Goal: Answer question/provide support: Share knowledge or assist other users

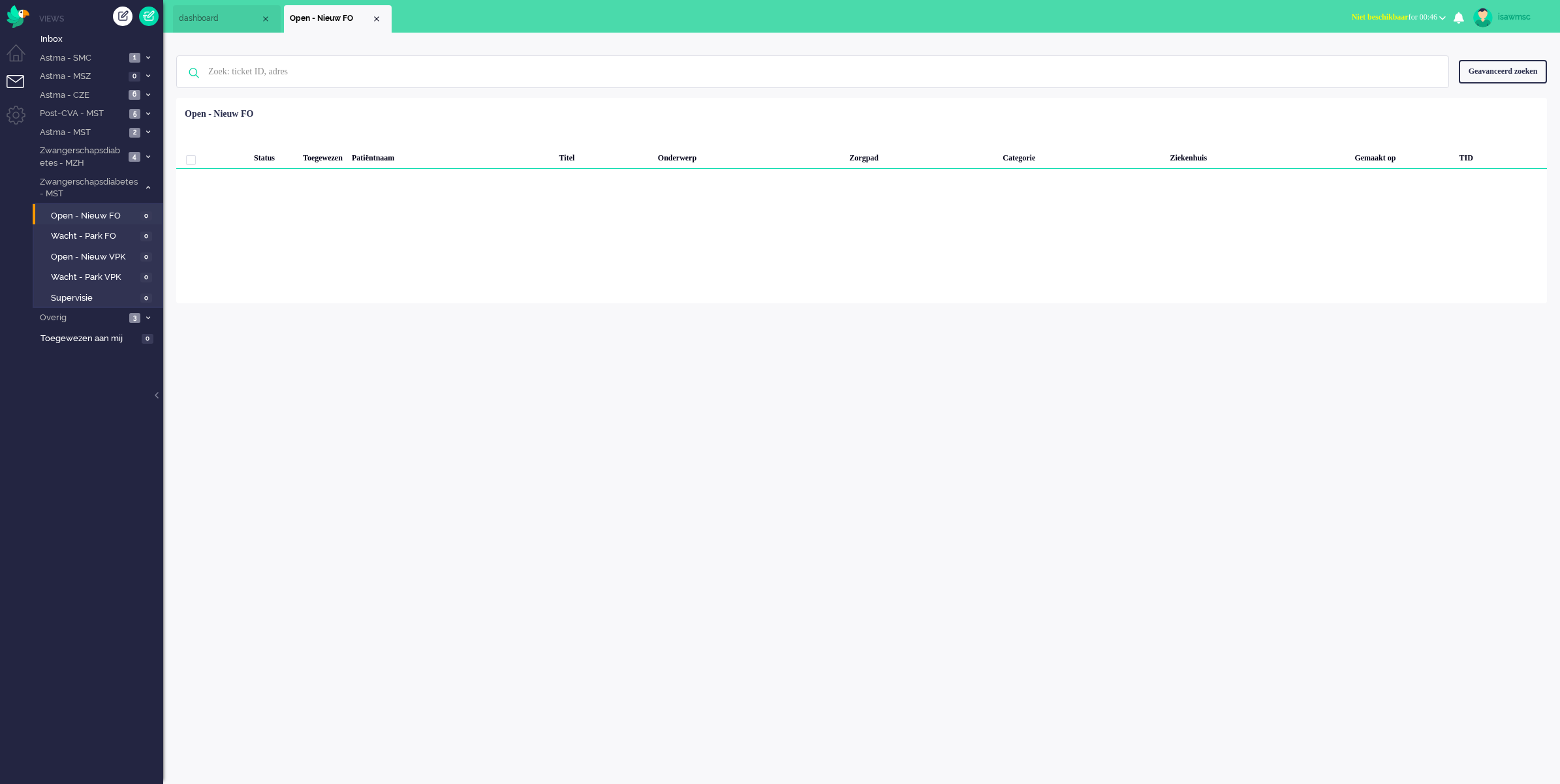
click at [556, 332] on div "isawmsc Thuis Ticket Csat Mijn gemiddelde cijfer Deze week - Ticket Bijdragen P…" at bounding box center [862, 408] width 1397 height 751
click at [117, 132] on span "Astma - MST" at bounding box center [81, 132] width 87 height 12
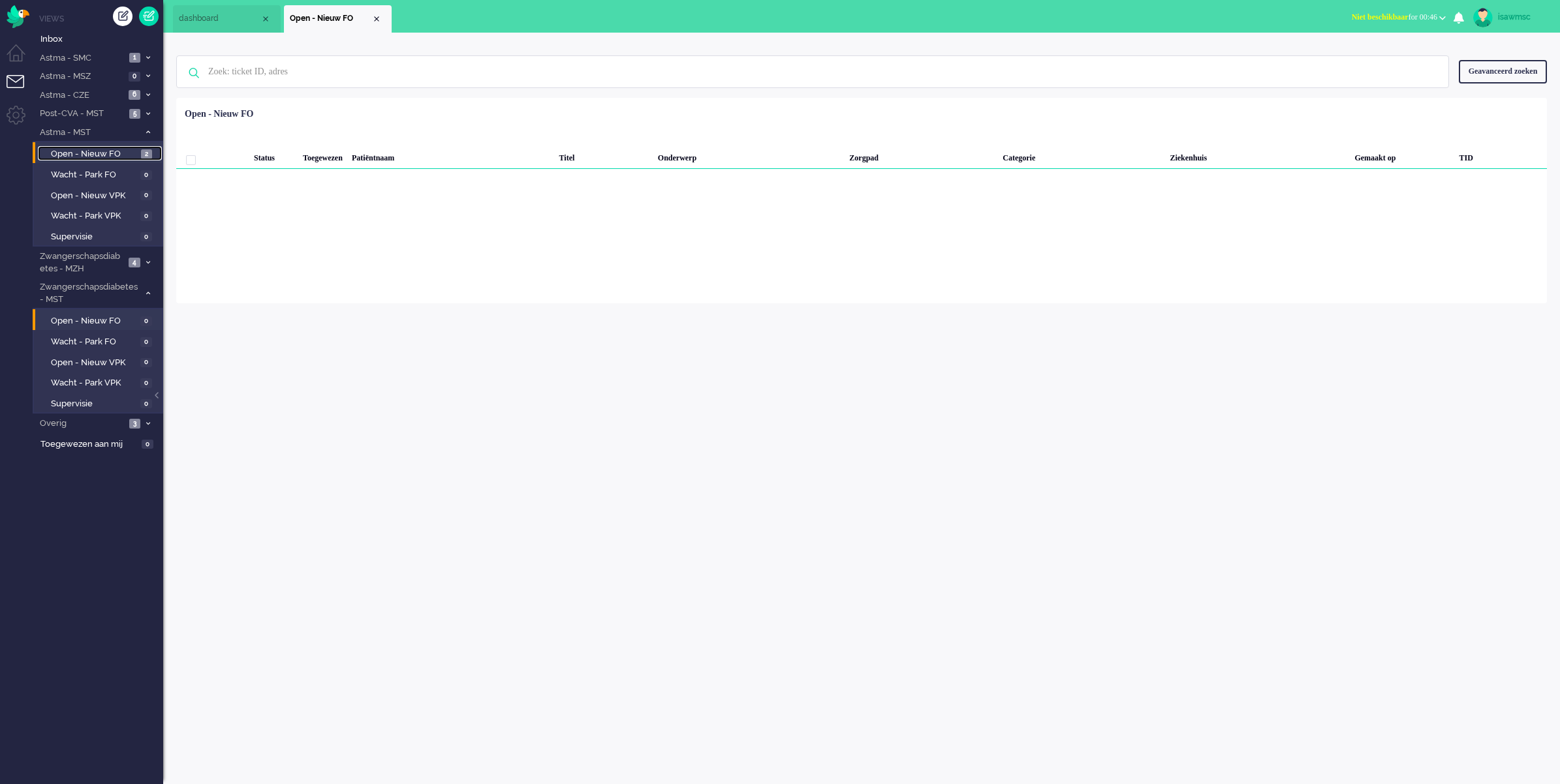
click at [145, 149] on span "2" at bounding box center [146, 154] width 11 height 10
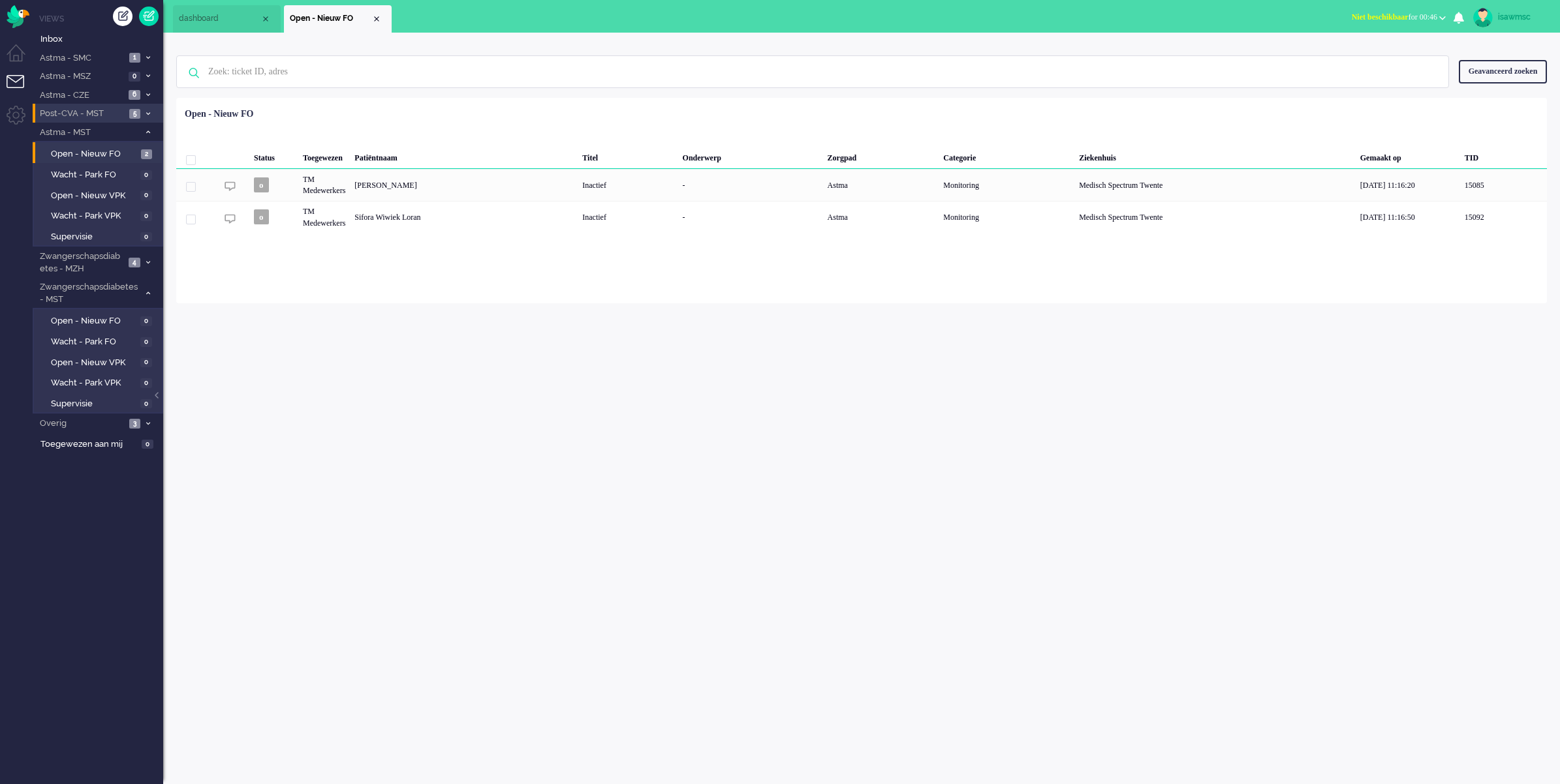
click at [137, 111] on span "5" at bounding box center [134, 114] width 11 height 10
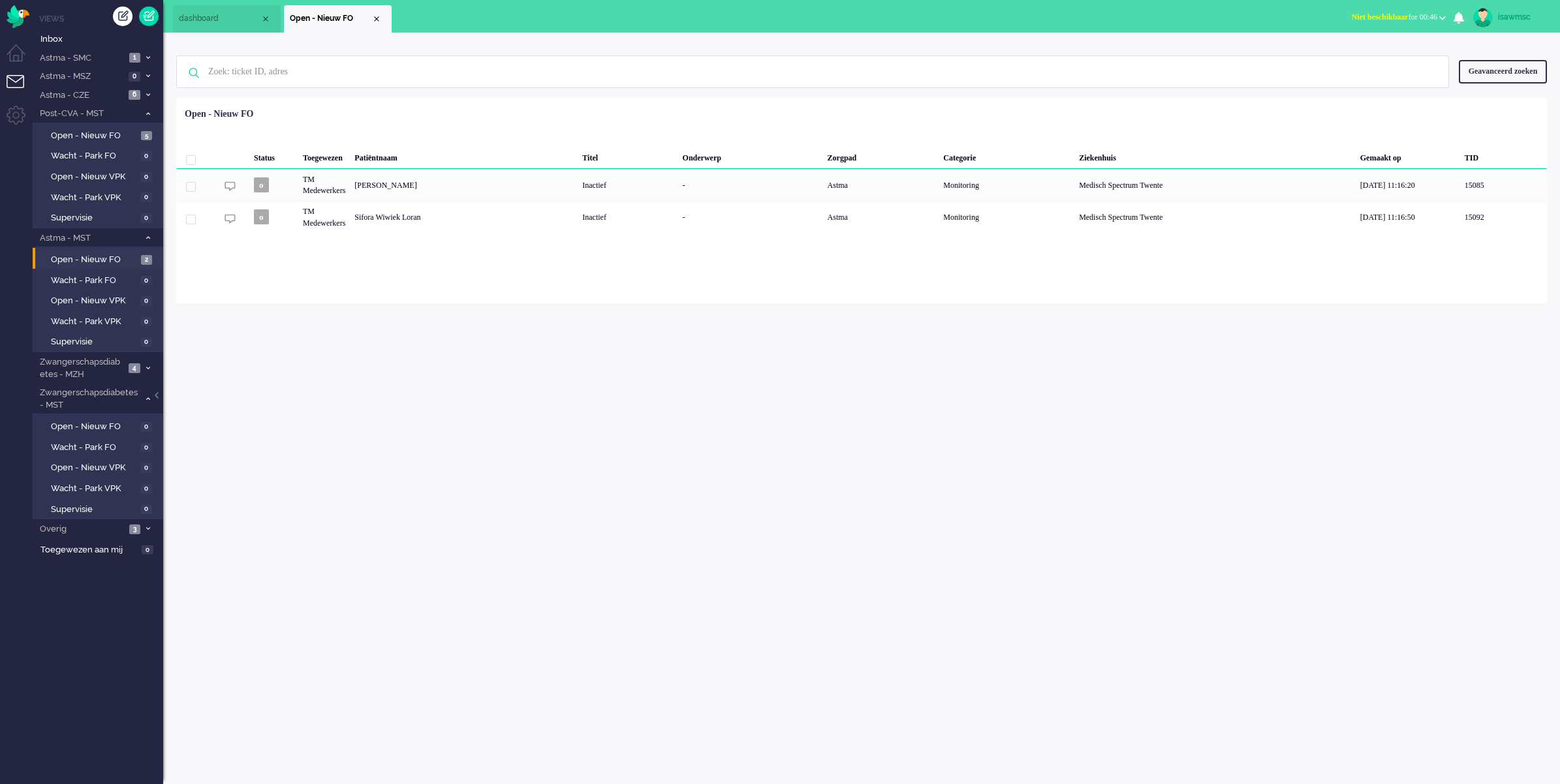
click at [1412, 25] on button "Niet beschikbaar for 00:46" at bounding box center [1398, 17] width 110 height 19
click at [1378, 61] on label "Online" at bounding box center [1391, 58] width 103 height 11
click at [700, 471] on div "isawmsc Thuis Ticket Csat Mijn gemiddelde cijfer Deze week - Ticket Bijdragen P…" at bounding box center [862, 408] width 1397 height 751
click at [465, 326] on div "isawmsc Thuis Ticket Csat Mijn gemiddelde cijfer Deze week - Ticket Bijdragen P…" at bounding box center [862, 408] width 1397 height 751
click at [147, 89] on li "Astma - CZE 6" at bounding box center [98, 95] width 130 height 19
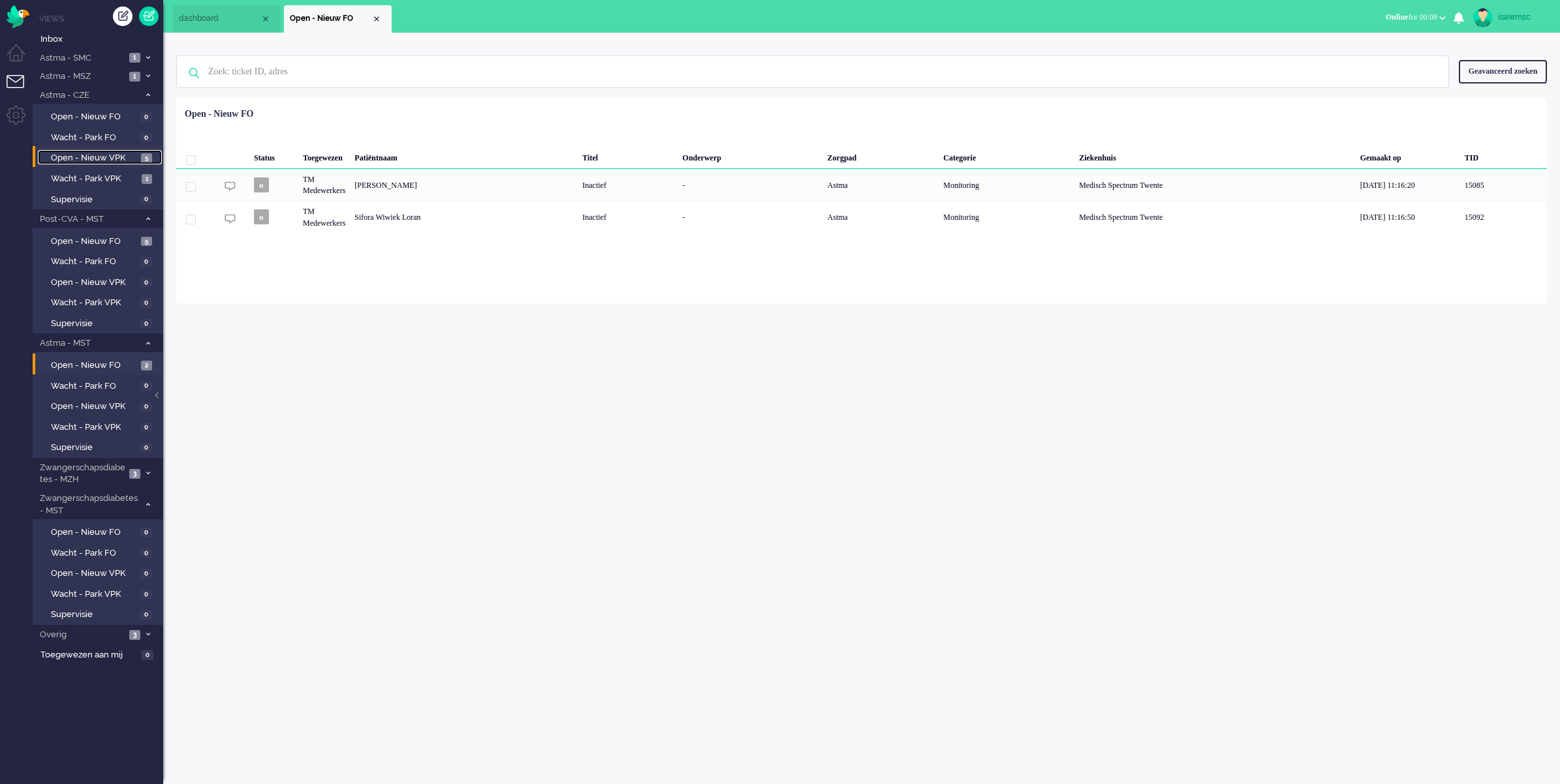
click at [137, 152] on span "Open - Nieuw VPK" at bounding box center [94, 158] width 87 height 12
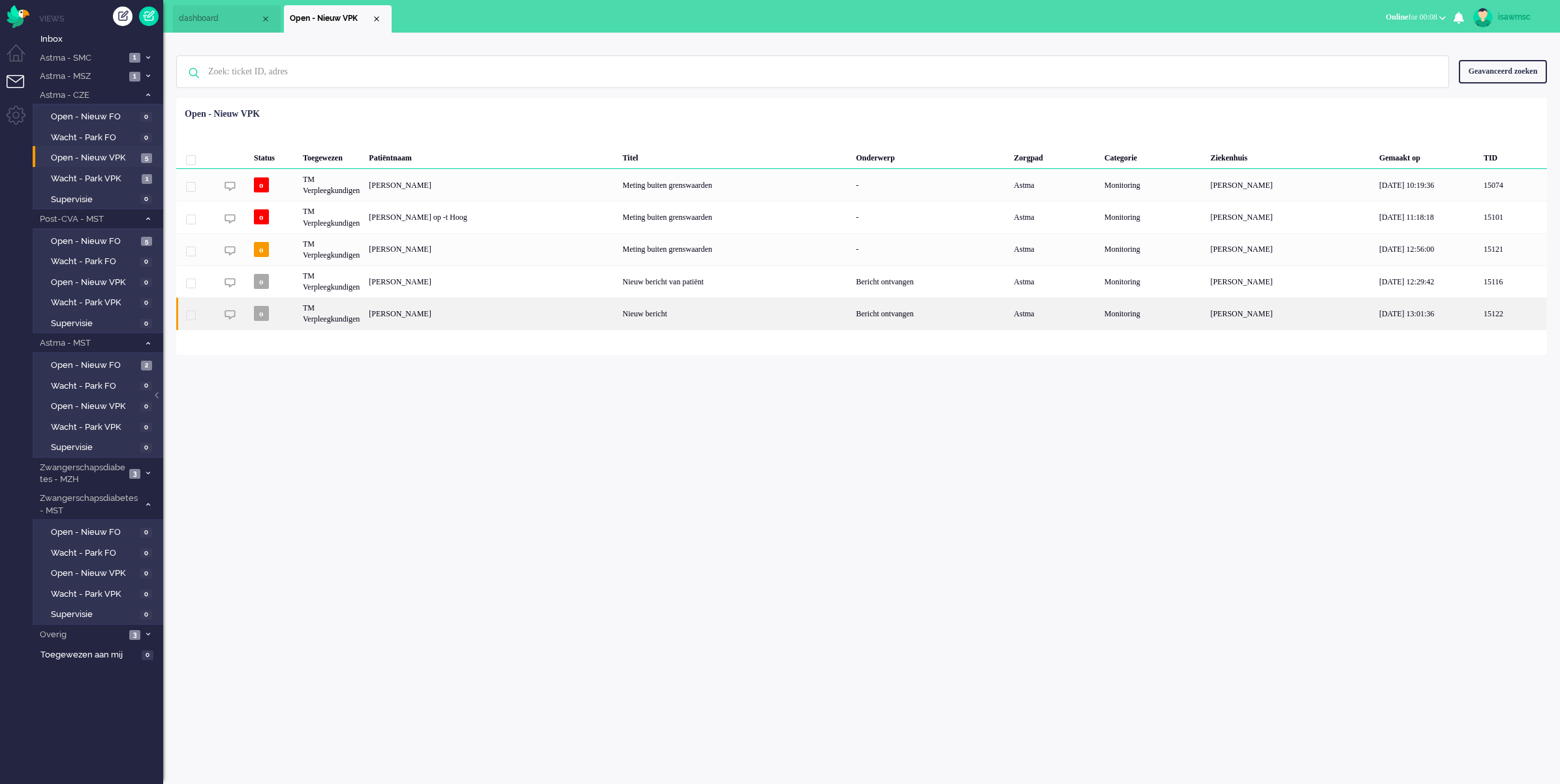
click at [503, 310] on div "[PERSON_NAME]" at bounding box center [491, 313] width 254 height 32
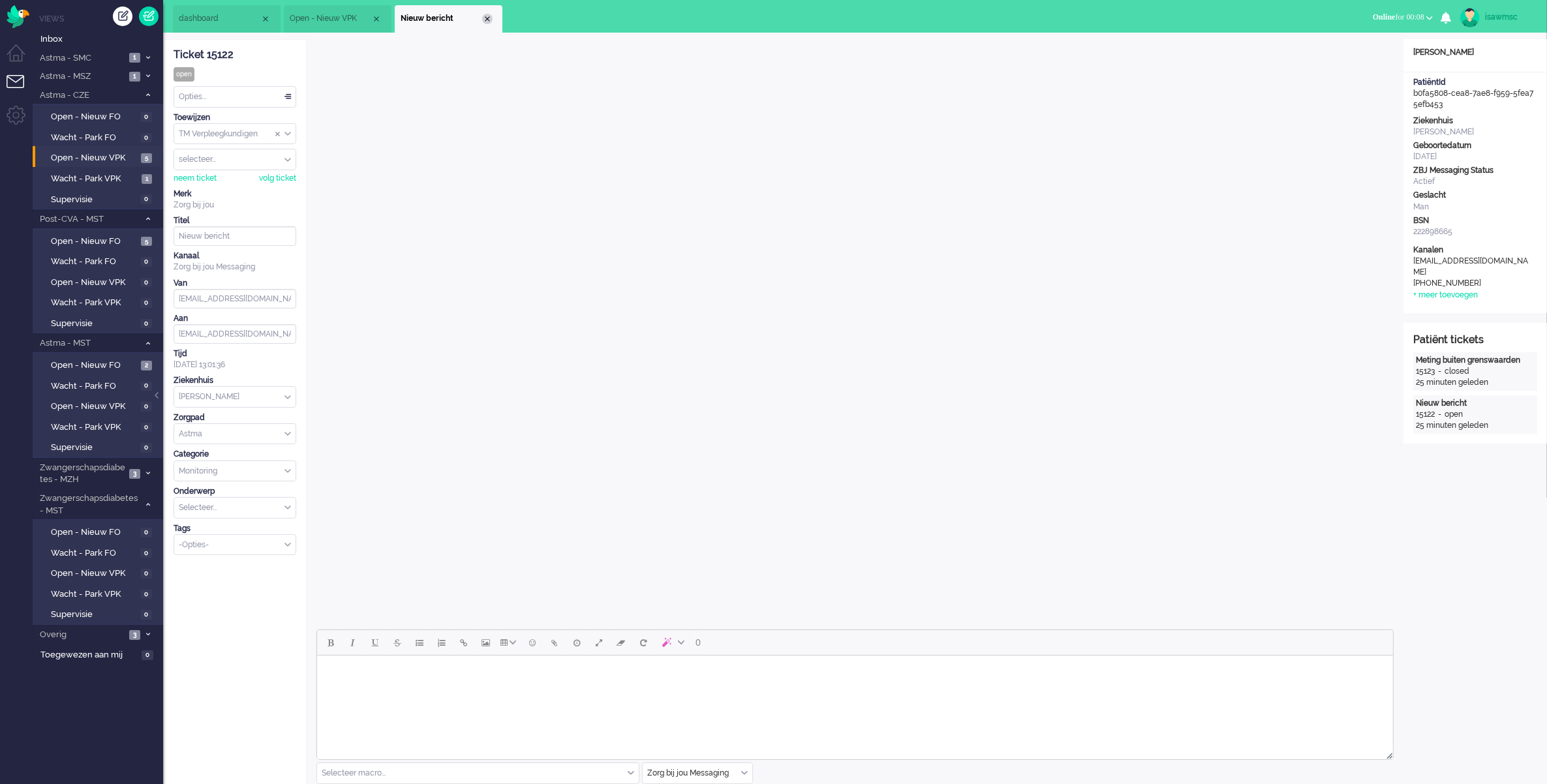
click at [486, 14] on div "Close tab" at bounding box center [487, 18] width 10 height 10
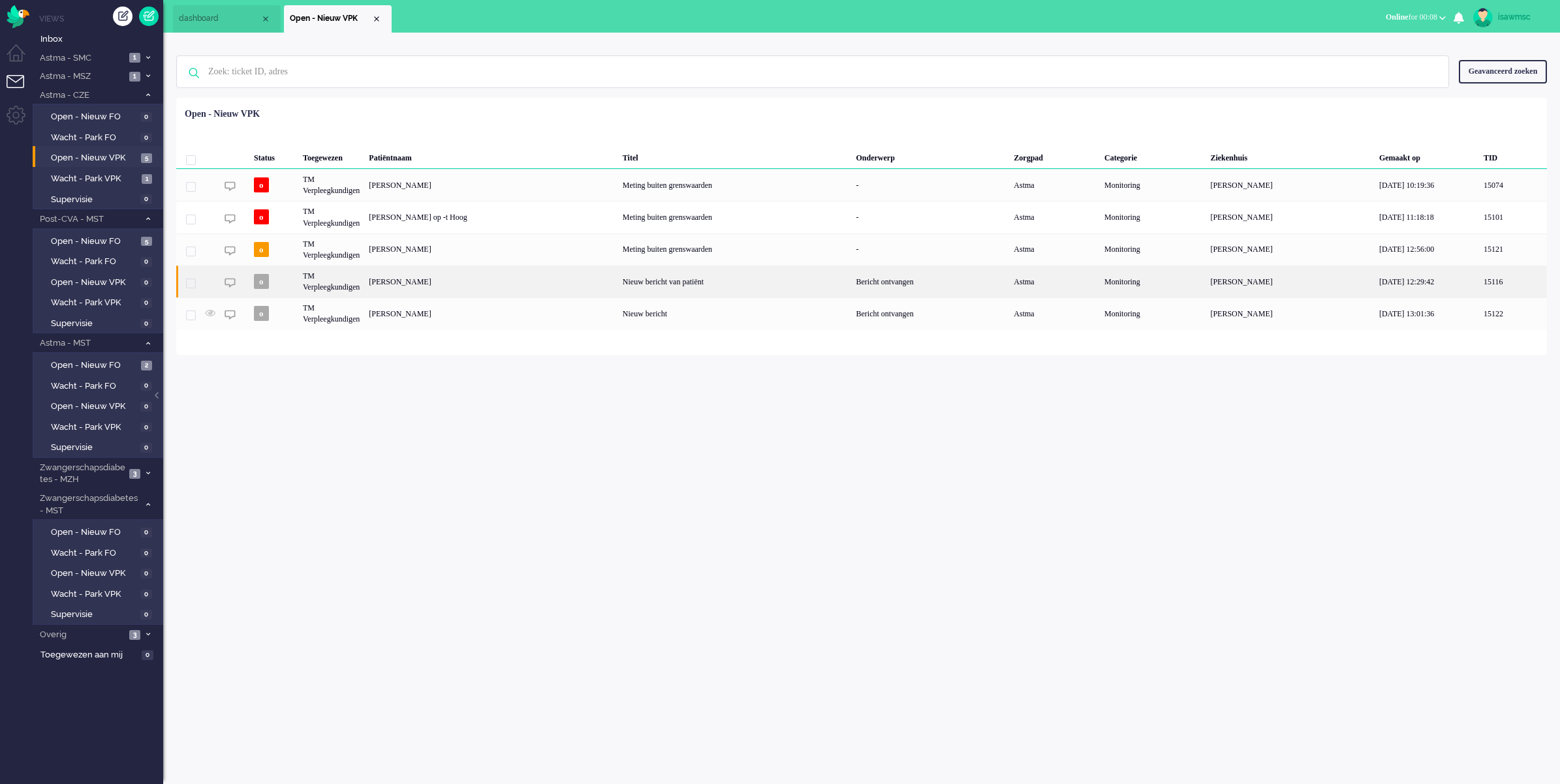
click at [485, 278] on div "[PERSON_NAME]" at bounding box center [491, 281] width 254 height 32
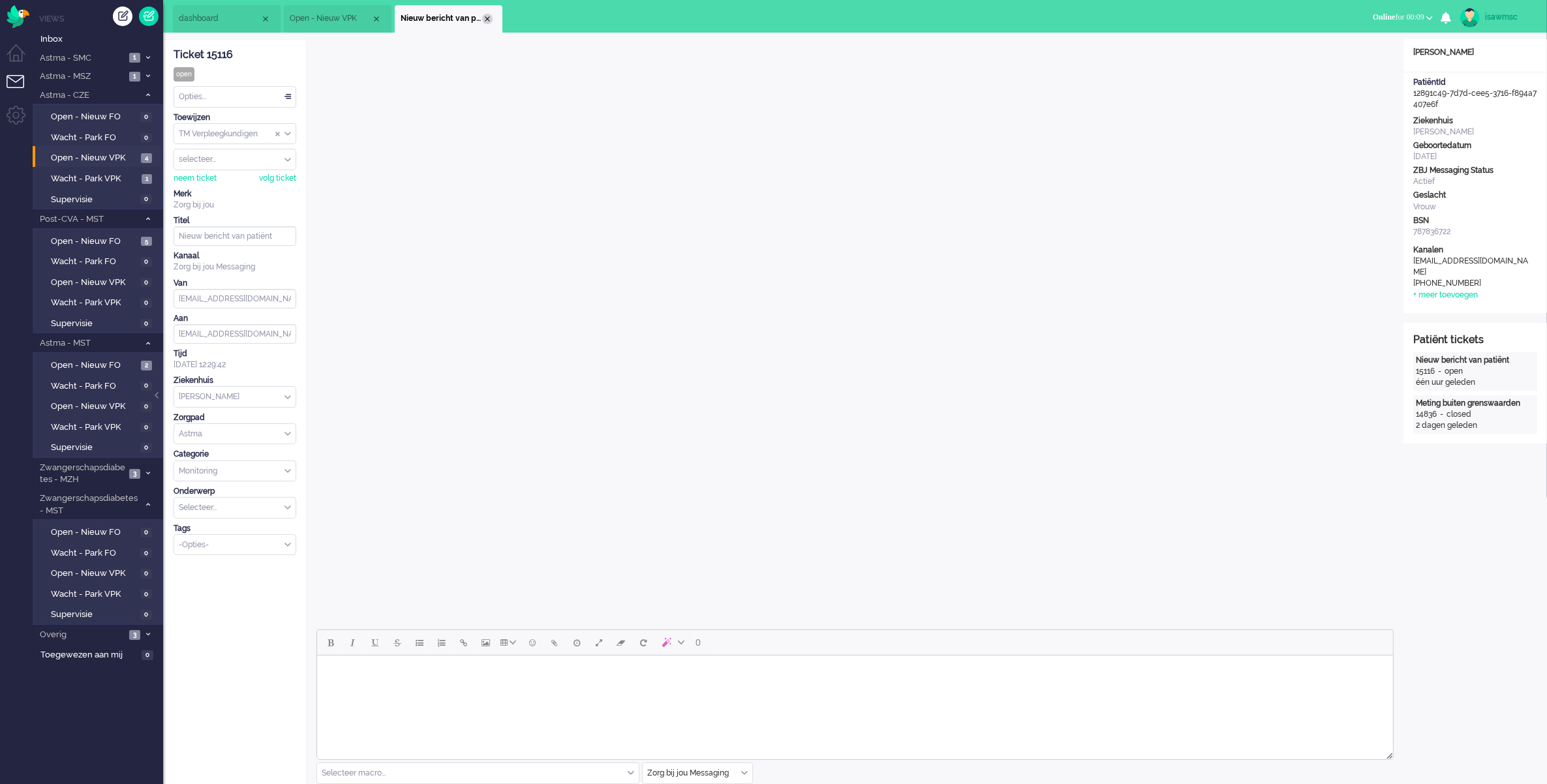
click at [492, 18] on div "Close tab" at bounding box center [487, 18] width 10 height 10
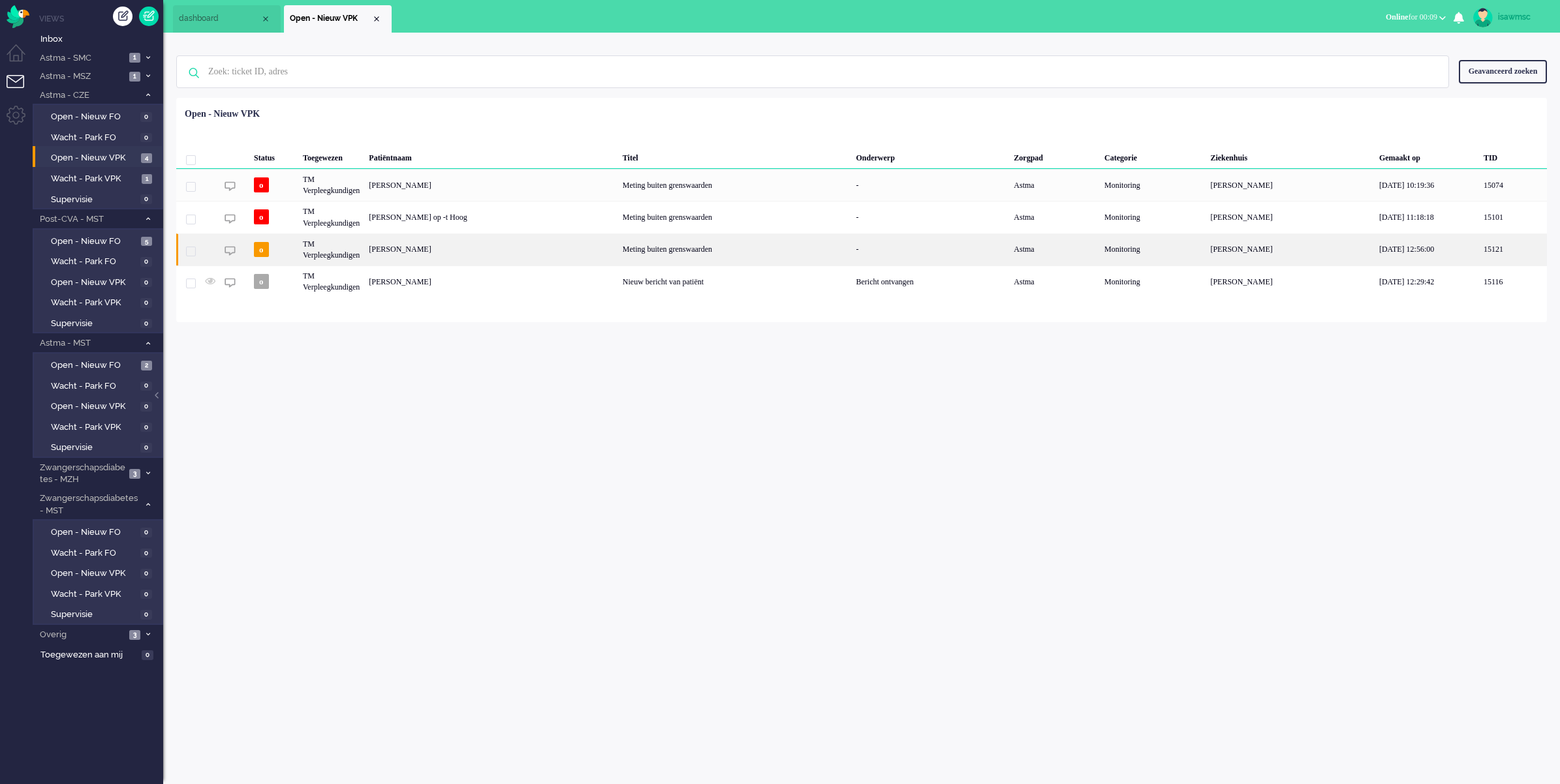
click at [549, 255] on div "[PERSON_NAME]" at bounding box center [491, 249] width 254 height 32
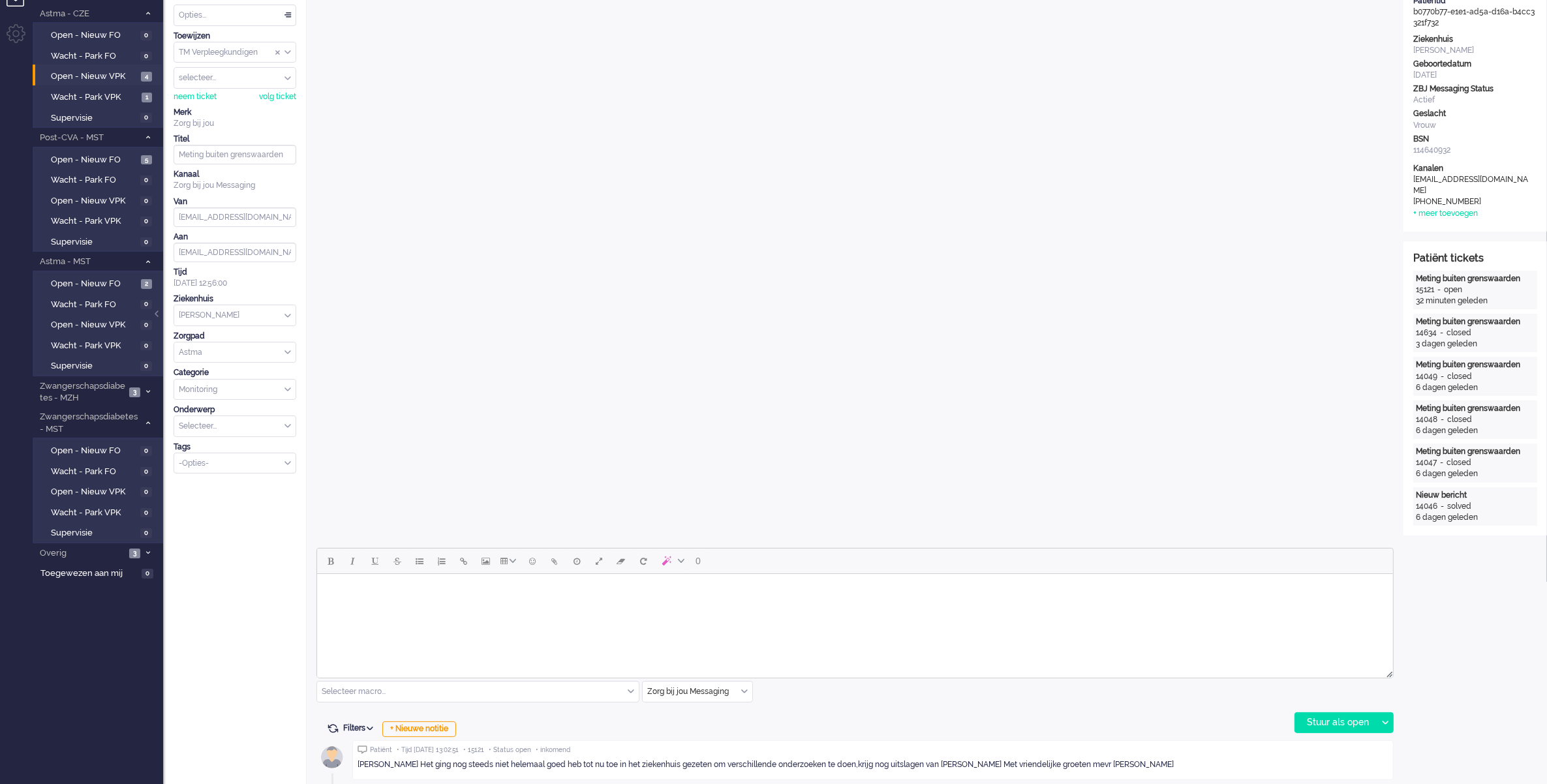
scroll to position [326, 0]
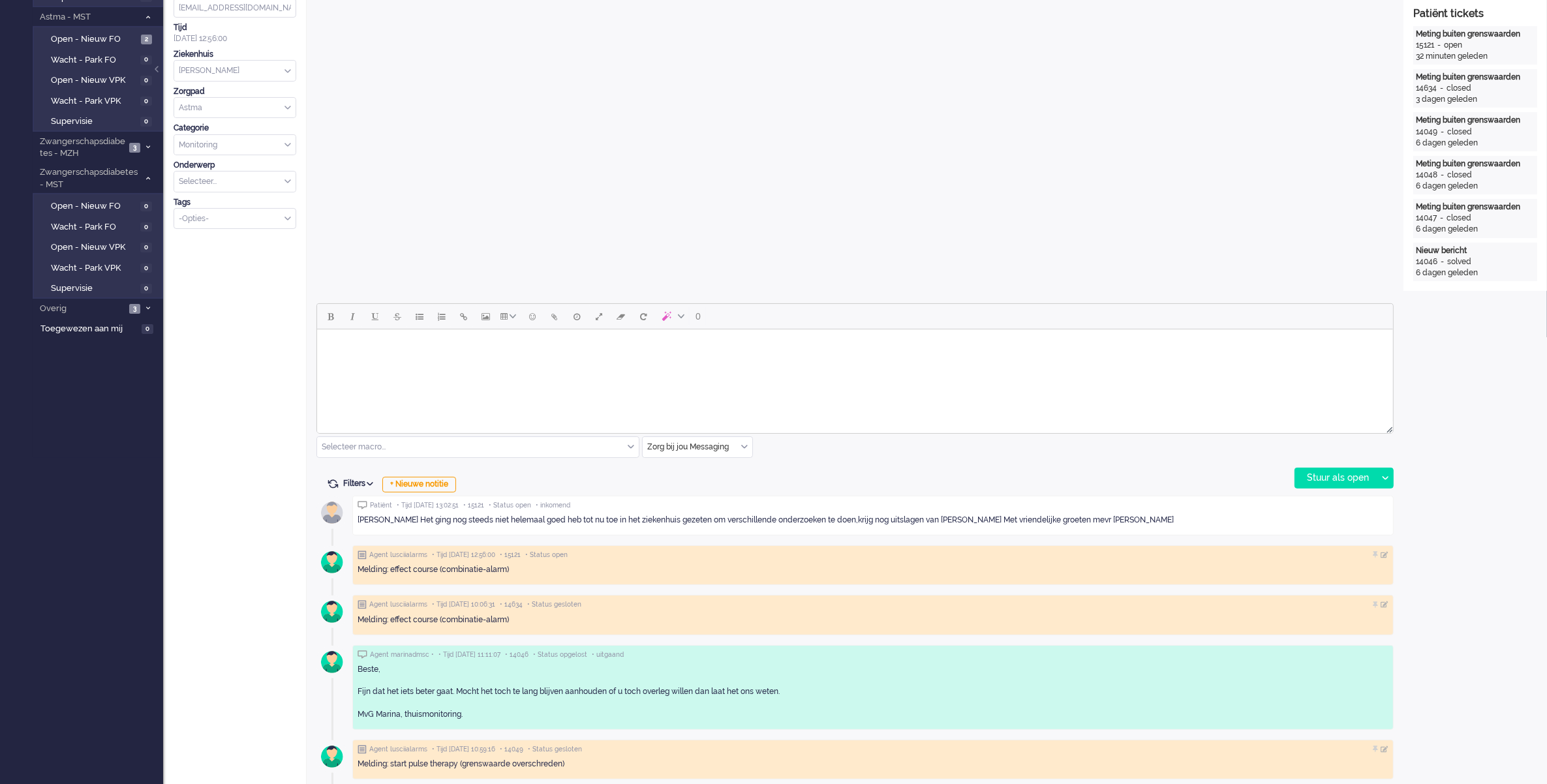
click at [539, 359] on html at bounding box center [855, 346] width 1076 height 33
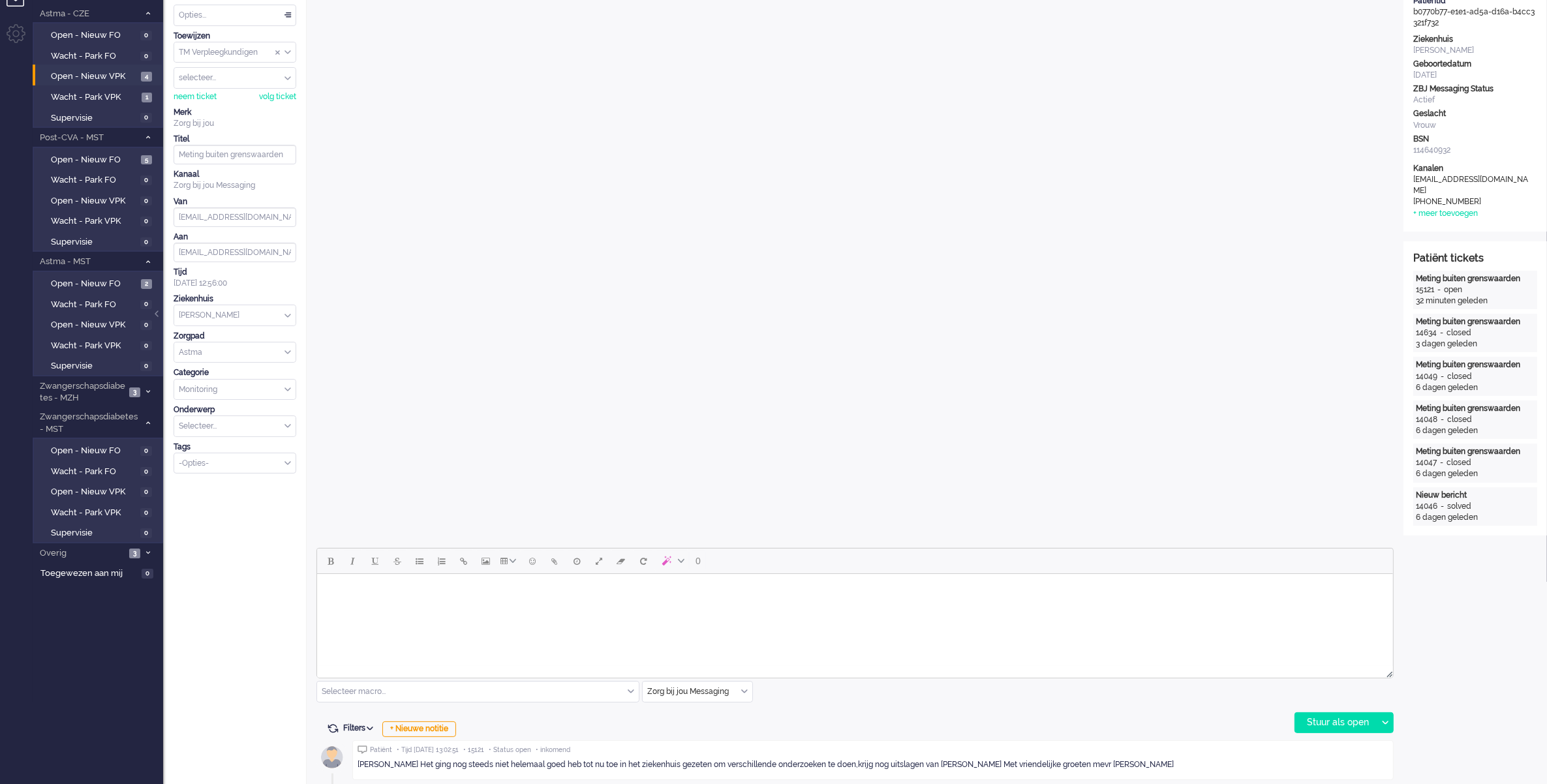
scroll to position [244, 0]
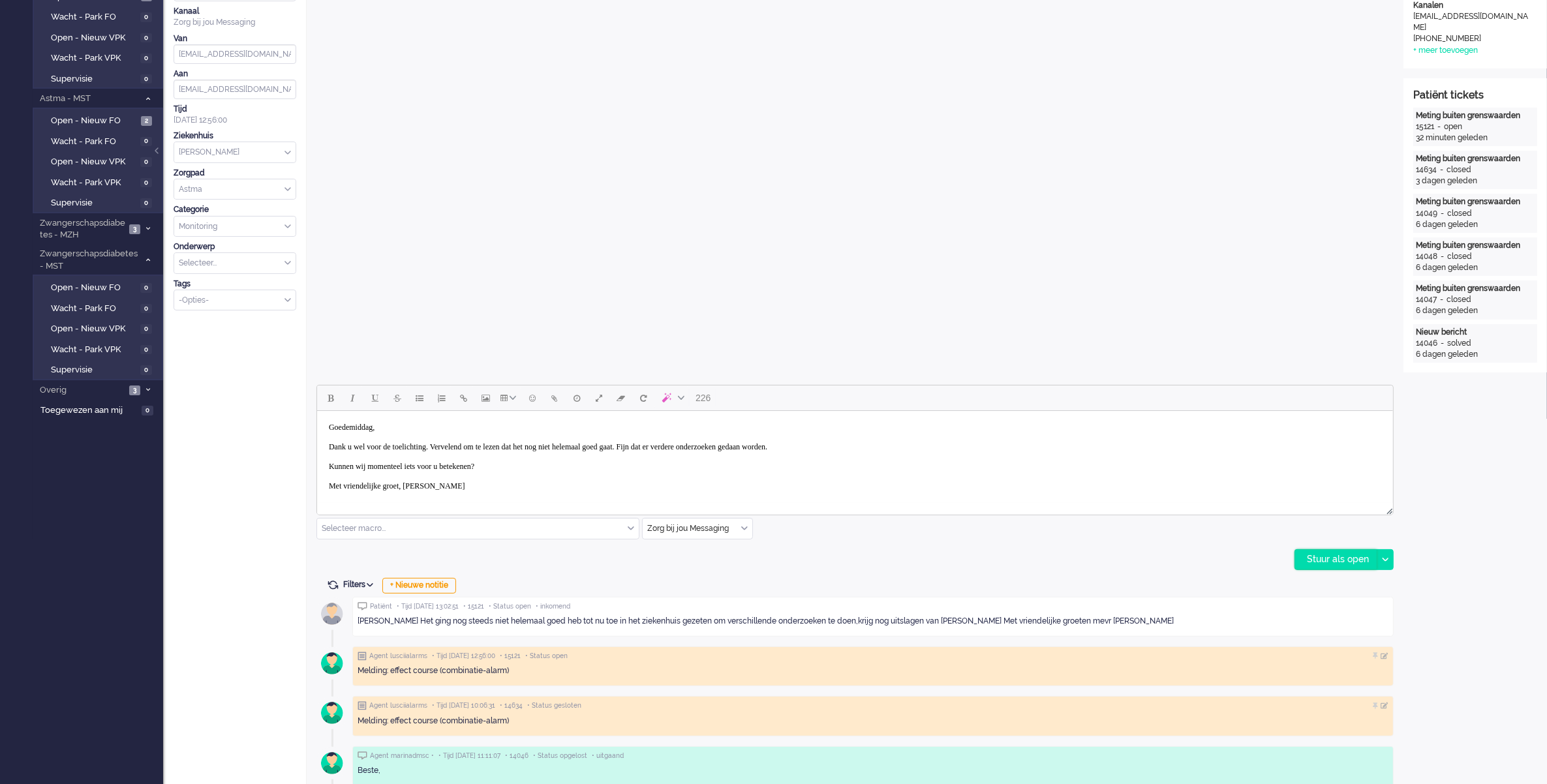
click at [1316, 562] on div "Stuur als open" at bounding box center [1335, 560] width 81 height 20
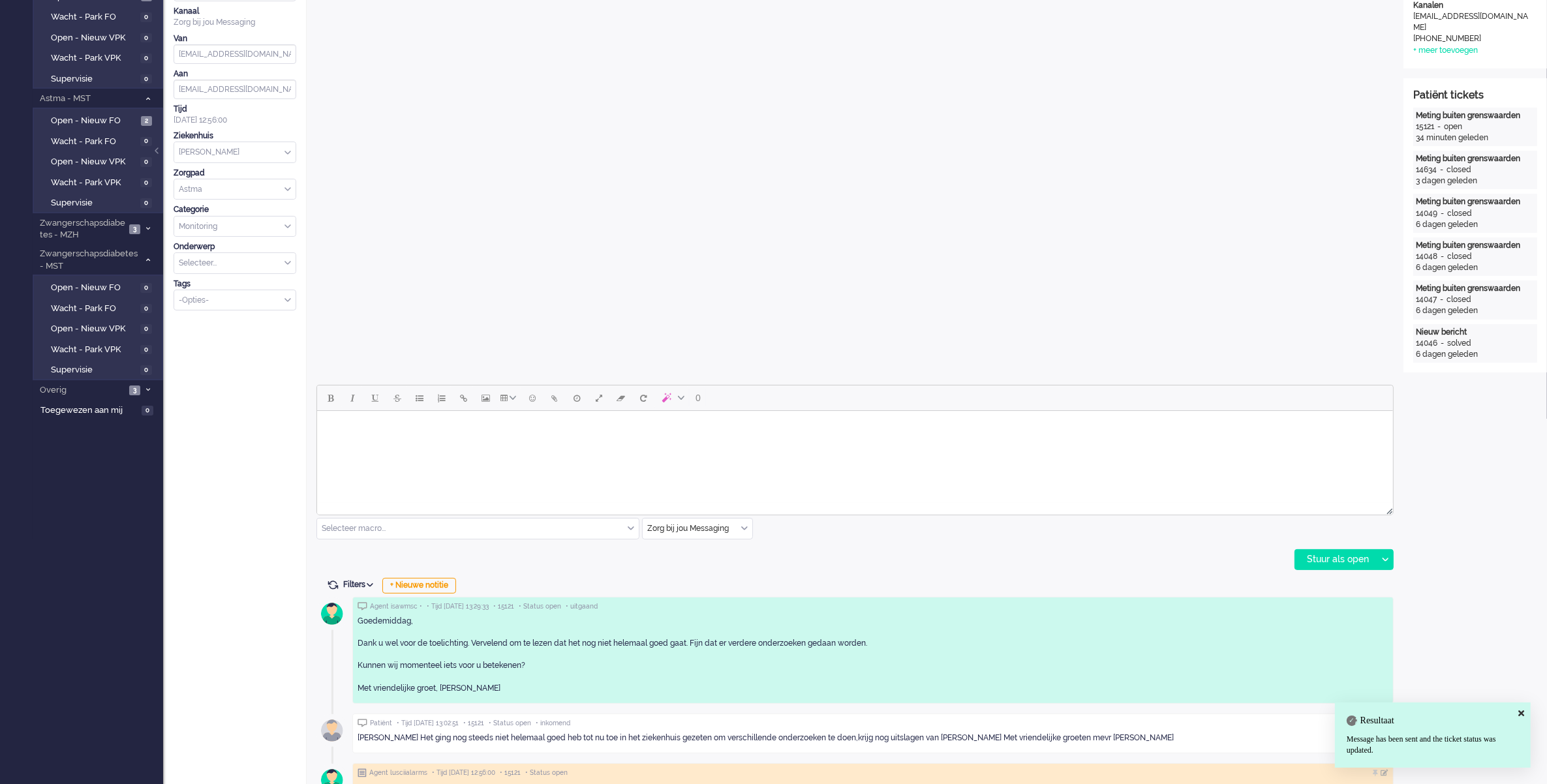
scroll to position [0, 0]
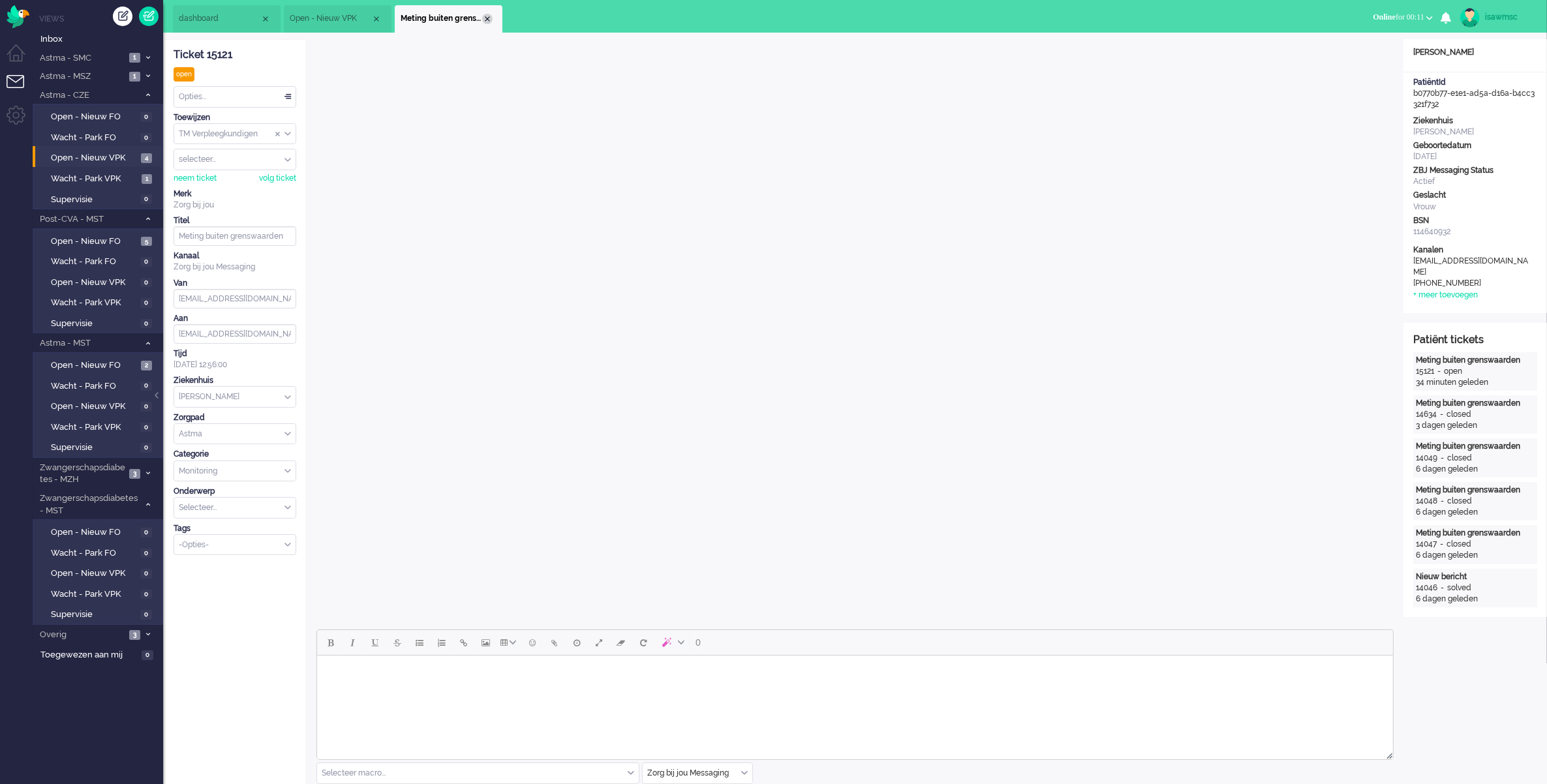
click at [483, 15] on div "Close tab" at bounding box center [487, 18] width 10 height 10
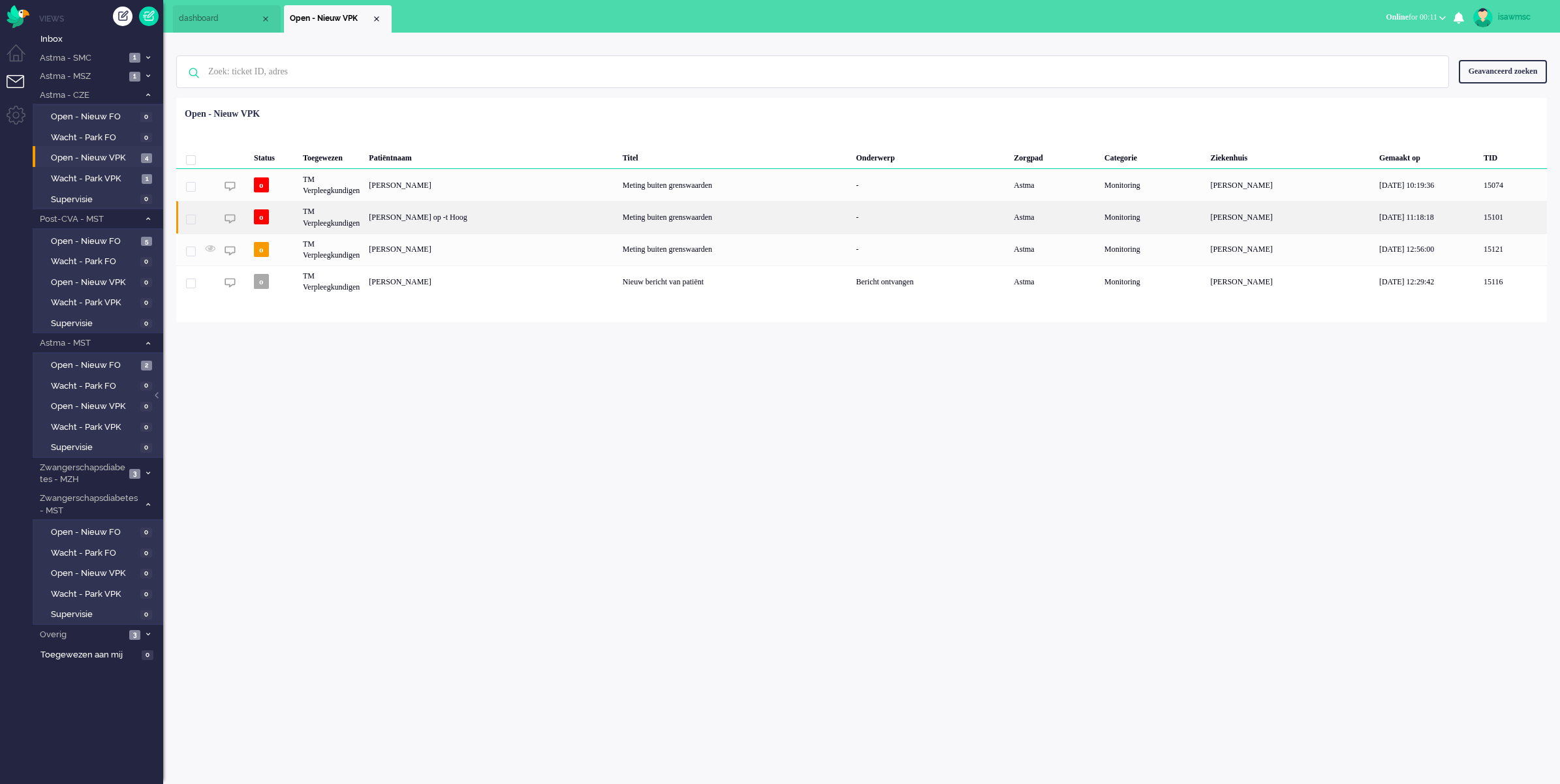
click at [556, 227] on div "[PERSON_NAME] op -t Hoog" at bounding box center [491, 216] width 254 height 32
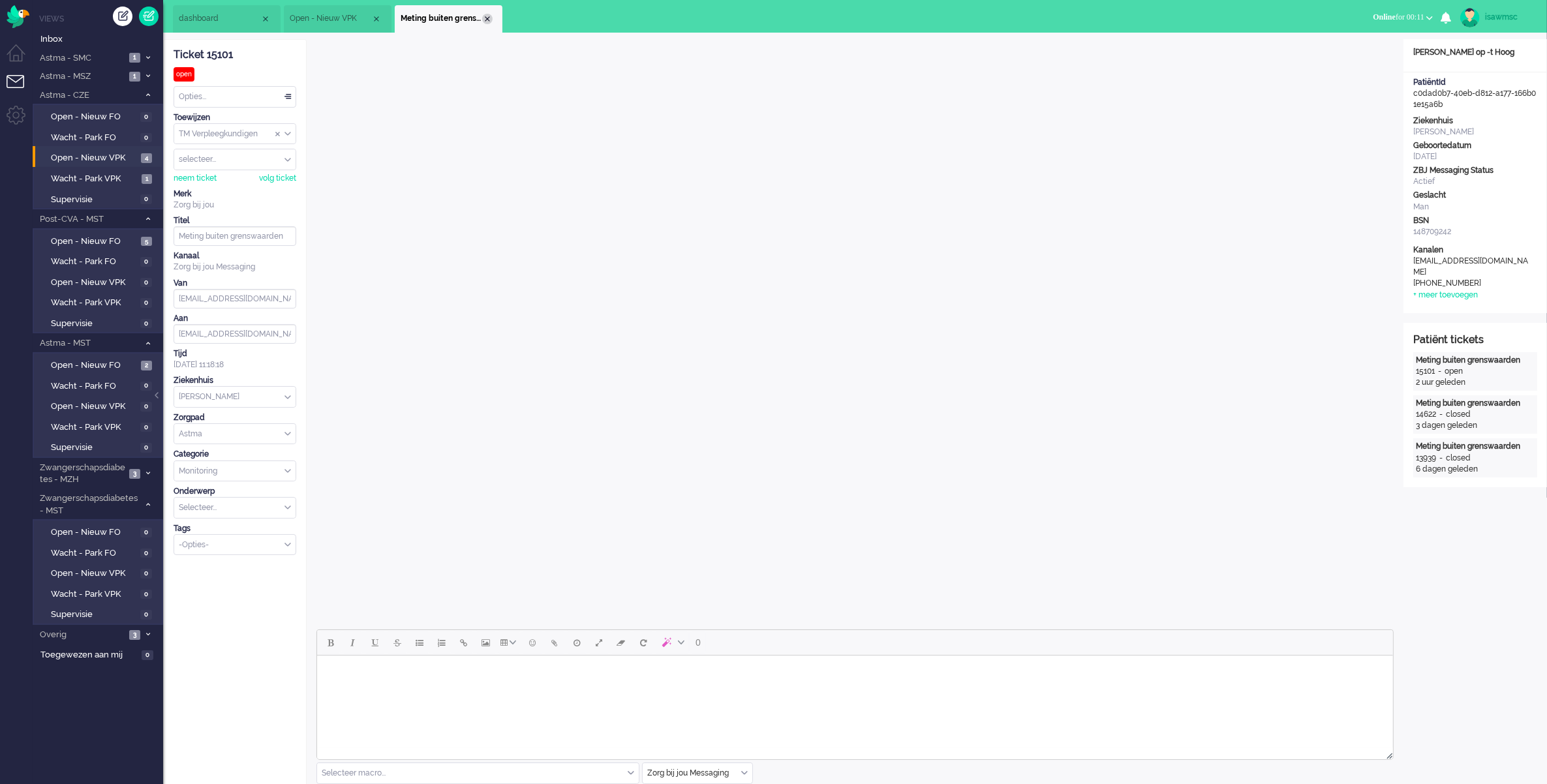
click at [487, 20] on div "Close tab" at bounding box center [487, 18] width 10 height 10
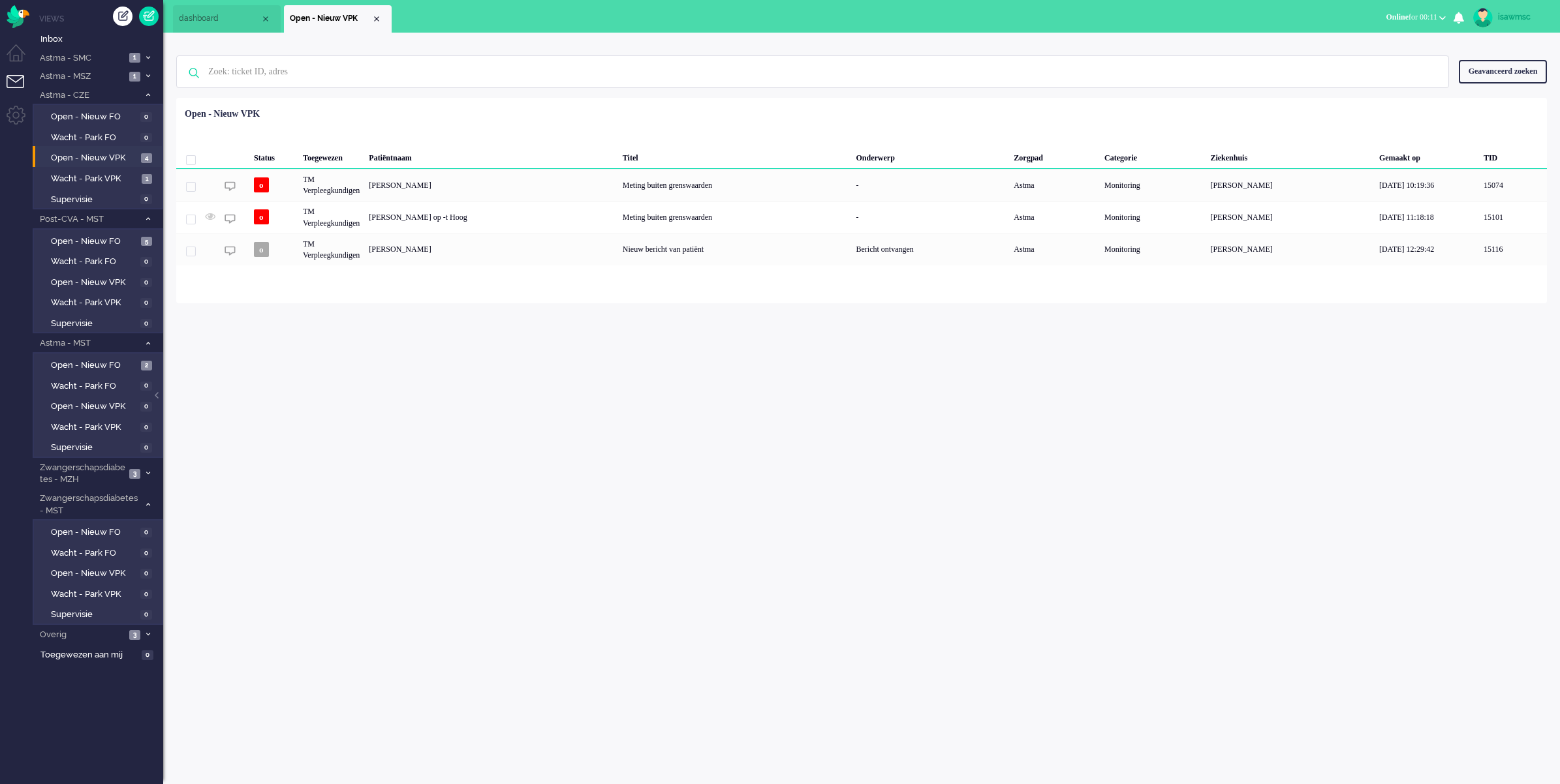
click at [555, 111] on div "Status Toegewezen Patiëntnaam Titel Onderwerp Zorgpad Categorie Ziekenhuis Gema…" at bounding box center [861, 184] width 1370 height 163
click at [143, 100] on li "Astma - CZE 5" at bounding box center [98, 95] width 130 height 19
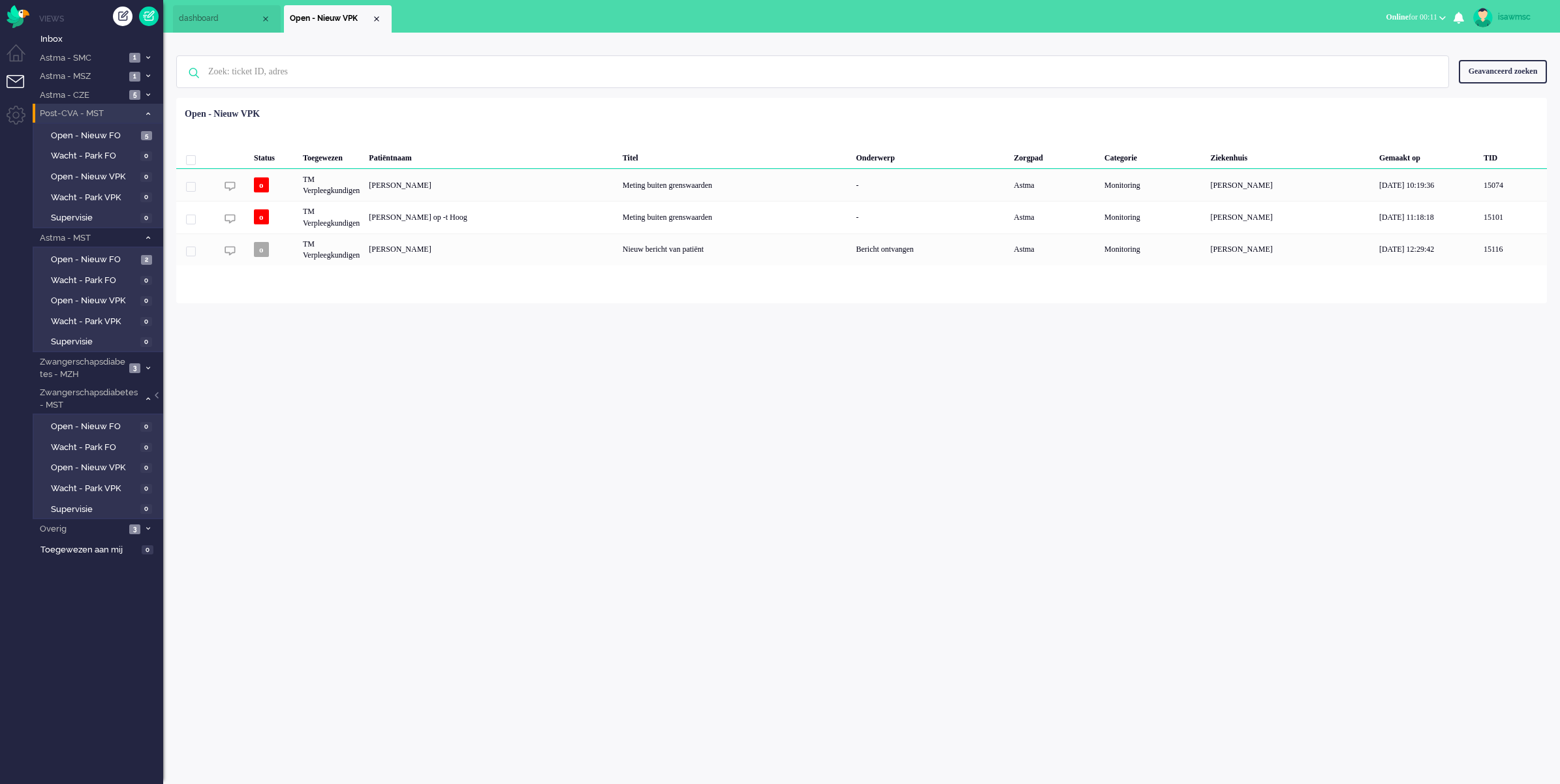
click at [148, 115] on icon at bounding box center [148, 113] width 4 height 5
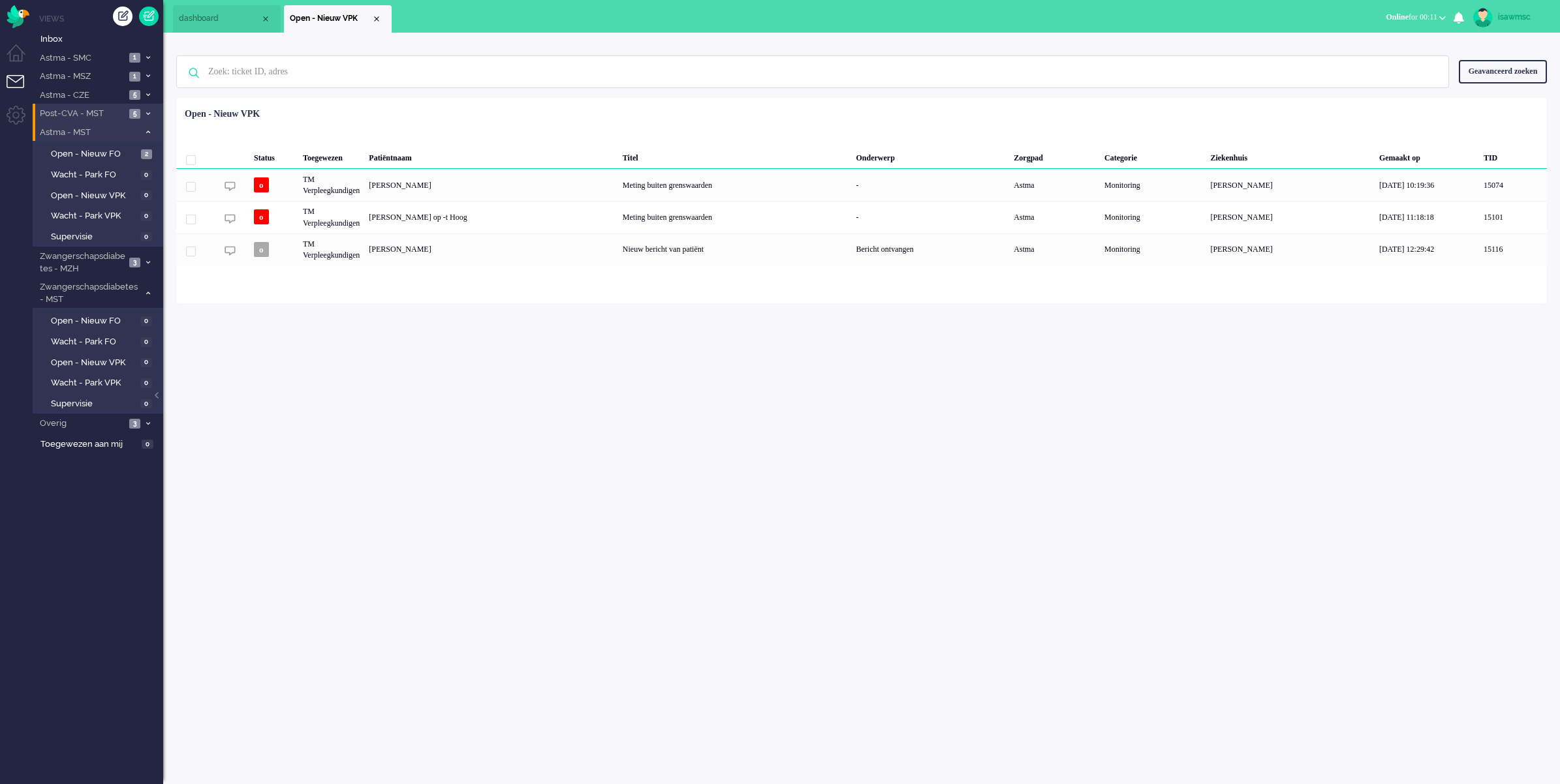
click at [147, 134] on span at bounding box center [147, 132] width 10 height 8
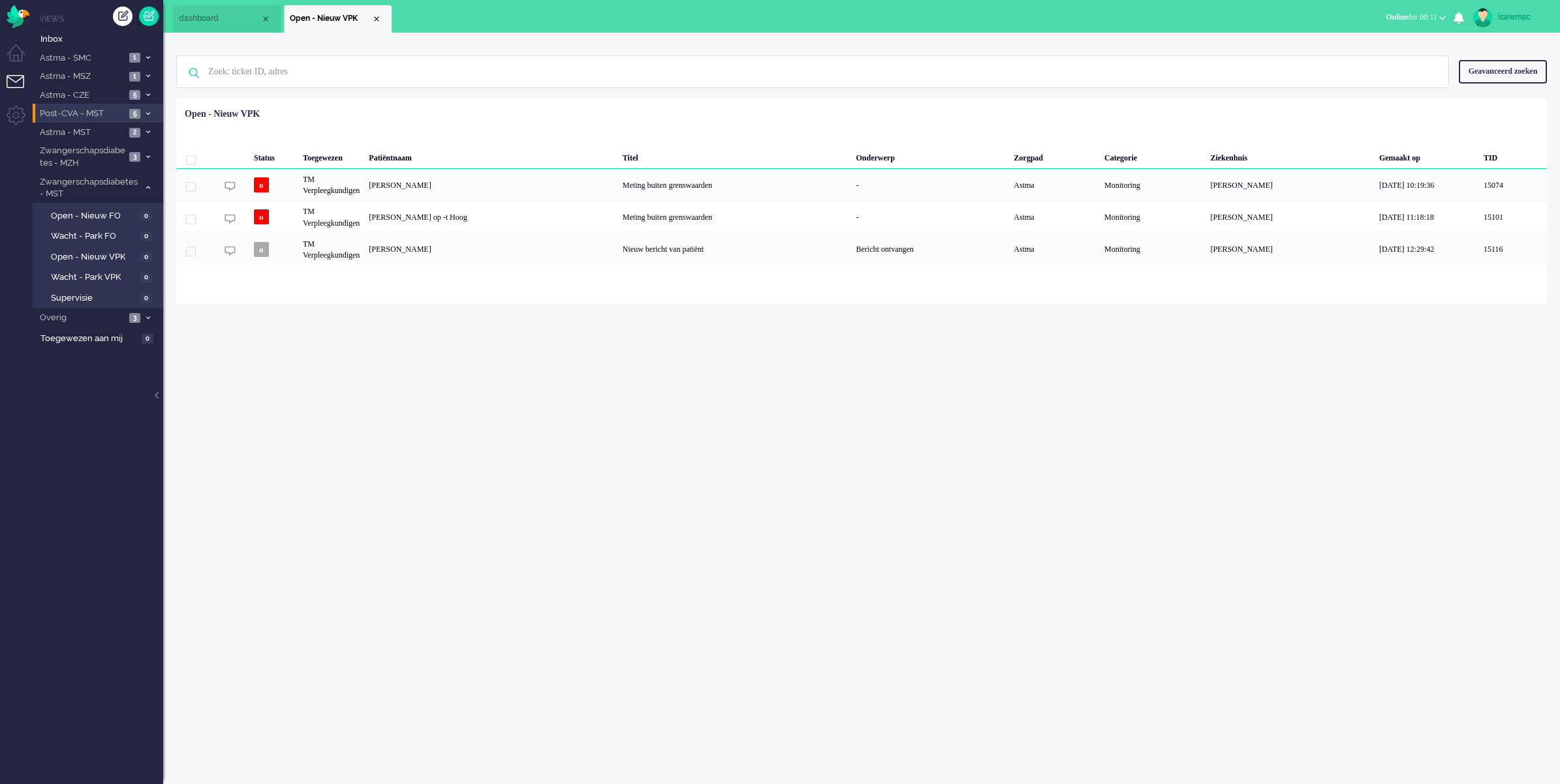
click at [274, 454] on div "isawmsc Thuis Ticket Csat Mijn gemiddelde cijfer Deze week - Ticket Bijdragen P…" at bounding box center [862, 408] width 1397 height 751
click at [127, 157] on li "Zwangerschapsdiabetes - MZH 3" at bounding box center [98, 156] width 130 height 31
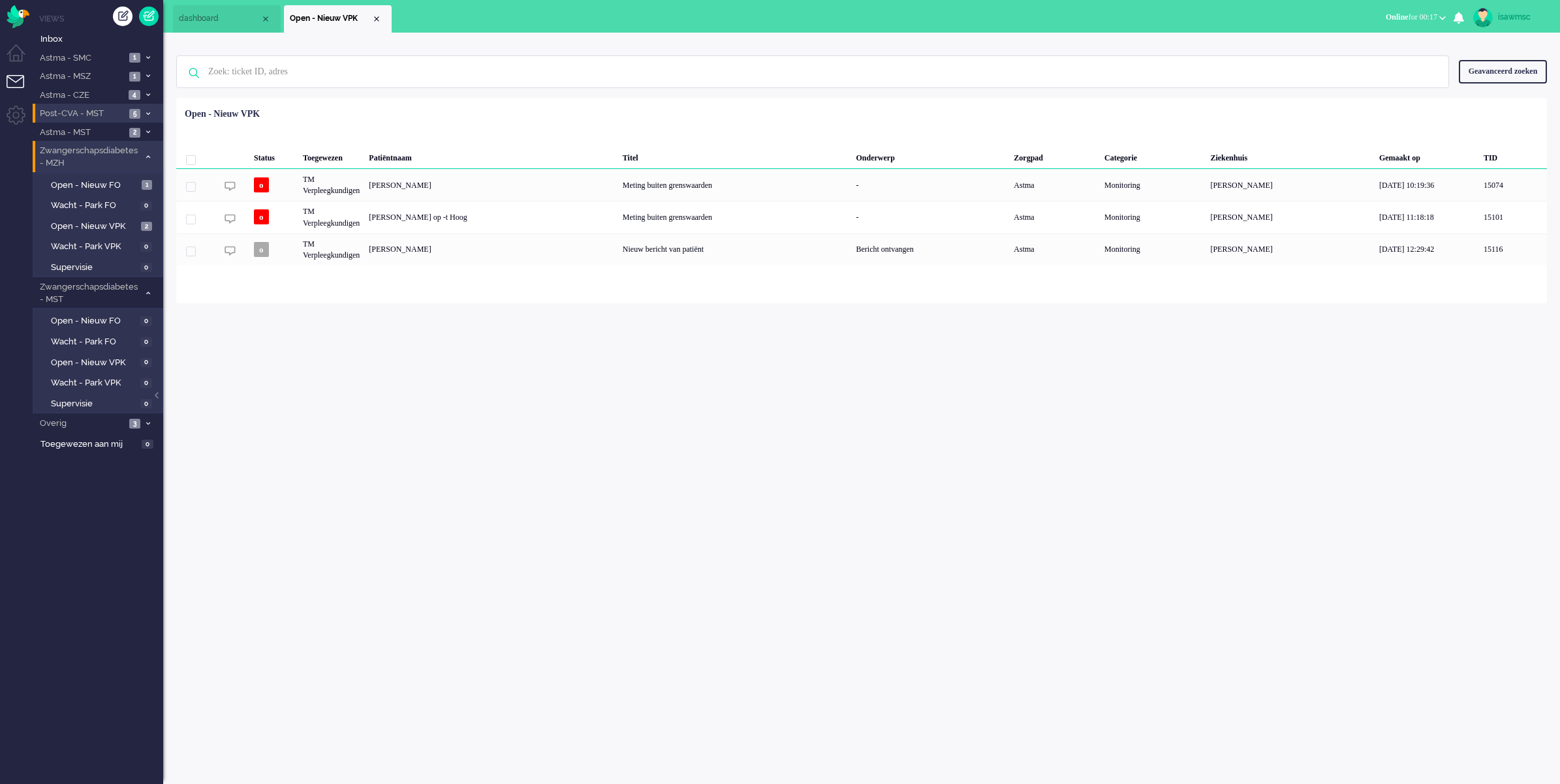
click at [127, 157] on span "Zwangerschapsdiabetes - MZH" at bounding box center [88, 156] width 101 height 24
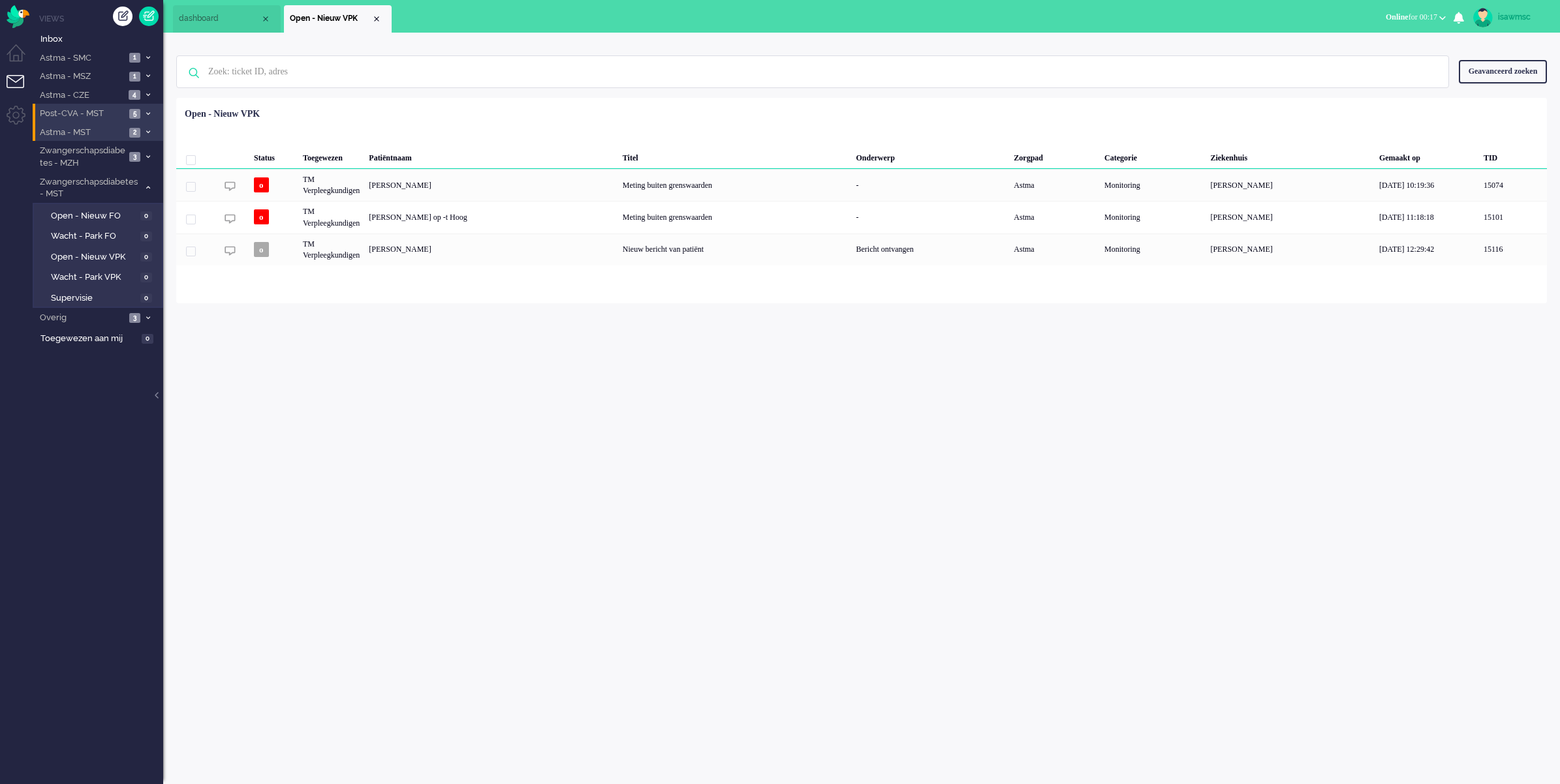
click at [143, 132] on span at bounding box center [147, 132] width 10 height 8
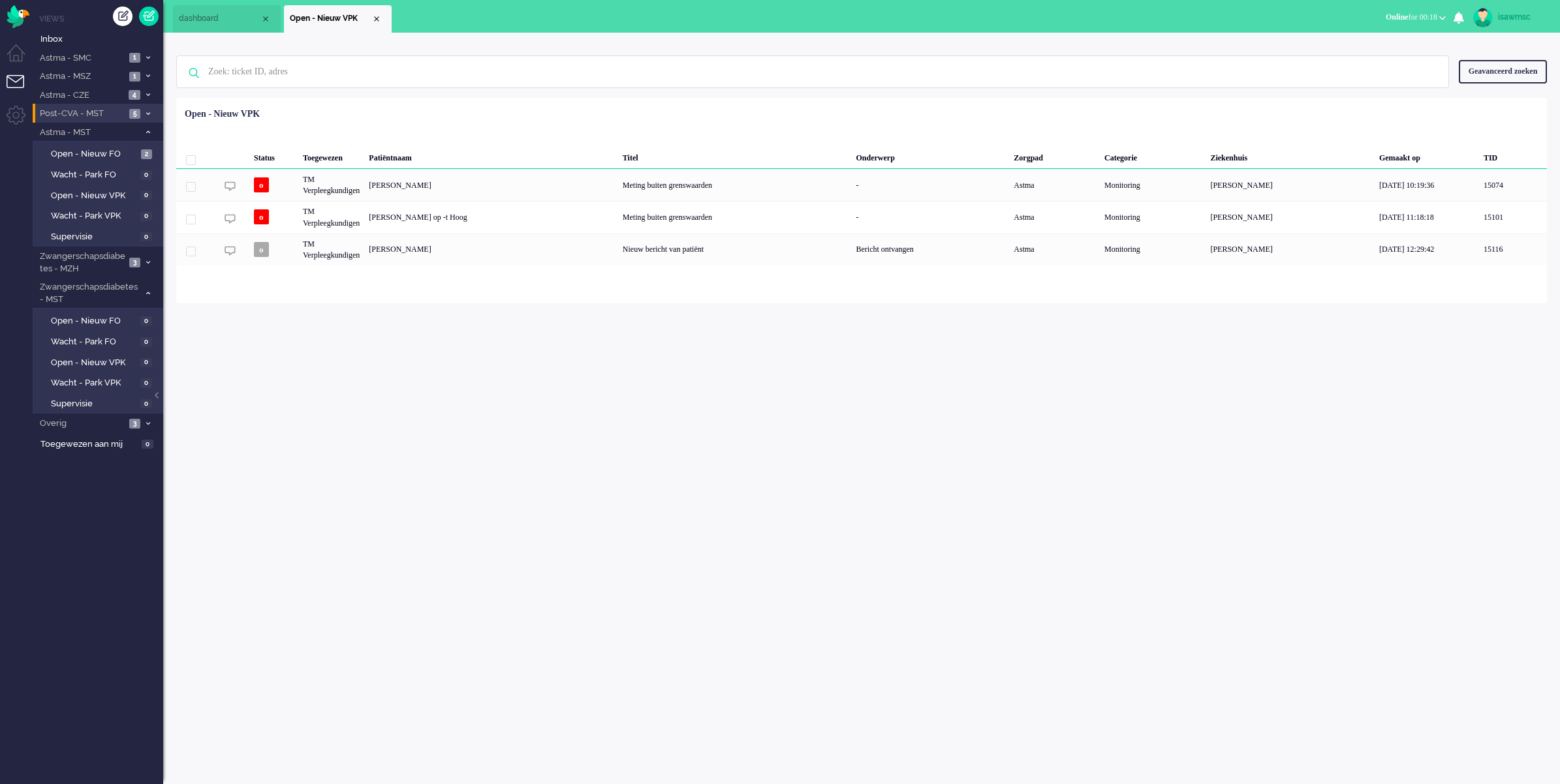
click at [1157, 535] on div "isawmsc Thuis Ticket Csat Mijn gemiddelde cijfer Deze week - Ticket Bijdragen P…" at bounding box center [862, 408] width 1397 height 751
click at [640, 520] on div "isawmsc Thuis Ticket Csat Mijn gemiddelde cijfer Deze week - Ticket Bijdragen P…" at bounding box center [862, 408] width 1397 height 751
click at [155, 111] on li "Post-CVA - MST 5" at bounding box center [98, 113] width 130 height 19
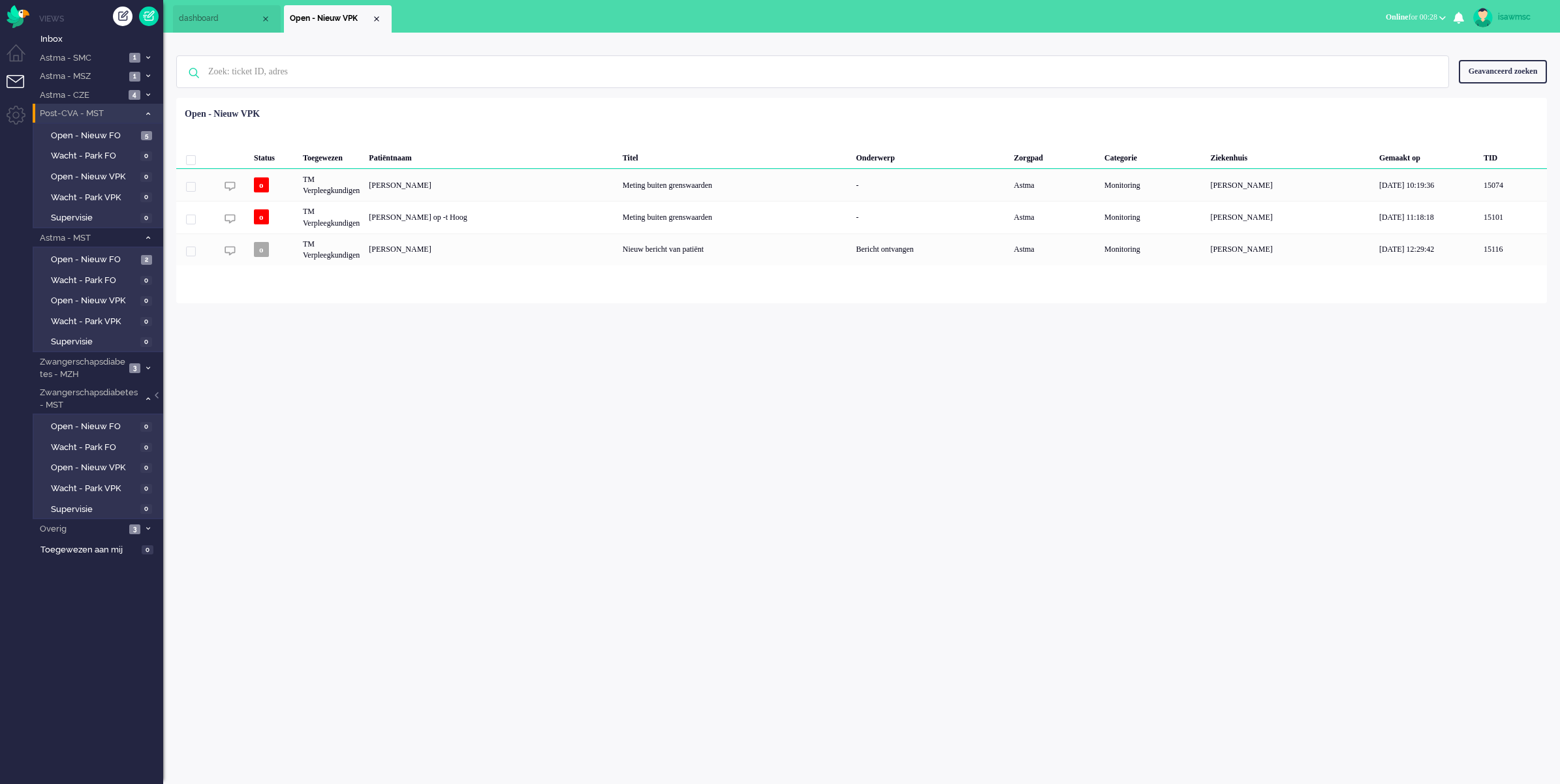
click at [155, 111] on li "Post-CVA - MST 5" at bounding box center [98, 113] width 130 height 19
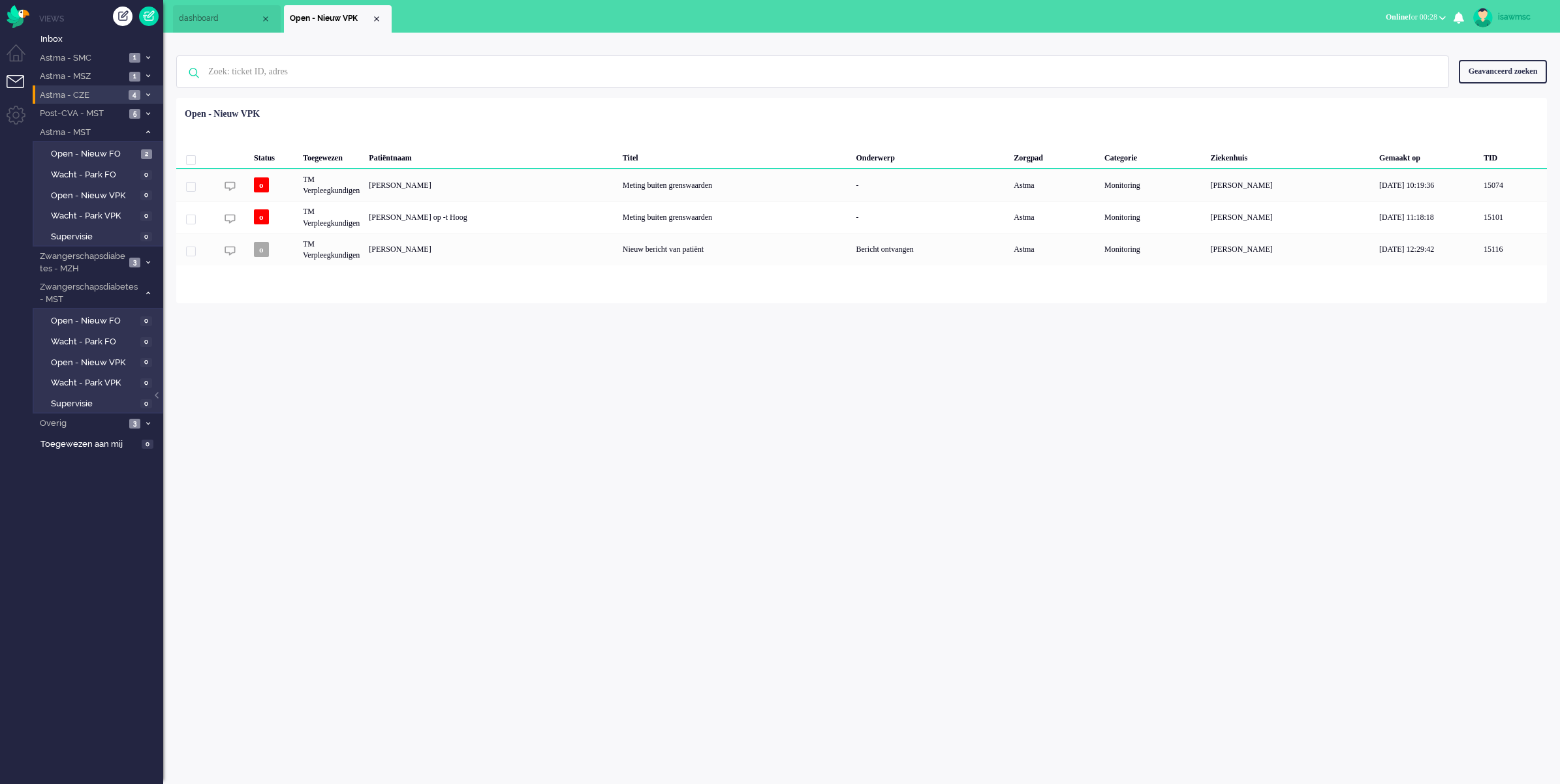
click at [137, 95] on span "4" at bounding box center [134, 95] width 12 height 10
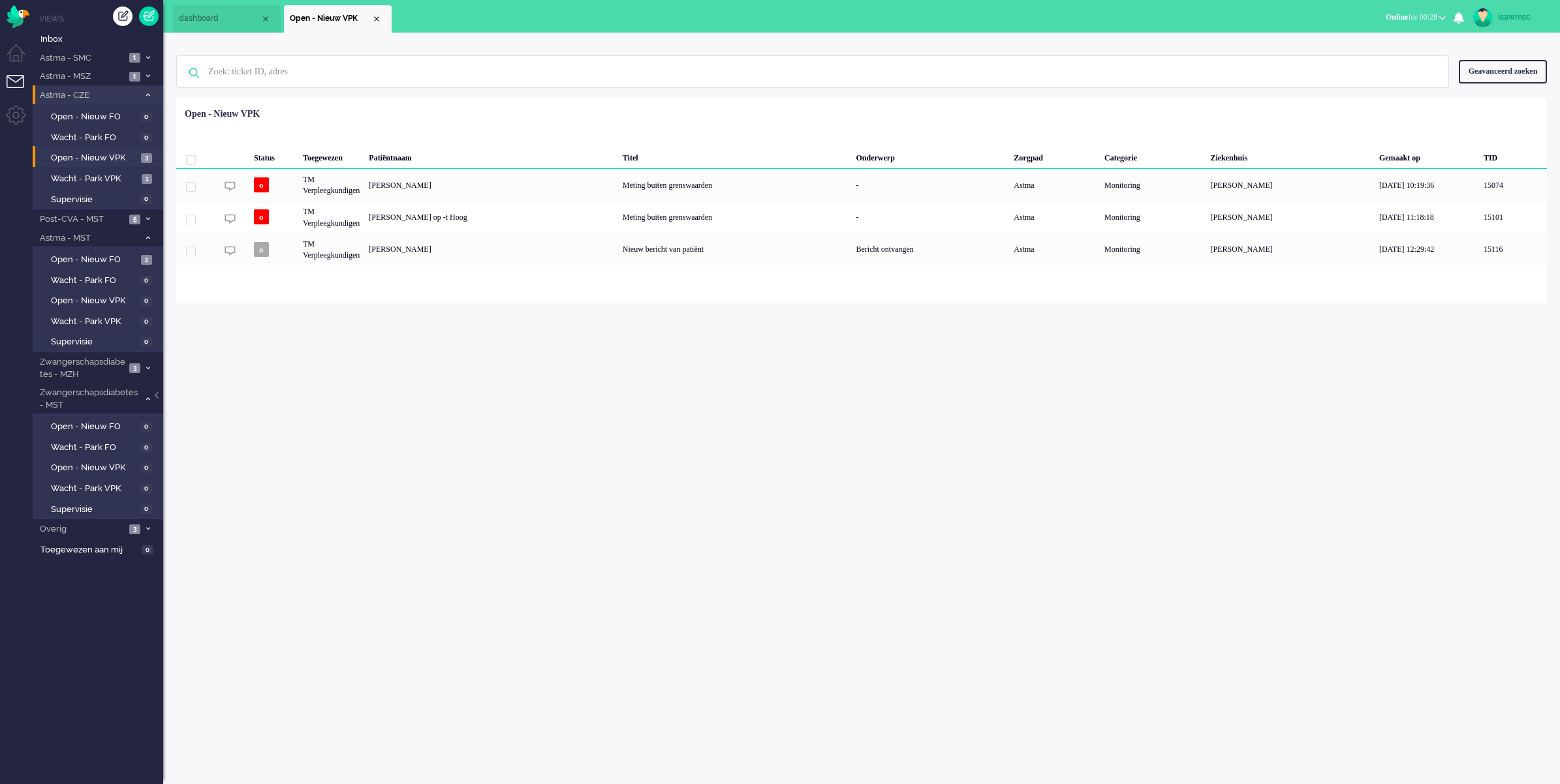
click at [150, 89] on li "Astma - CZE 4" at bounding box center [98, 95] width 130 height 19
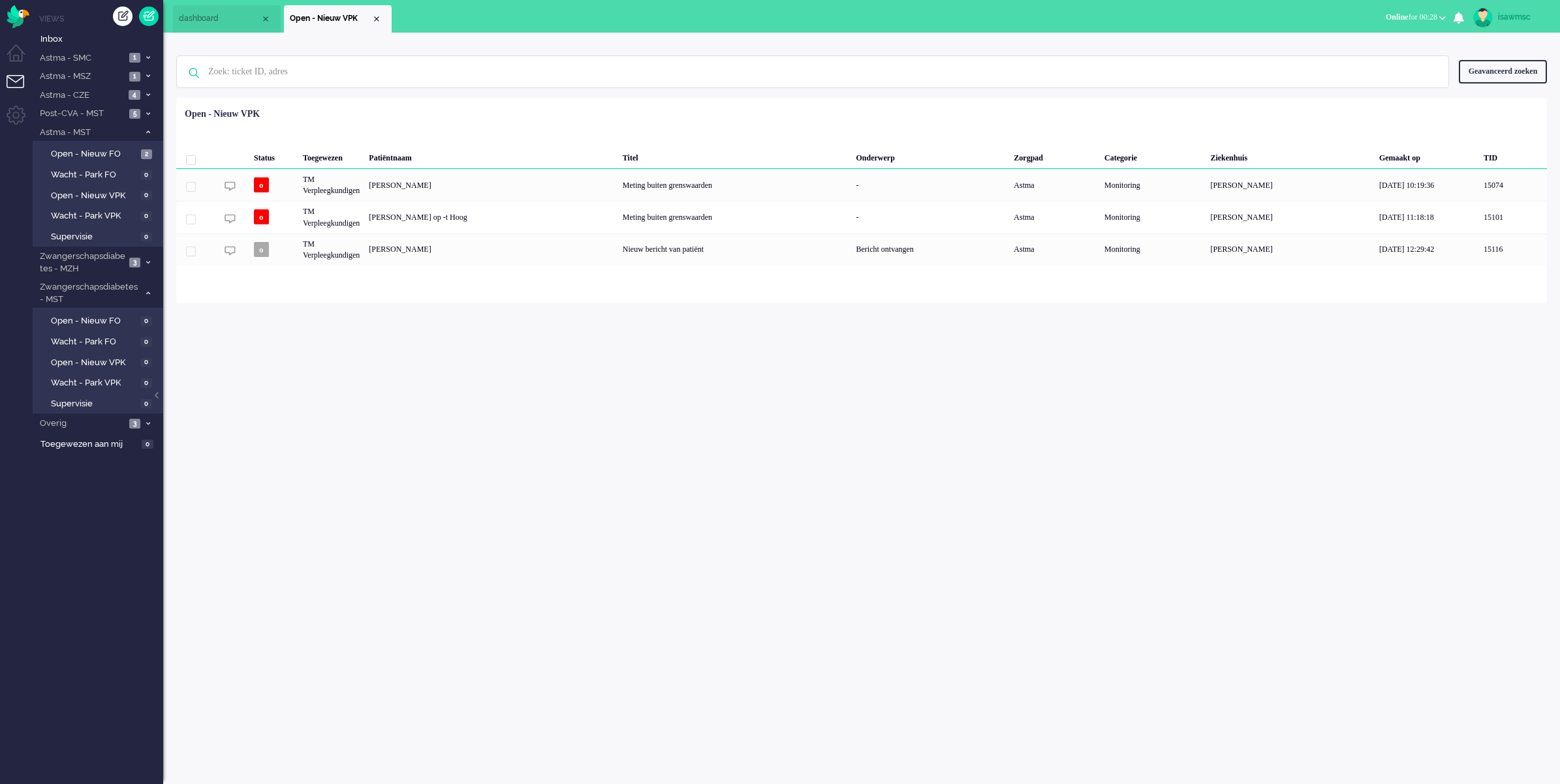
click at [441, 476] on div "isawmsc Thuis Ticket Csat Mijn gemiddelde cijfer Deze week - Ticket Bijdragen P…" at bounding box center [862, 408] width 1397 height 751
click at [357, 379] on div "isawmsc Thuis Ticket Csat Mijn gemiddelde cijfer Deze week - Ticket Bijdragen P…" at bounding box center [862, 408] width 1397 height 751
click at [298, 783] on html "Thuis Dashboard [GEOGRAPHIC_DATA] Volgen [GEOGRAPHIC_DATA] release_2.1.2 Views …" at bounding box center [780, 392] width 1560 height 784
click at [137, 361] on span "Open - Nieuw VPK" at bounding box center [95, 363] width 87 height 12
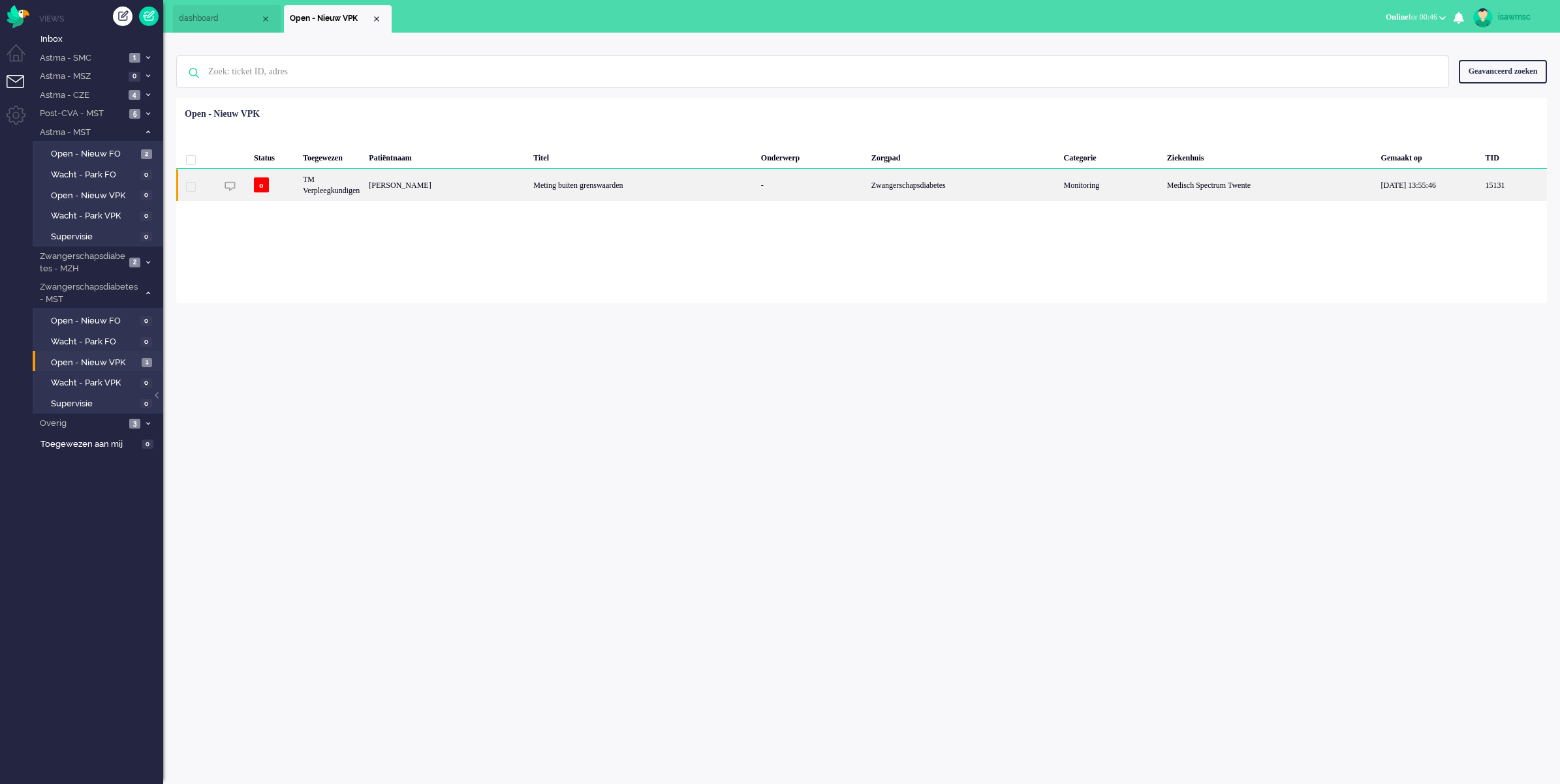
click at [528, 192] on div "[PERSON_NAME]" at bounding box center [446, 185] width 165 height 32
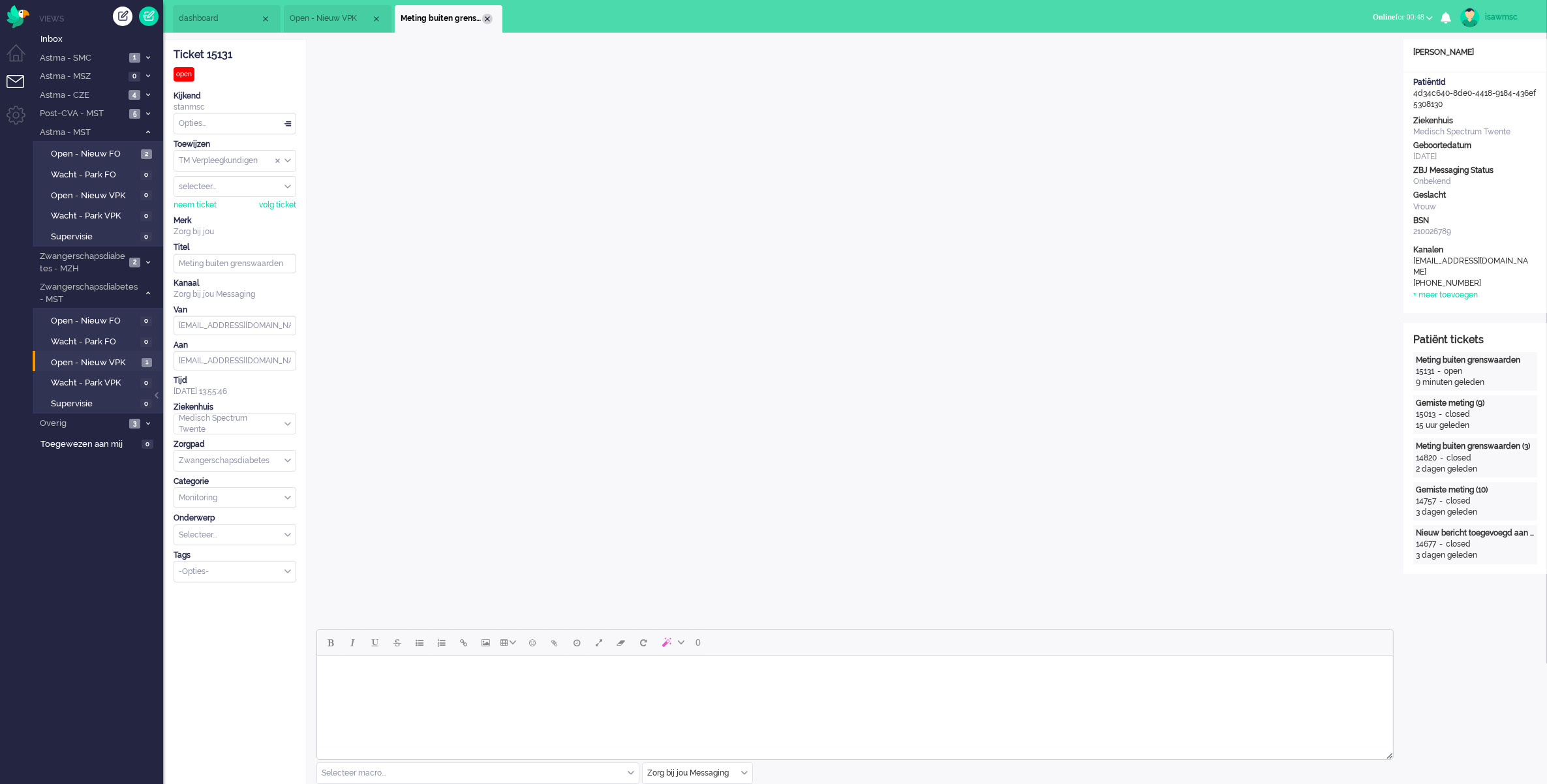
click at [490, 20] on div "Close tab" at bounding box center [487, 18] width 10 height 10
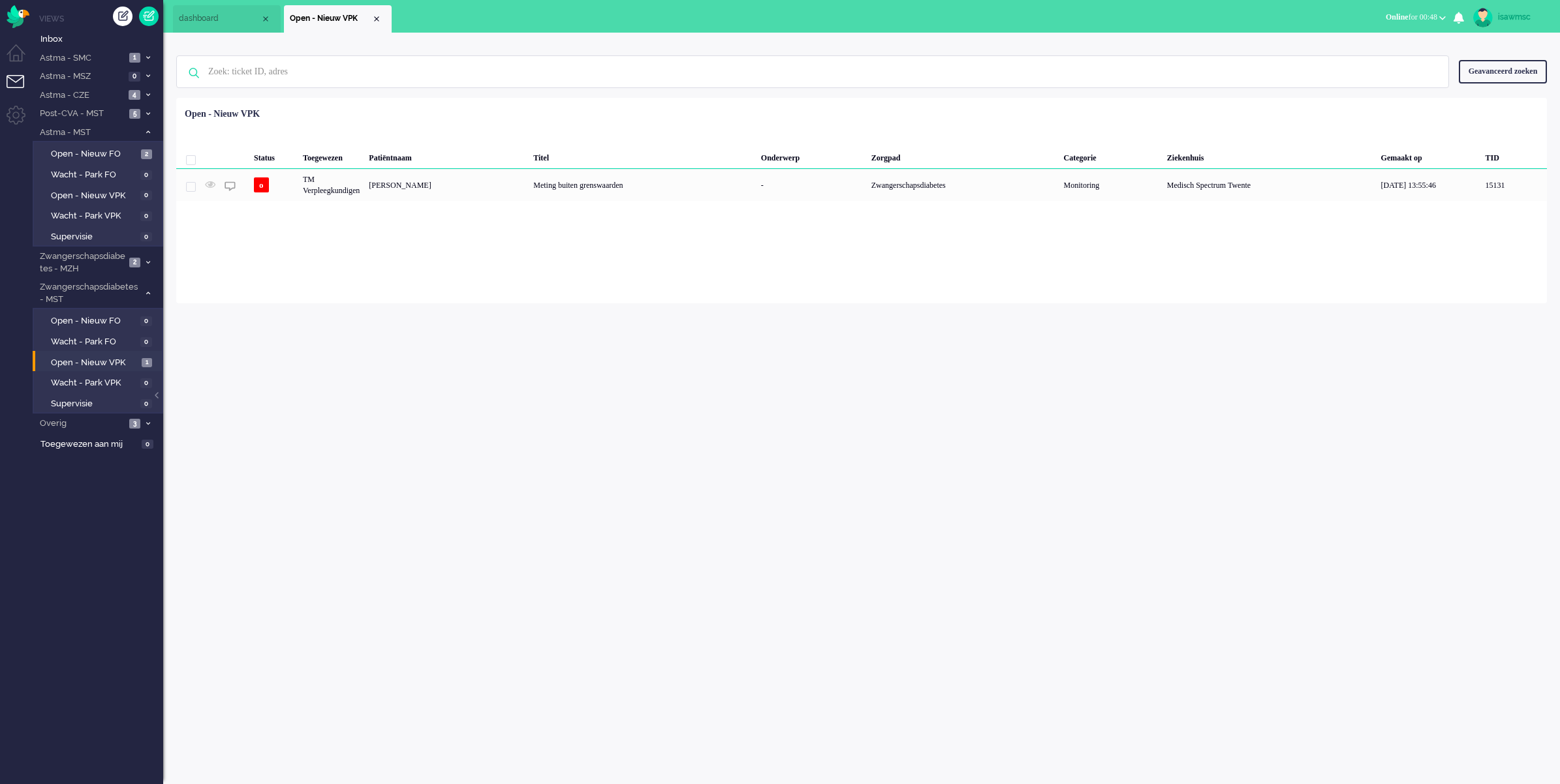
click at [488, 28] on ul "dashboard Open - Nieuw VPK" at bounding box center [734, 16] width 1122 height 33
click at [491, 341] on div "isawmsc Thuis Ticket Csat Mijn gemiddelde cijfer Deze week - Ticket Bijdragen P…" at bounding box center [862, 408] width 1397 height 751
click at [354, 330] on div "isawmsc Thuis Ticket Csat Mijn gemiddelde cijfer Deze week - Ticket Bijdragen P…" at bounding box center [862, 408] width 1397 height 751
click at [144, 115] on span at bounding box center [147, 114] width 10 height 8
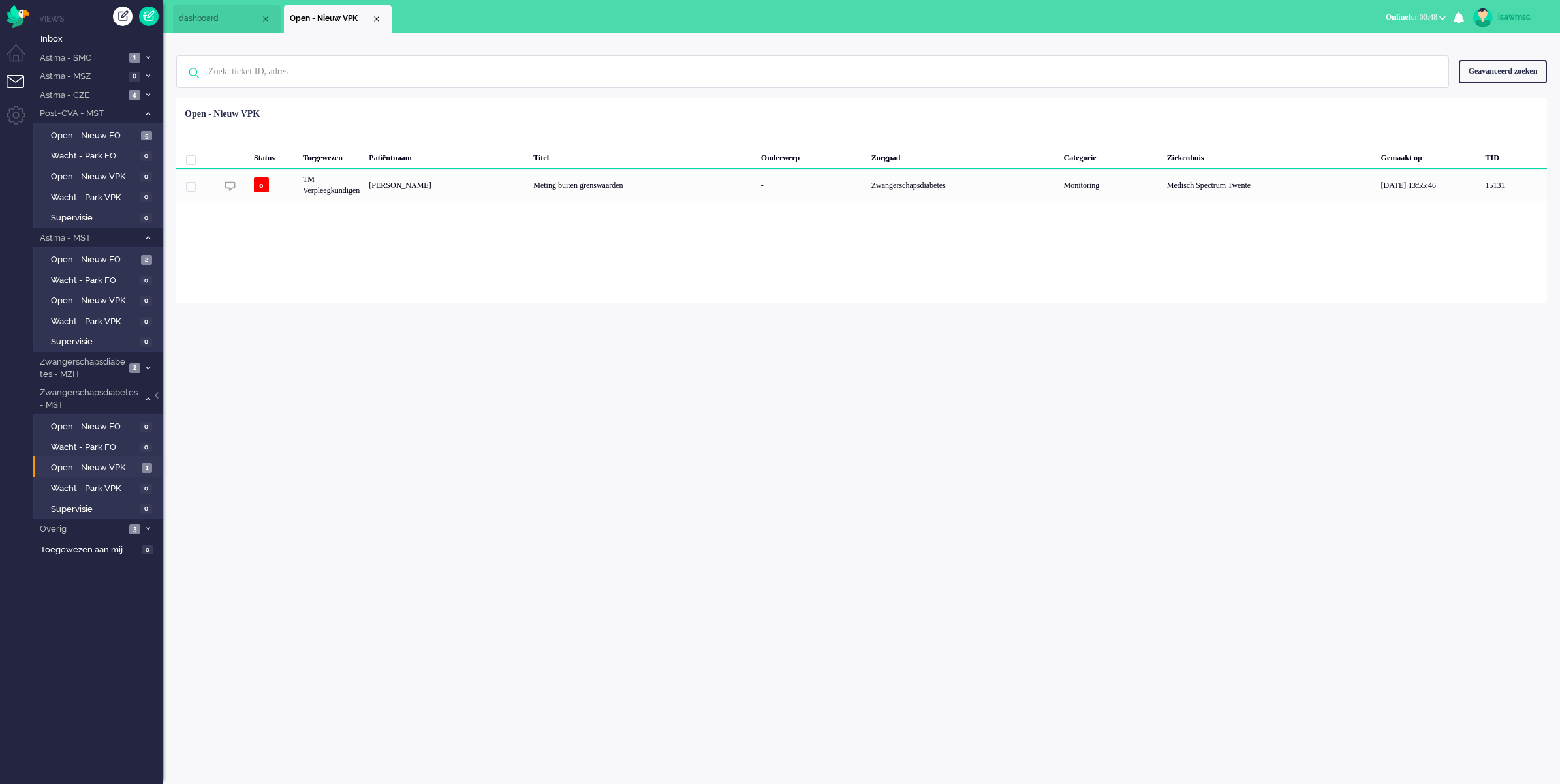
click at [144, 115] on span at bounding box center [147, 114] width 10 height 8
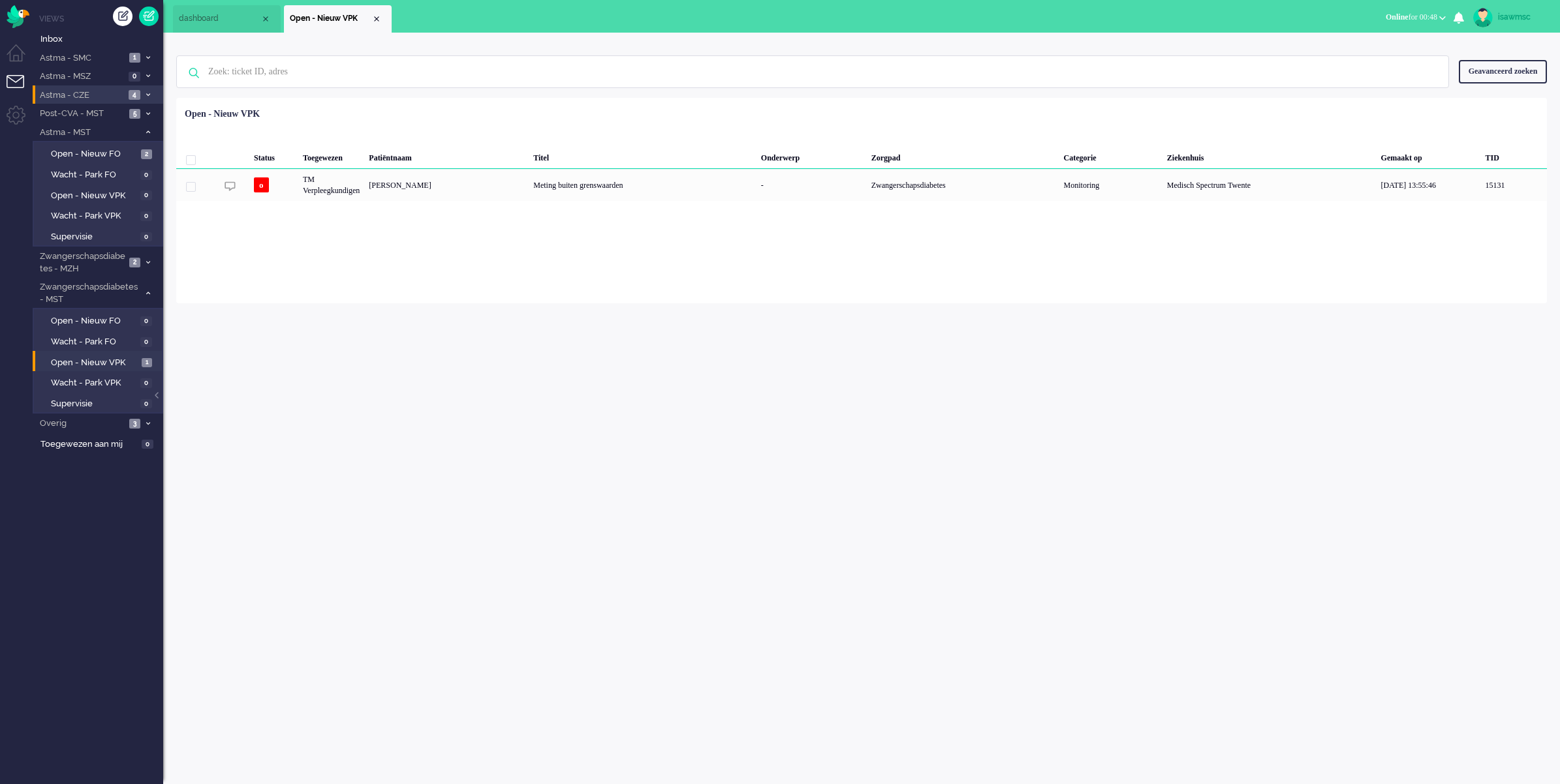
click at [145, 90] on li "Astma - CZE 4" at bounding box center [98, 95] width 130 height 19
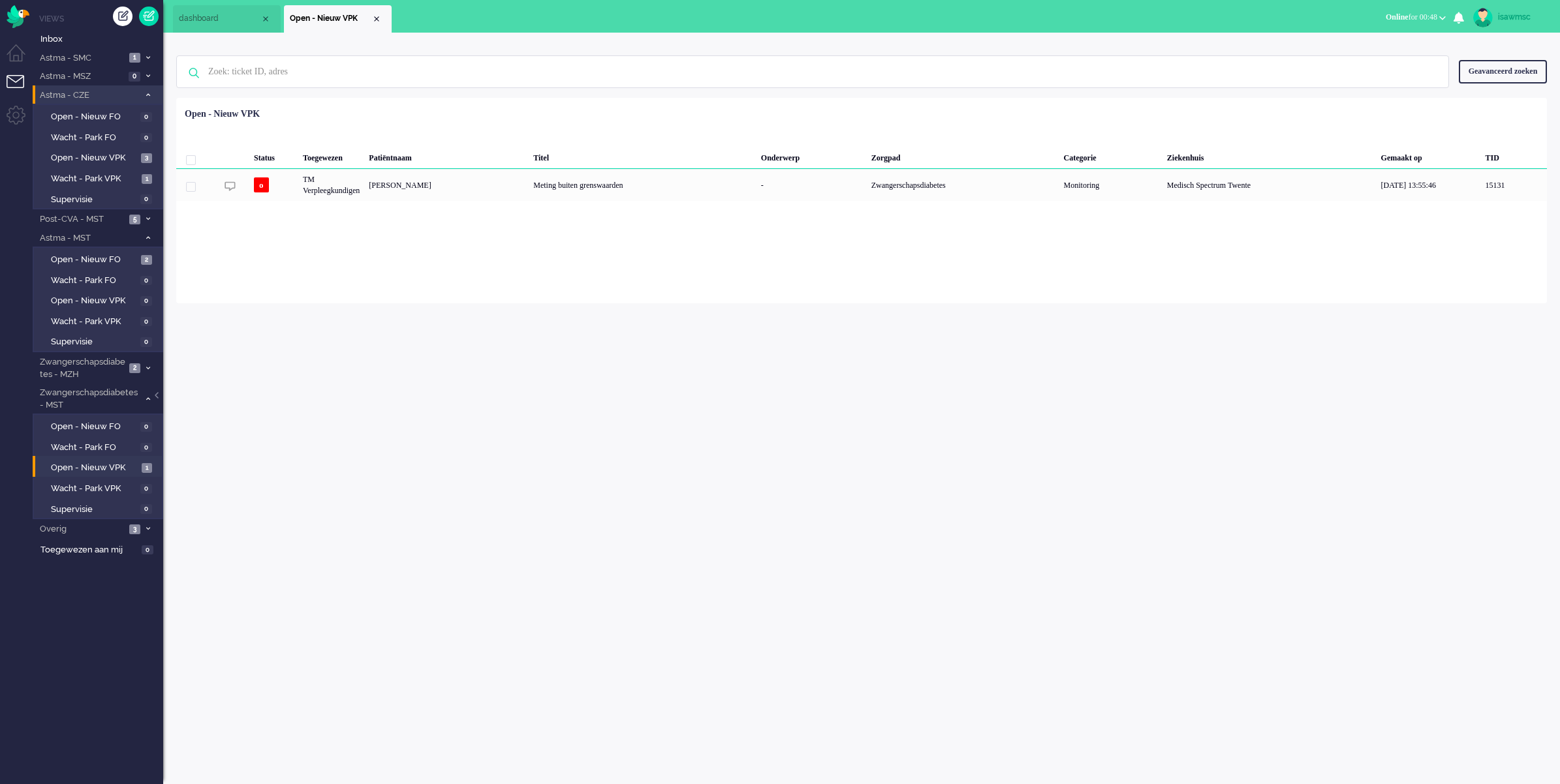
click at [145, 90] on li "Astma - CZE 4" at bounding box center [98, 95] width 130 height 19
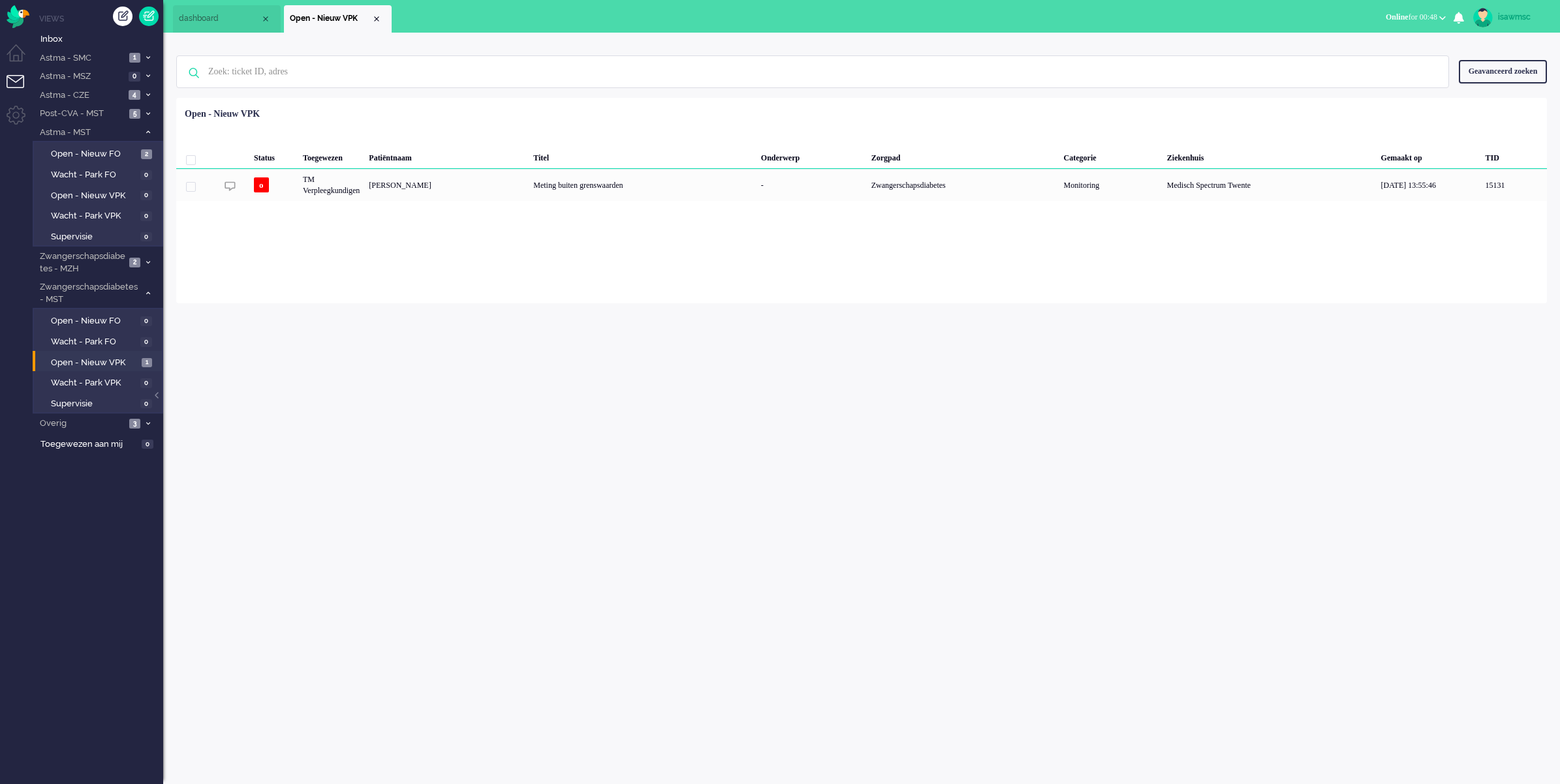
click at [466, 476] on div "isawmsc Thuis Ticket Csat Mijn gemiddelde cijfer Deze week - Ticket Bijdragen P…" at bounding box center [862, 408] width 1397 height 751
click at [455, 301] on div "Loading... Status Toegewezen Patiëntnaam Titel Onderwerp Zorgpad Categorie Ziek…" at bounding box center [861, 200] width 1370 height 205
click at [446, 469] on div "isawmsc Thuis Ticket Csat Mijn gemiddelde cijfer Deze week - Ticket Bijdragen P…" at bounding box center [862, 408] width 1397 height 751
click at [400, 321] on div "isawmsc Thuis Ticket Csat Mijn gemiddelde cijfer Deze week - Ticket Bijdragen P…" at bounding box center [862, 408] width 1397 height 751
click at [302, 454] on div "isawmsc Thuis Ticket Csat Mijn gemiddelde cijfer Deze week - Ticket Bijdragen P…" at bounding box center [862, 408] width 1397 height 751
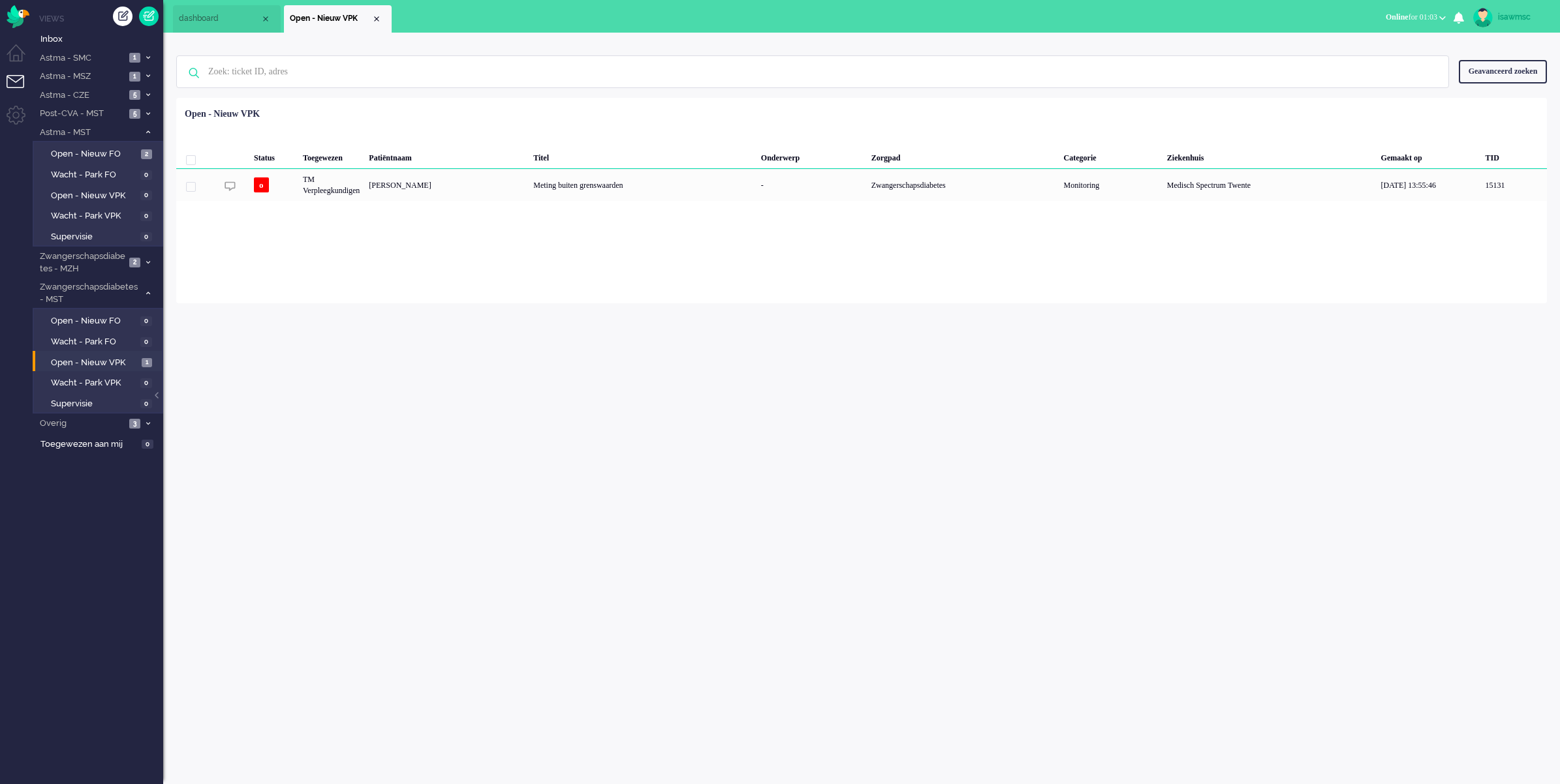
click at [320, 504] on div "isawmsc Thuis Ticket Csat Mijn gemiddelde cijfer Deze week - Ticket Bijdragen P…" at bounding box center [862, 408] width 1397 height 751
click at [135, 263] on span "2" at bounding box center [134, 263] width 11 height 10
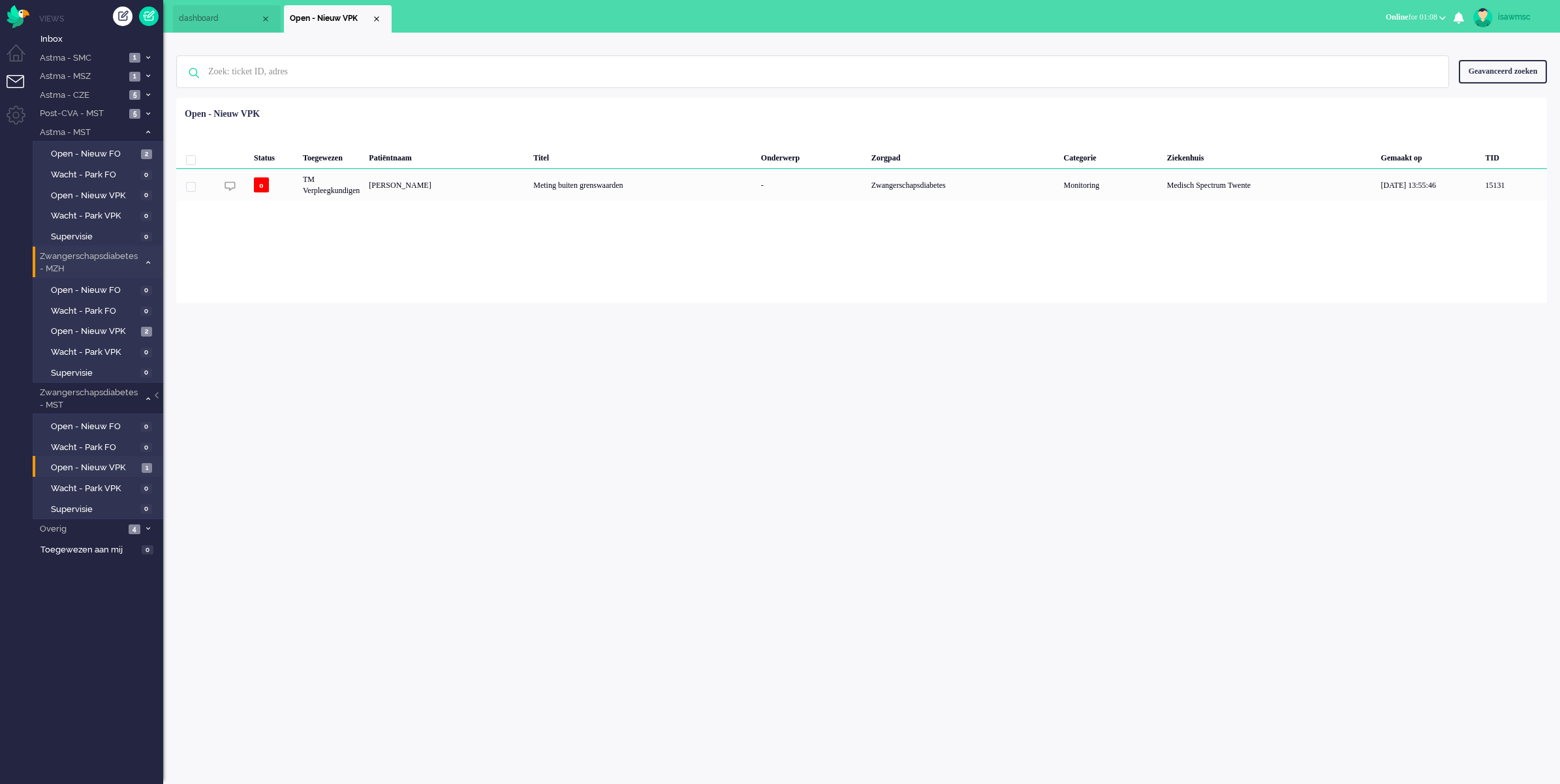
click at [135, 263] on span "Zwangerschapsdiabetes - MZH" at bounding box center [88, 262] width 101 height 24
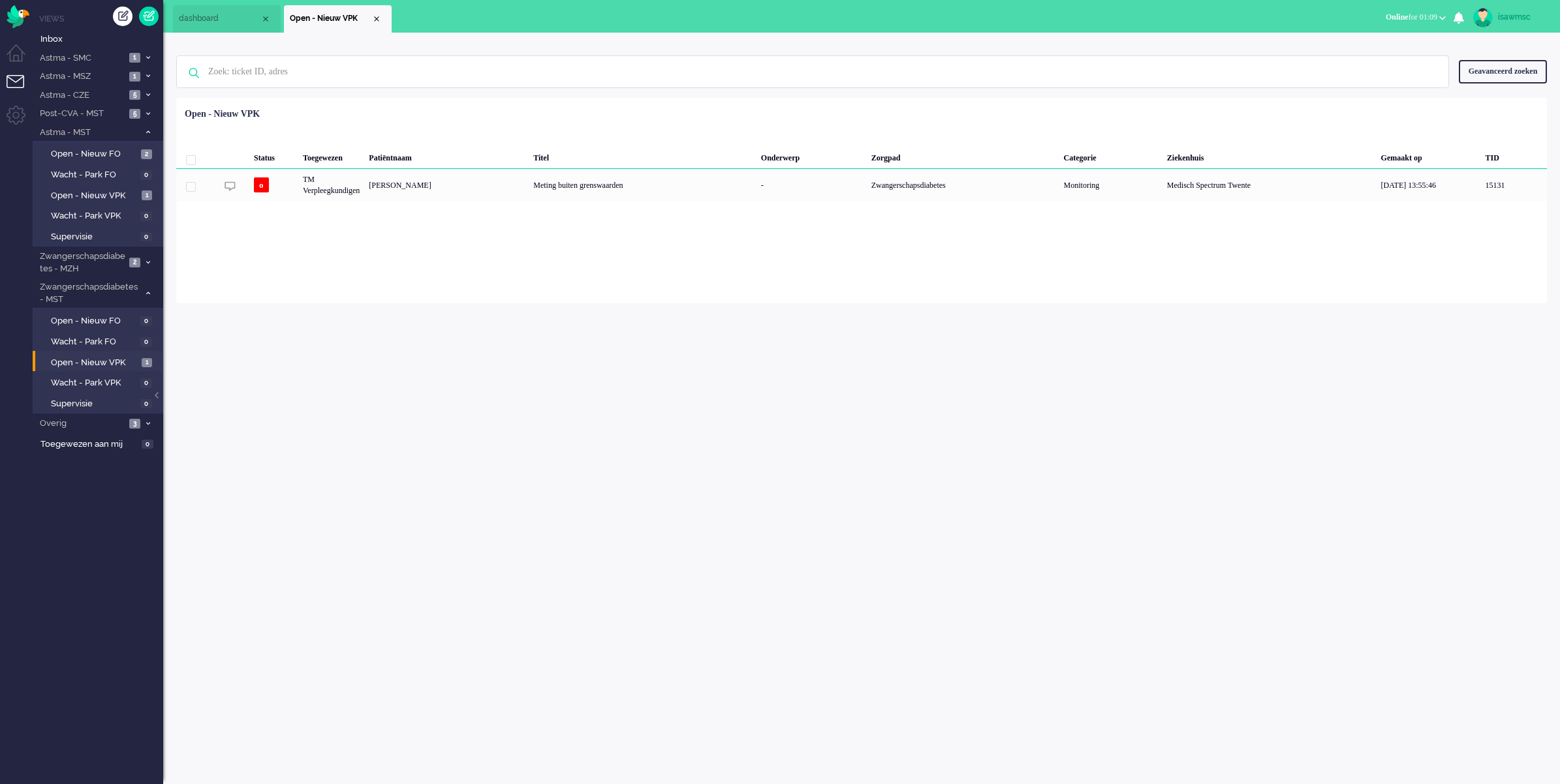
click at [468, 339] on div "isawmsc Thuis Ticket Csat Mijn gemiddelde cijfer Deze week - Ticket Bijdragen P…" at bounding box center [862, 408] width 1397 height 751
click at [517, 288] on div "Loading... Status Toegewezen Patiëntnaam Titel Onderwerp Zorgpad Categorie Ziek…" at bounding box center [861, 200] width 1370 height 205
click at [296, 364] on div "isawmsc Thuis Ticket Csat Mijn gemiddelde cijfer Deze week - Ticket Bijdragen P…" at bounding box center [862, 408] width 1397 height 751
click at [412, 312] on div "isawmsc Thuis Ticket Csat Mijn gemiddelde cijfer Deze week - Ticket Bijdragen P…" at bounding box center [862, 408] width 1397 height 751
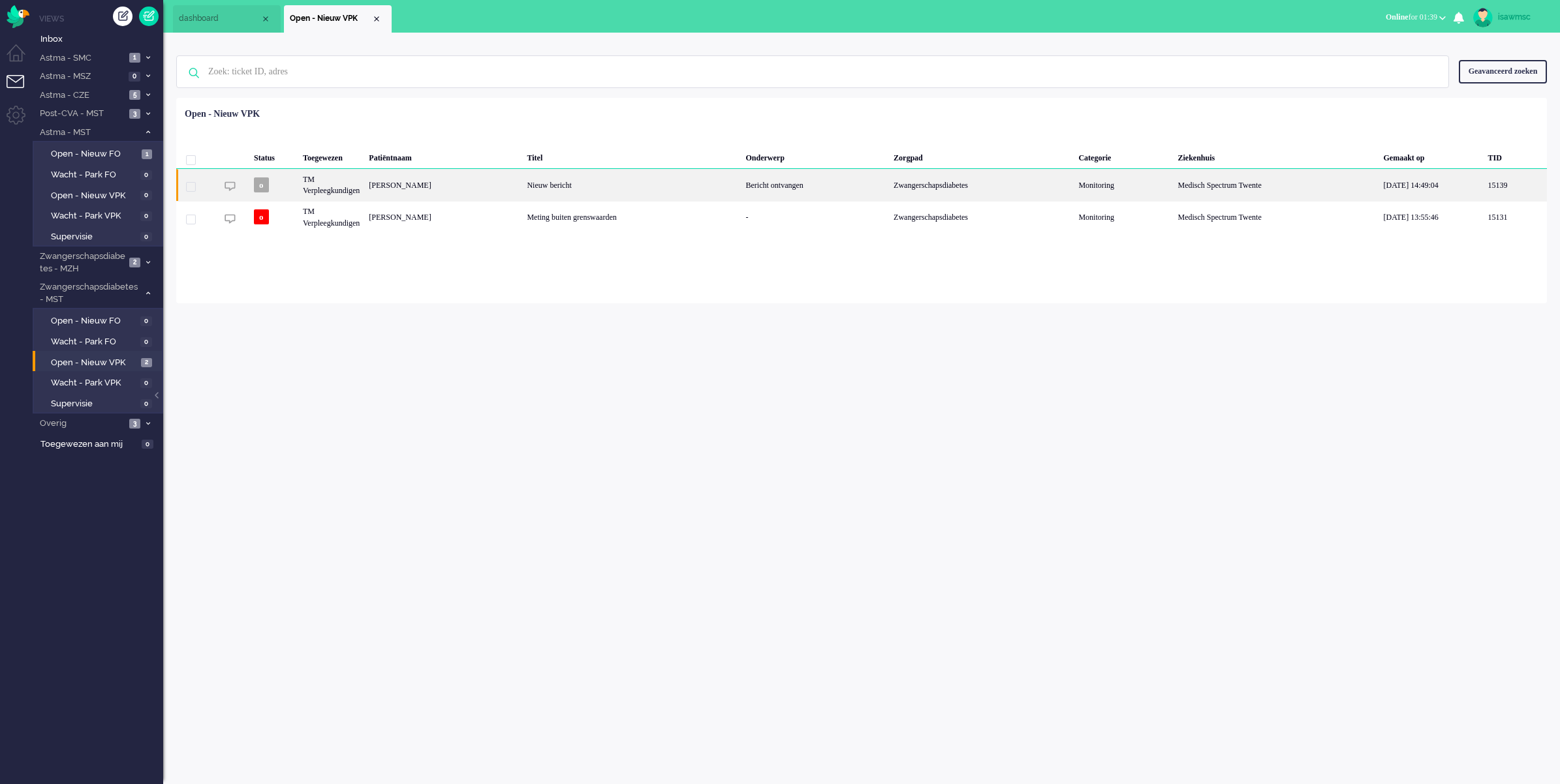
click at [490, 184] on div "[PERSON_NAME]" at bounding box center [442, 185] width 158 height 32
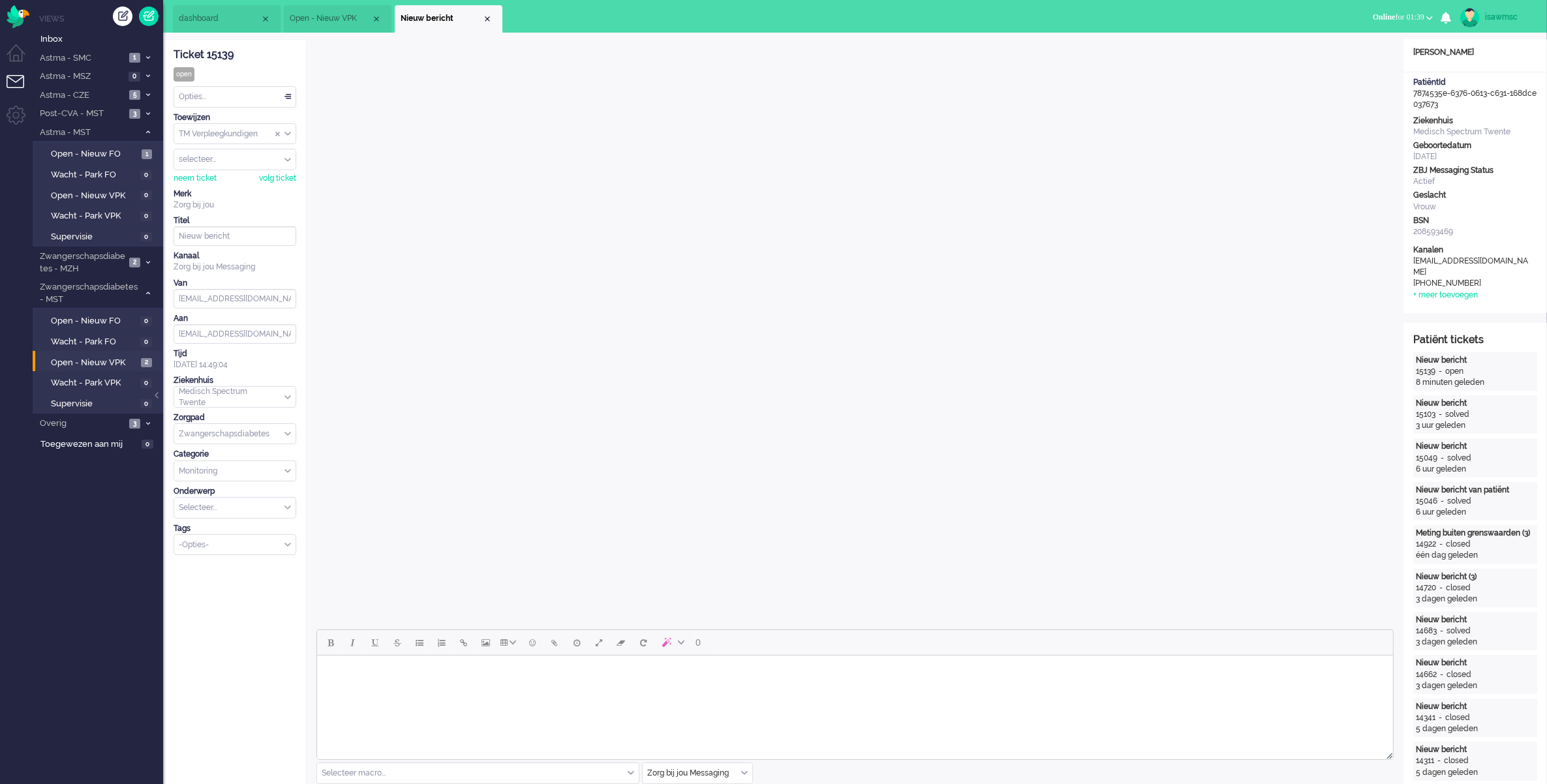
click at [493, 21] on li "Nieuw bericht" at bounding box center [449, 19] width 108 height 27
click at [487, 20] on div "Close tab" at bounding box center [487, 18] width 10 height 10
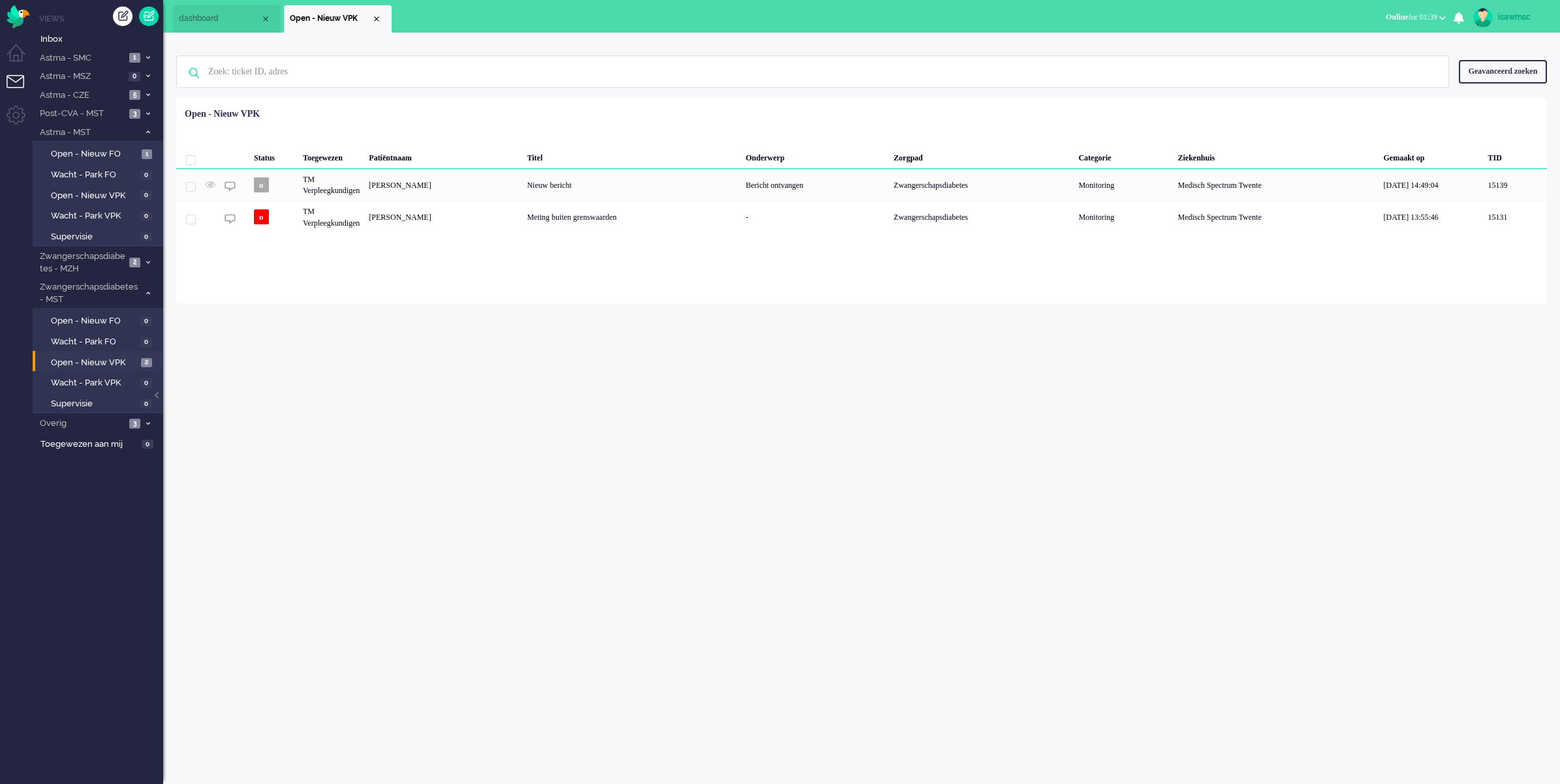
click at [501, 290] on div "Loading... Status Toegewezen Patiëntnaam Titel Onderwerp Zorgpad Categorie Ziek…" at bounding box center [861, 200] width 1370 height 205
click at [464, 115] on div "Status Toegewezen Patiëntnaam Titel Onderwerp Zorgpad Categorie Ziekenhuis Gema…" at bounding box center [861, 168] width 1370 height 131
click at [136, 357] on span "Open - Nieuw VPK" at bounding box center [94, 363] width 87 height 12
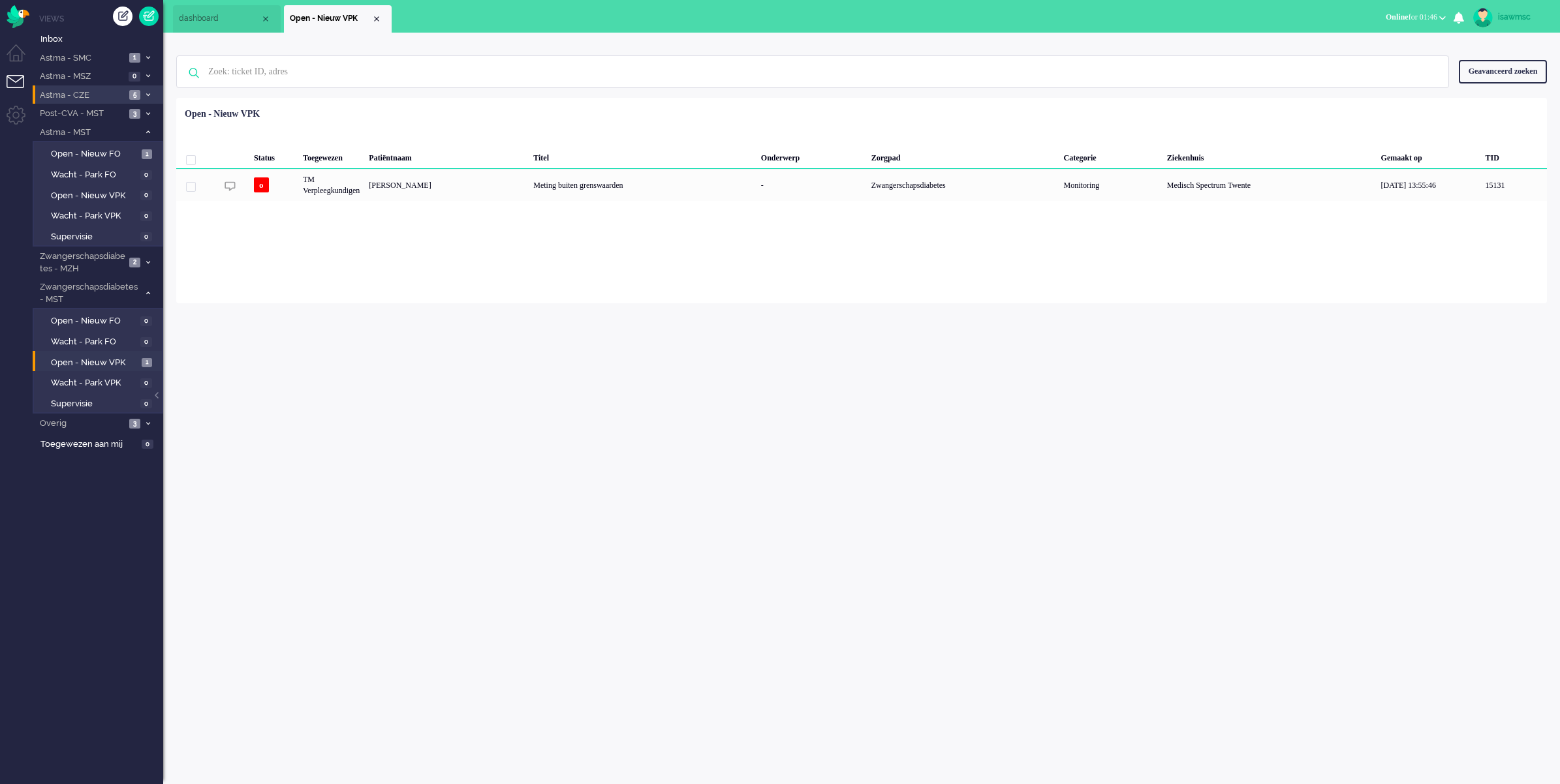
click at [147, 90] on li "Astma - CZE 5" at bounding box center [98, 95] width 130 height 19
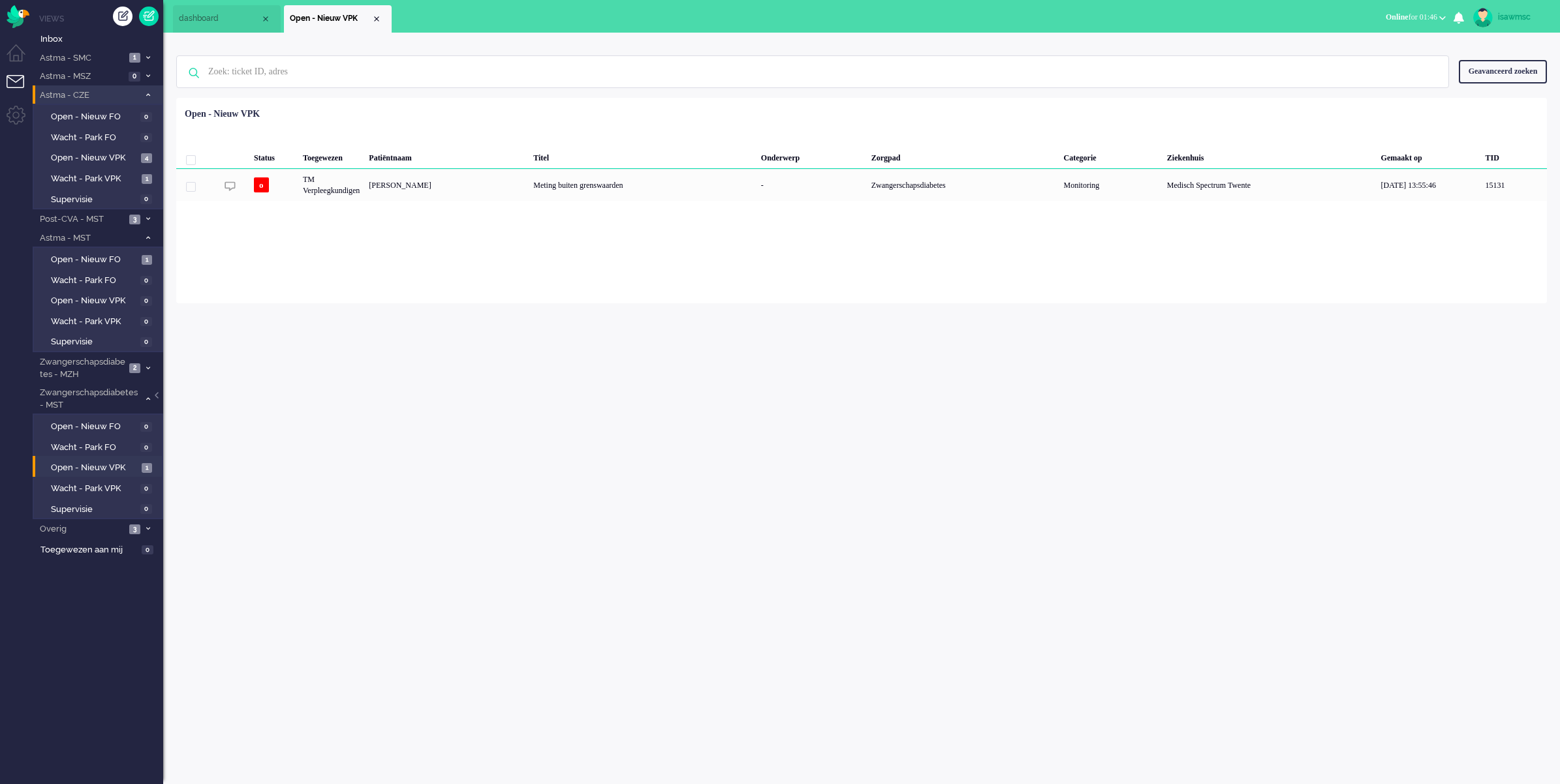
click at [147, 90] on li "Astma - CZE 5" at bounding box center [98, 95] width 130 height 19
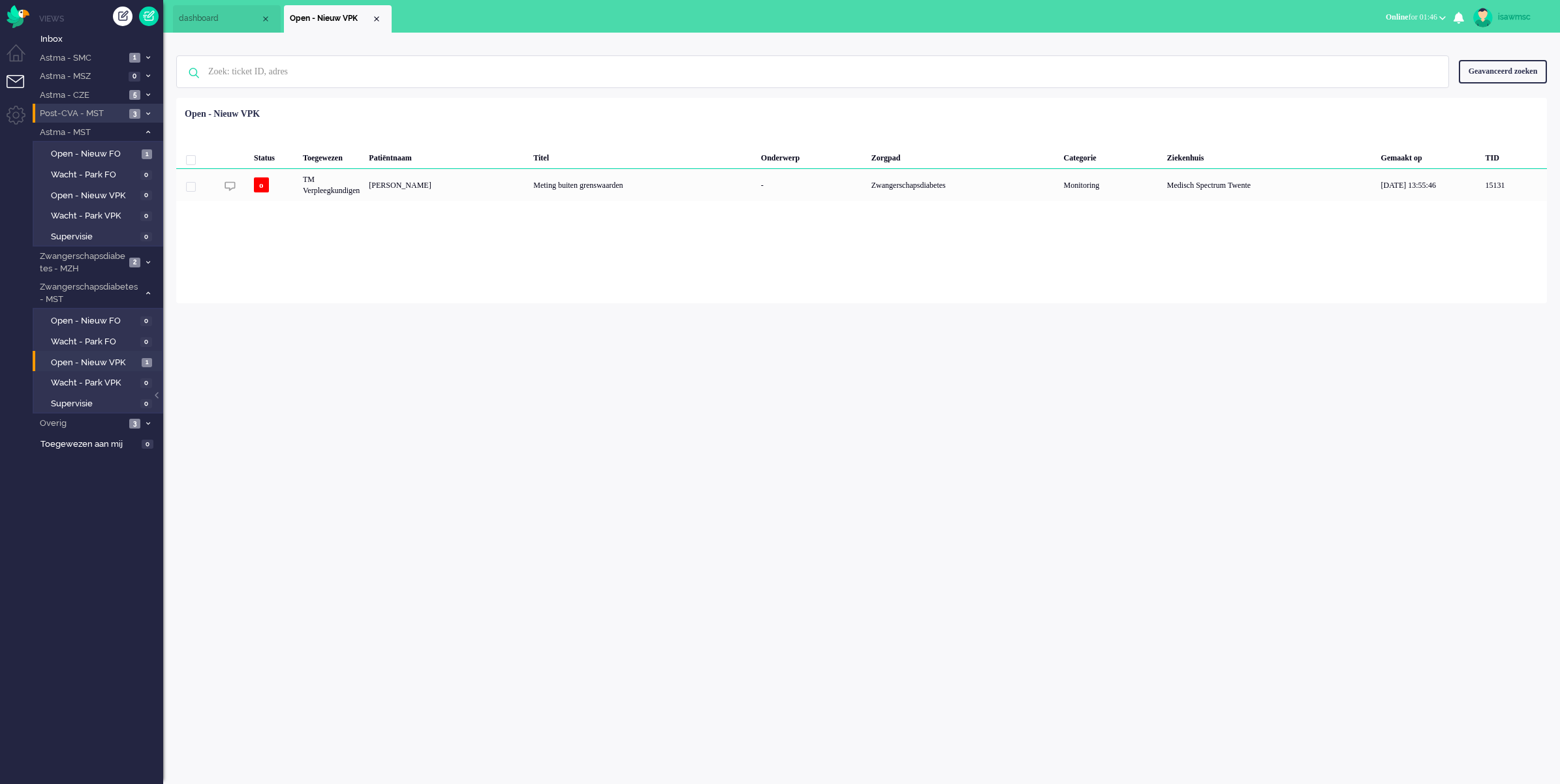
click at [148, 115] on icon at bounding box center [148, 113] width 4 height 5
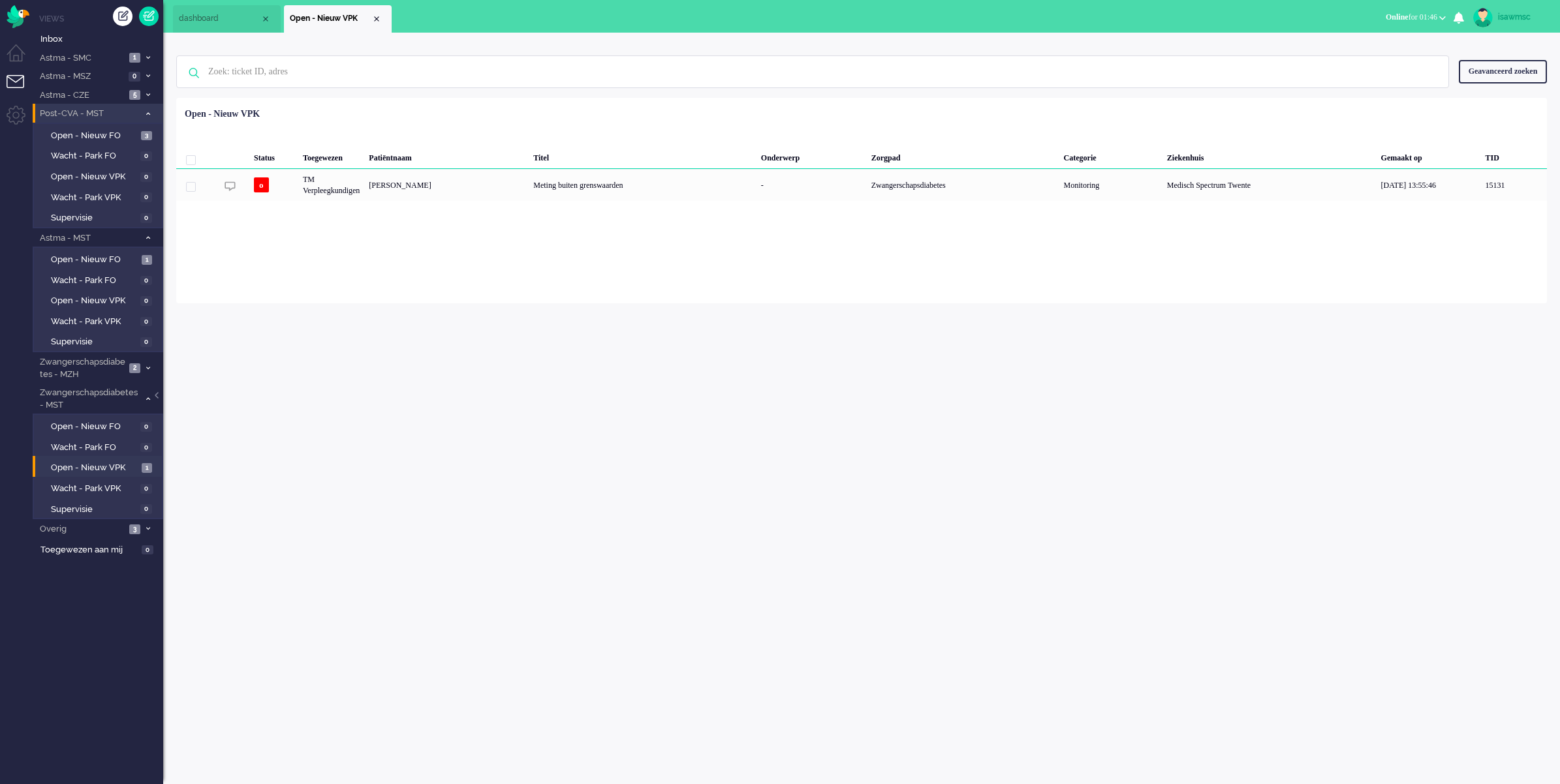
click at [148, 115] on icon at bounding box center [148, 113] width 4 height 5
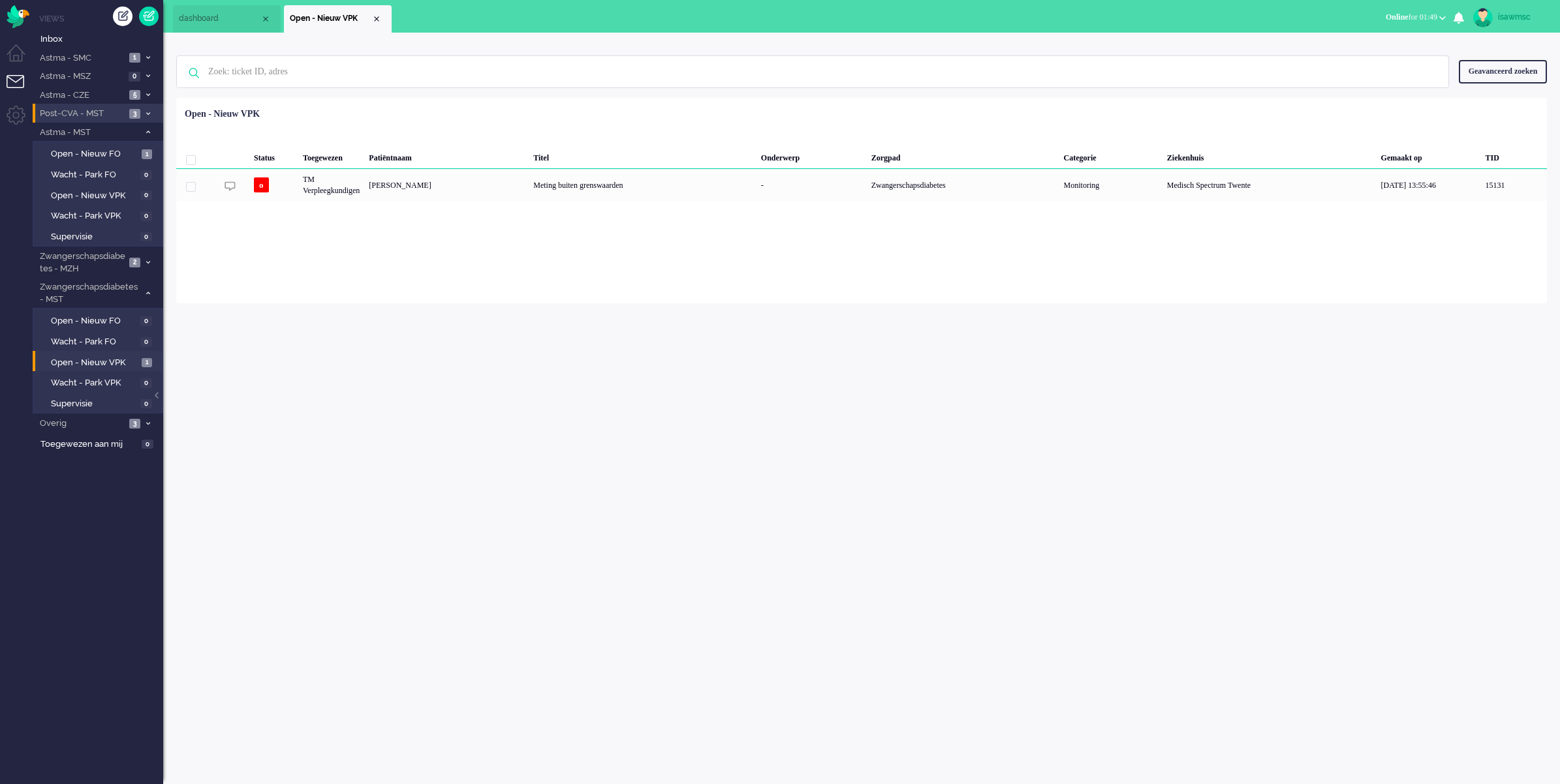
click at [451, 463] on div "isawmsc Thuis Ticket Csat Mijn gemiddelde cijfer Deze week - Ticket Bijdragen P…" at bounding box center [862, 408] width 1397 height 751
click at [10, 14] on img "Omnidesk" at bounding box center [18, 16] width 23 height 23
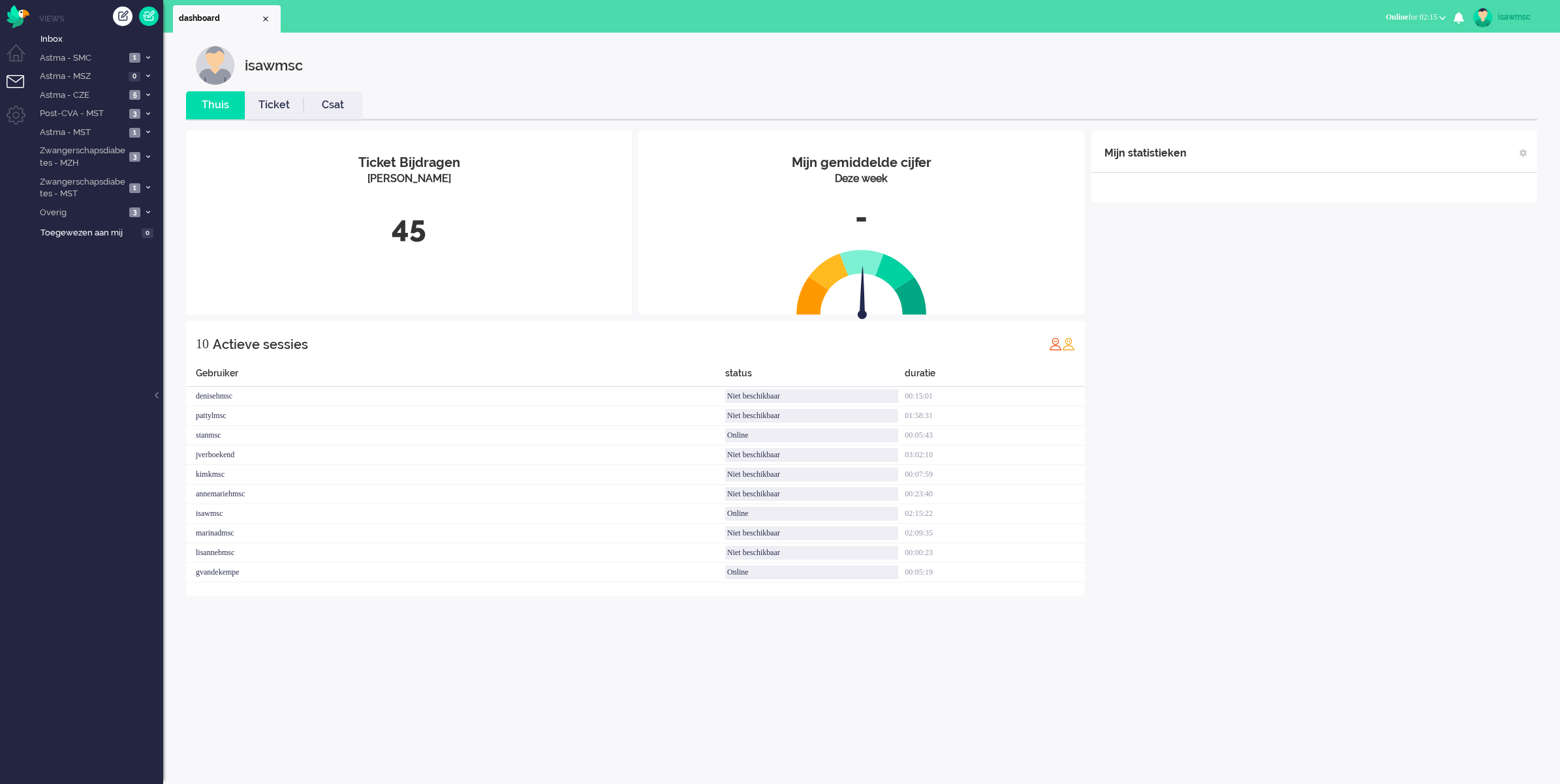
click at [483, 223] on div "45" at bounding box center [409, 227] width 426 height 43
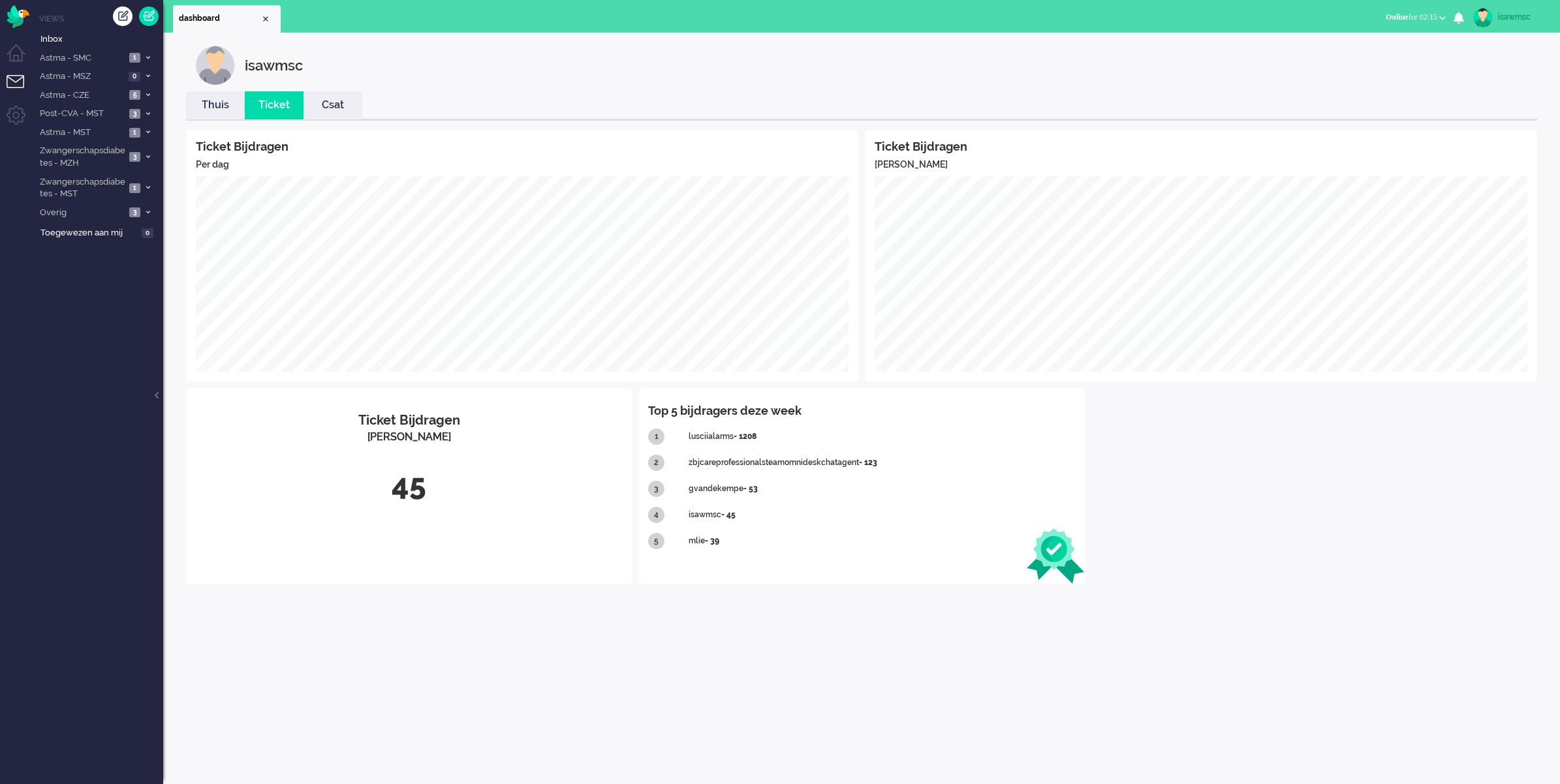
click at [205, 113] on li "Thuis" at bounding box center [215, 105] width 59 height 28
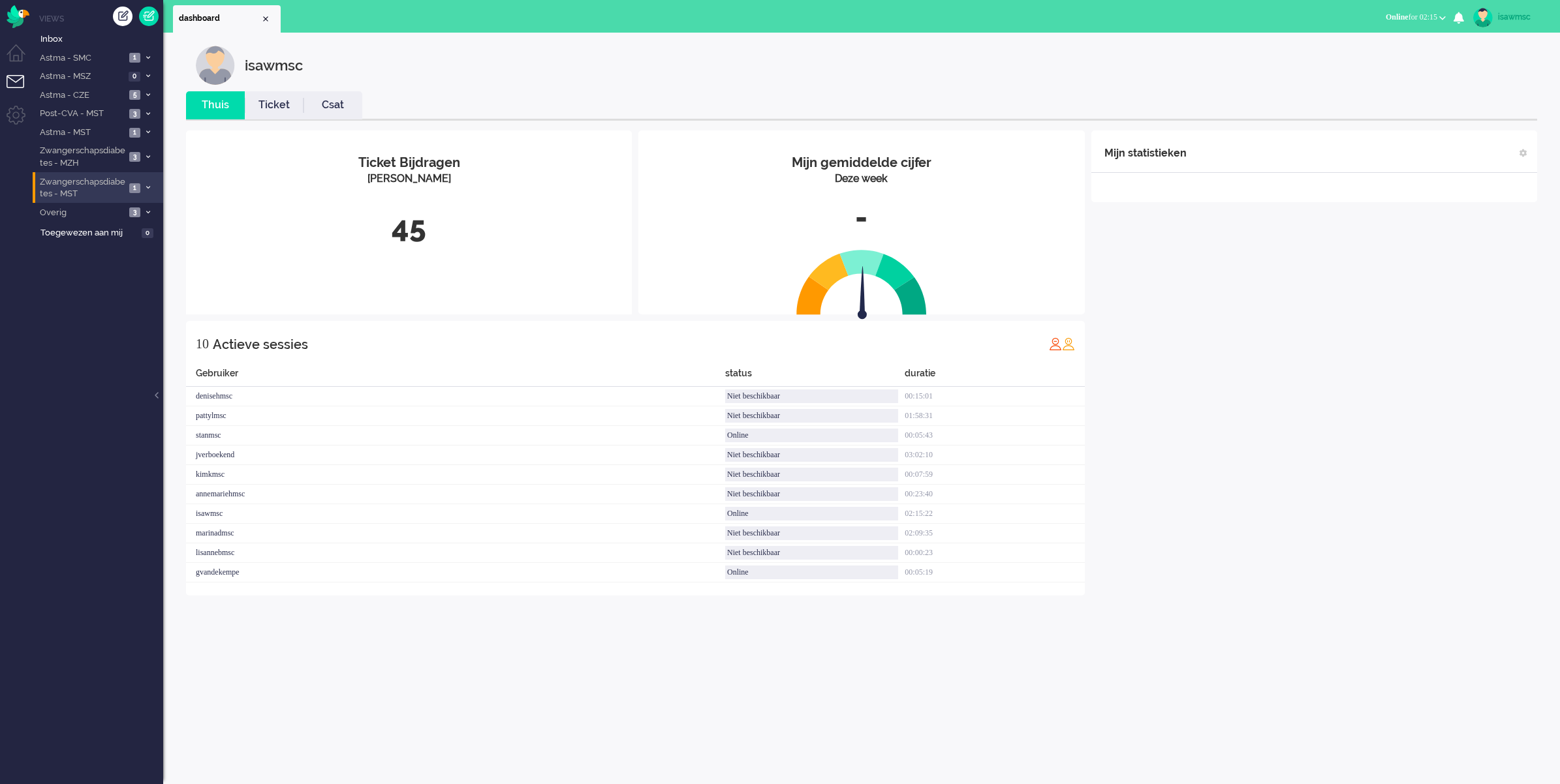
click at [141, 177] on li "Zwangerschapsdiabetes - MST 1" at bounding box center [98, 187] width 130 height 31
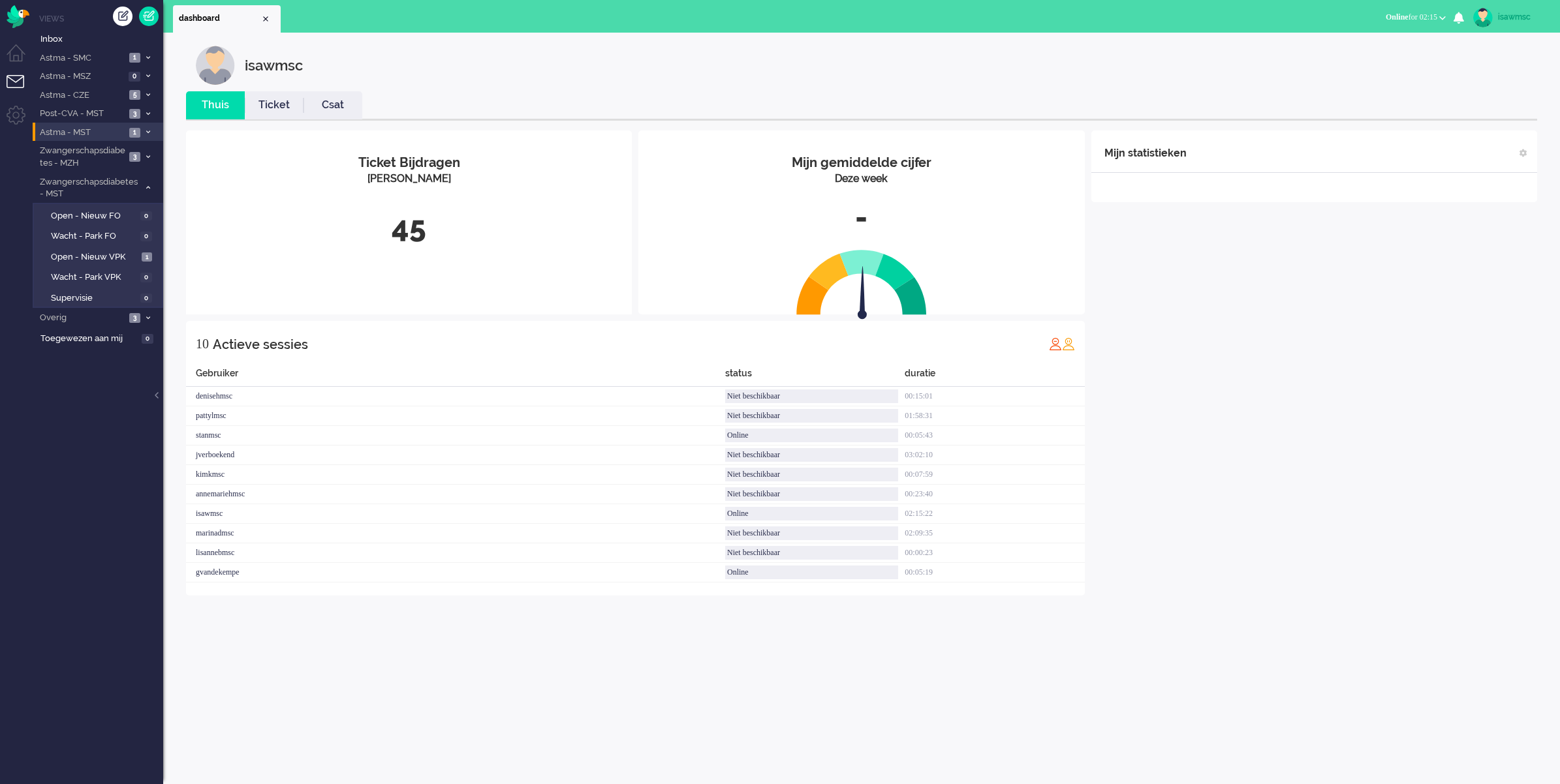
click at [147, 126] on li "Astma - MST 1" at bounding box center [98, 132] width 130 height 19
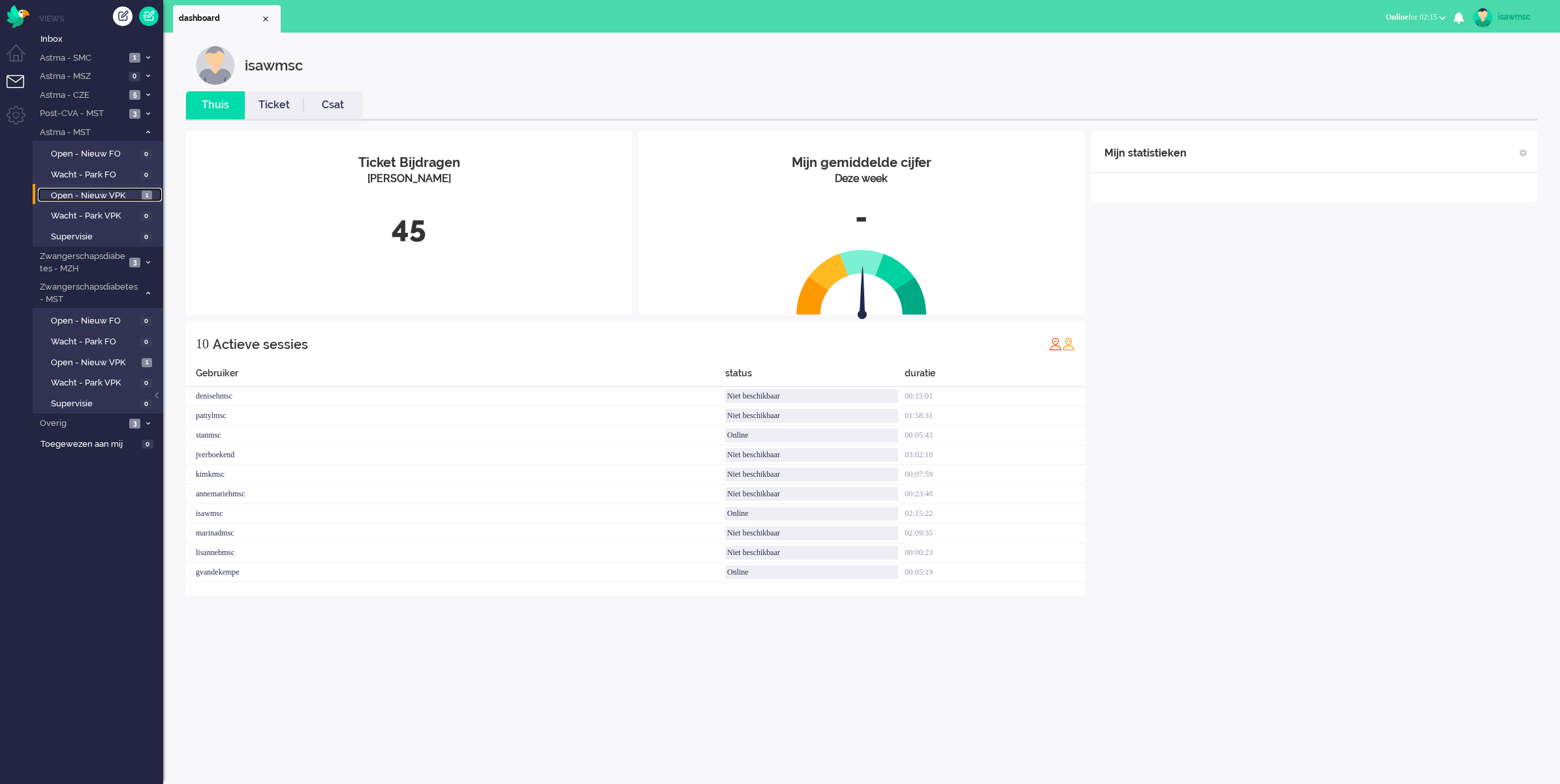
click at [128, 190] on span "Open - Nieuw VPK" at bounding box center [95, 196] width 87 height 12
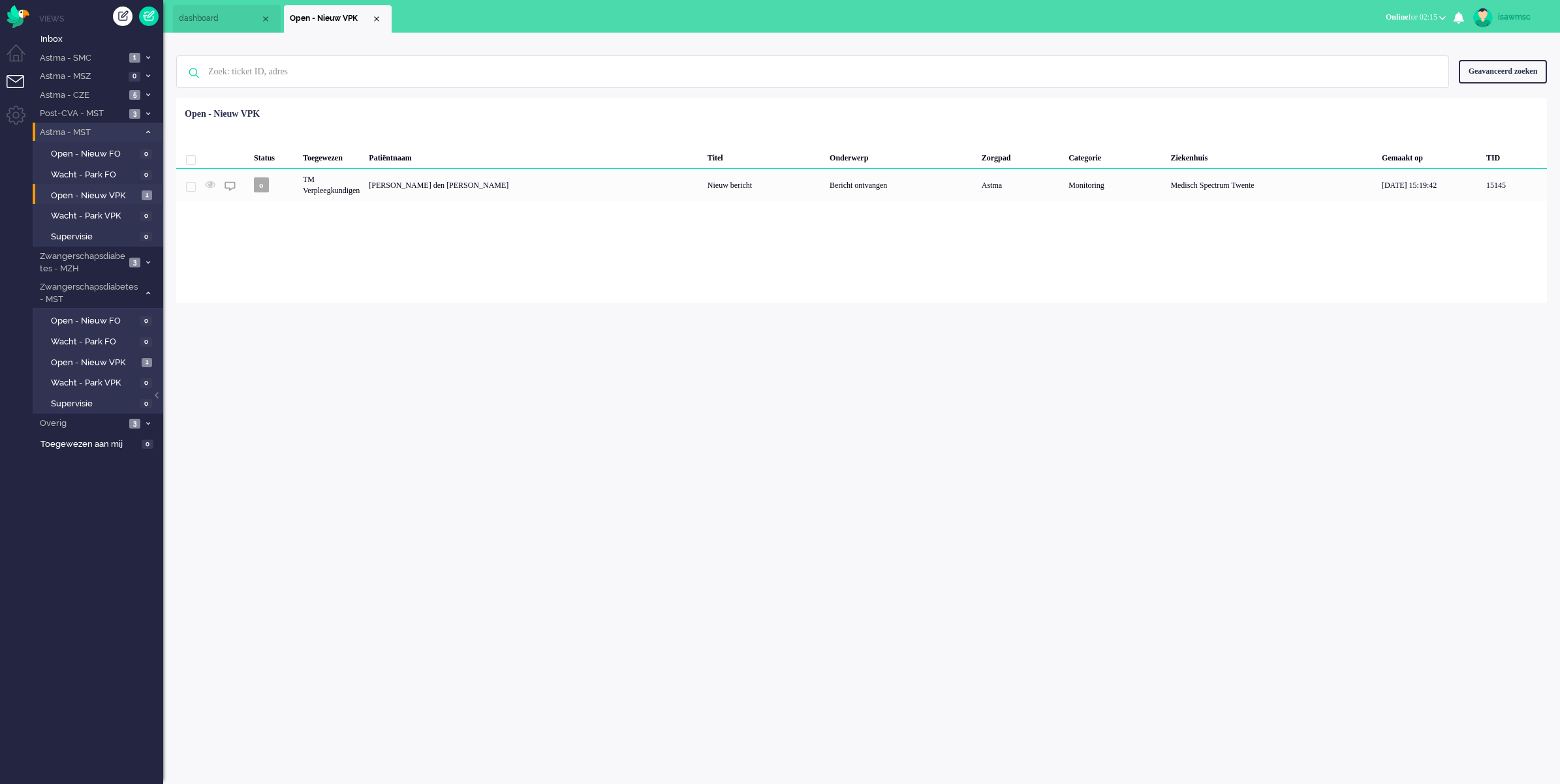
click at [145, 136] on li "Astma - MST 1" at bounding box center [98, 132] width 130 height 19
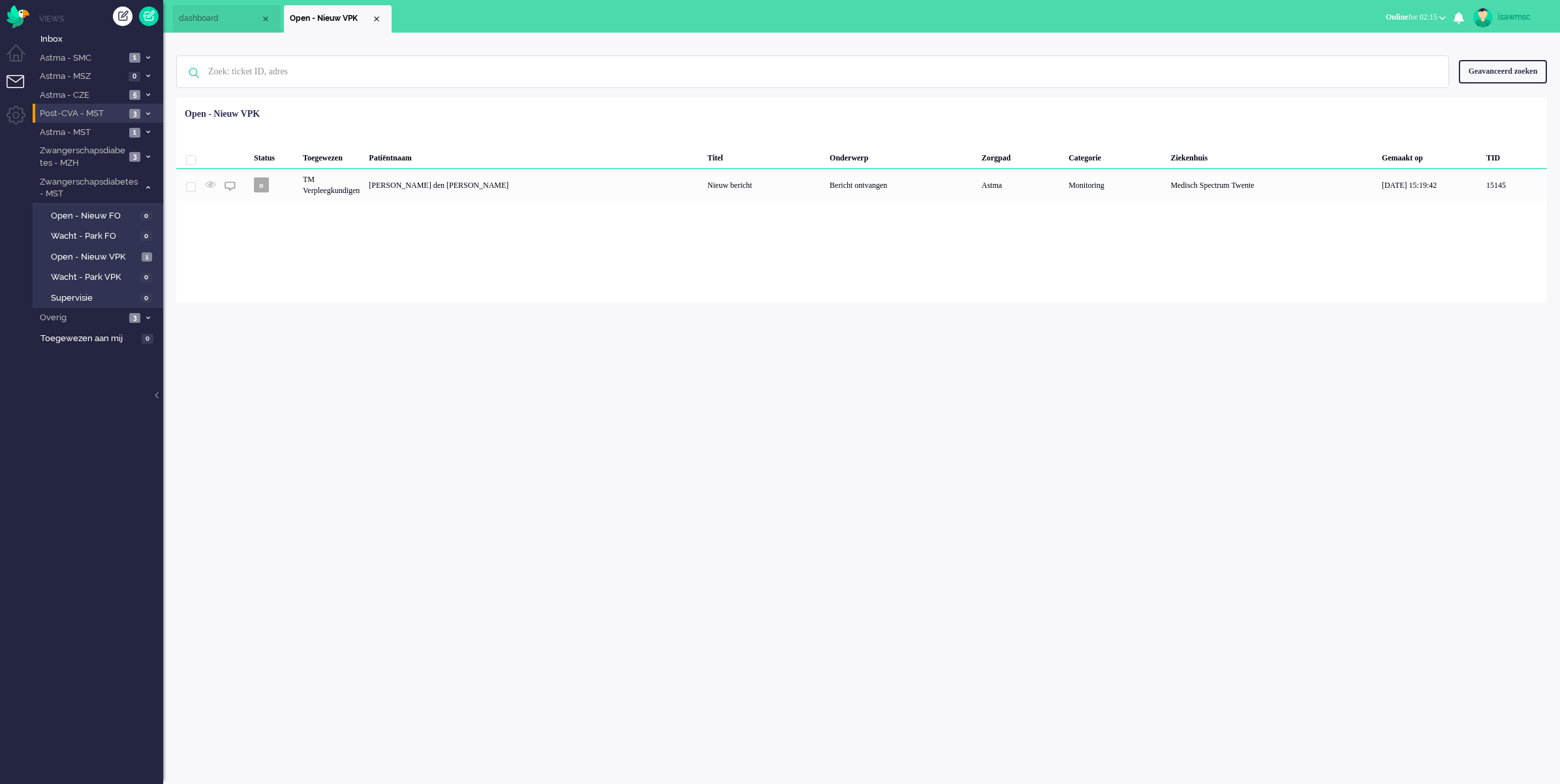
click at [132, 114] on span "3" at bounding box center [134, 114] width 11 height 10
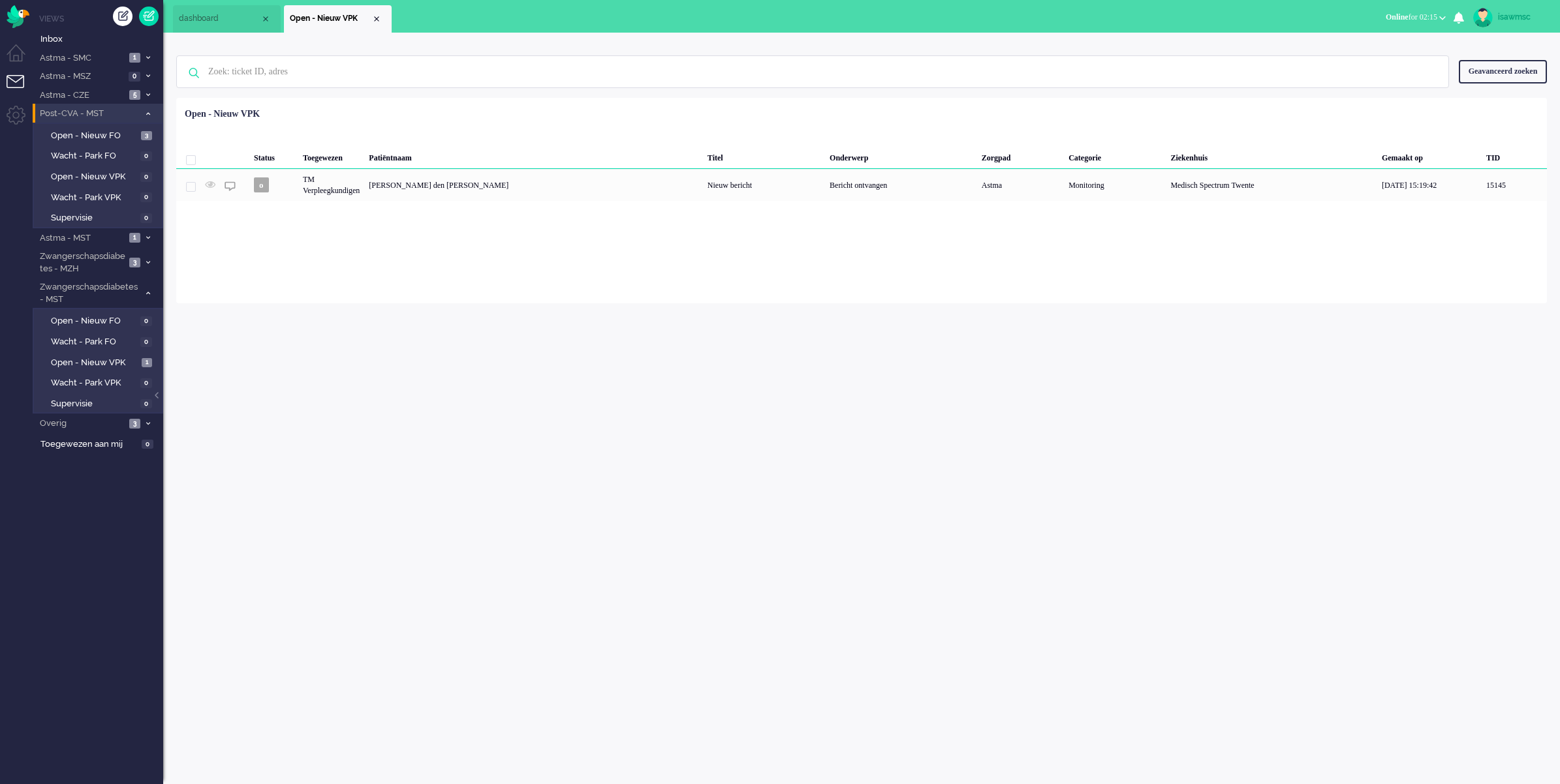
click at [132, 114] on span "Post-CVA - MST" at bounding box center [88, 114] width 101 height 12
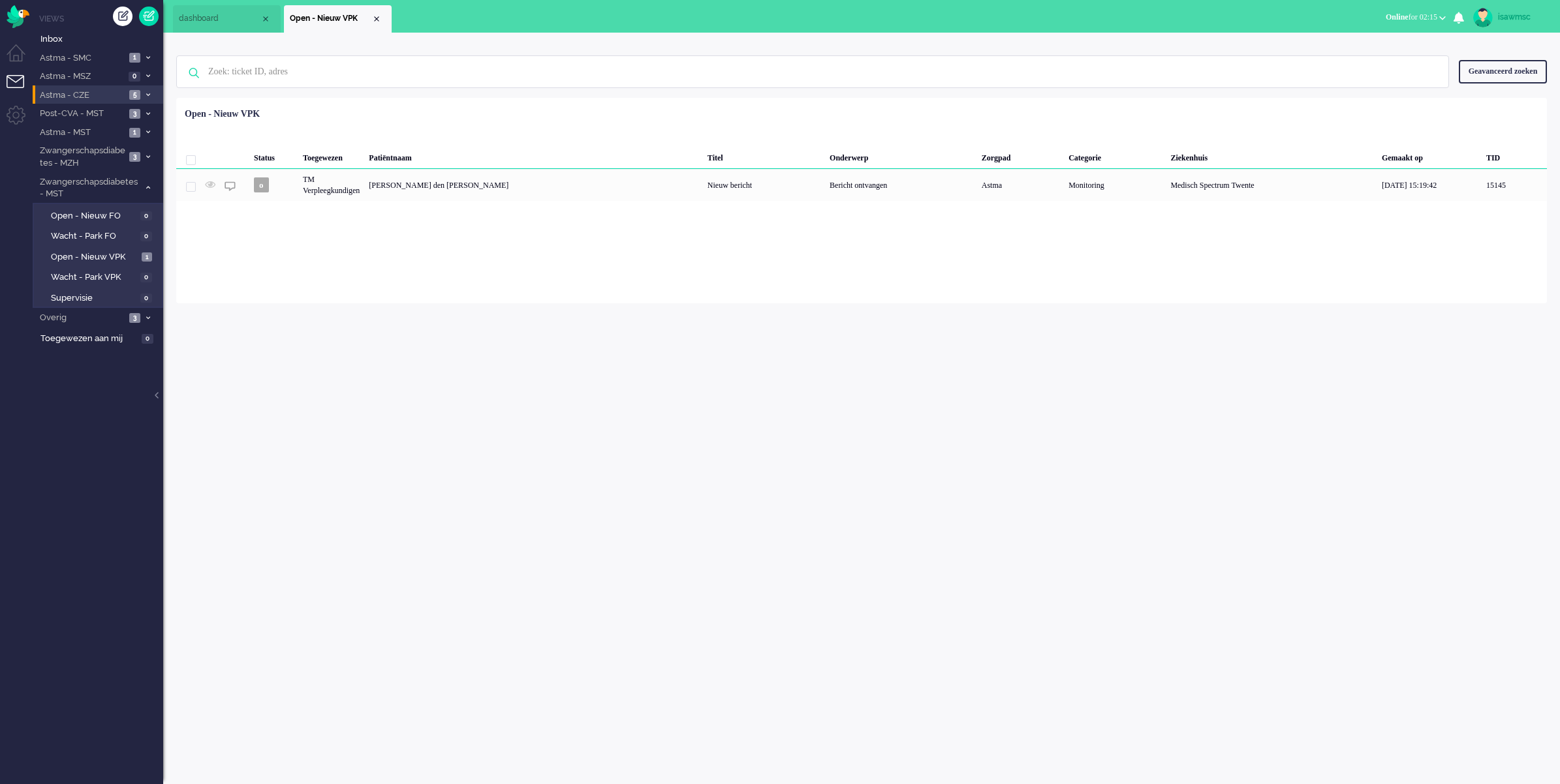
click at [144, 96] on span at bounding box center [147, 96] width 10 height 8
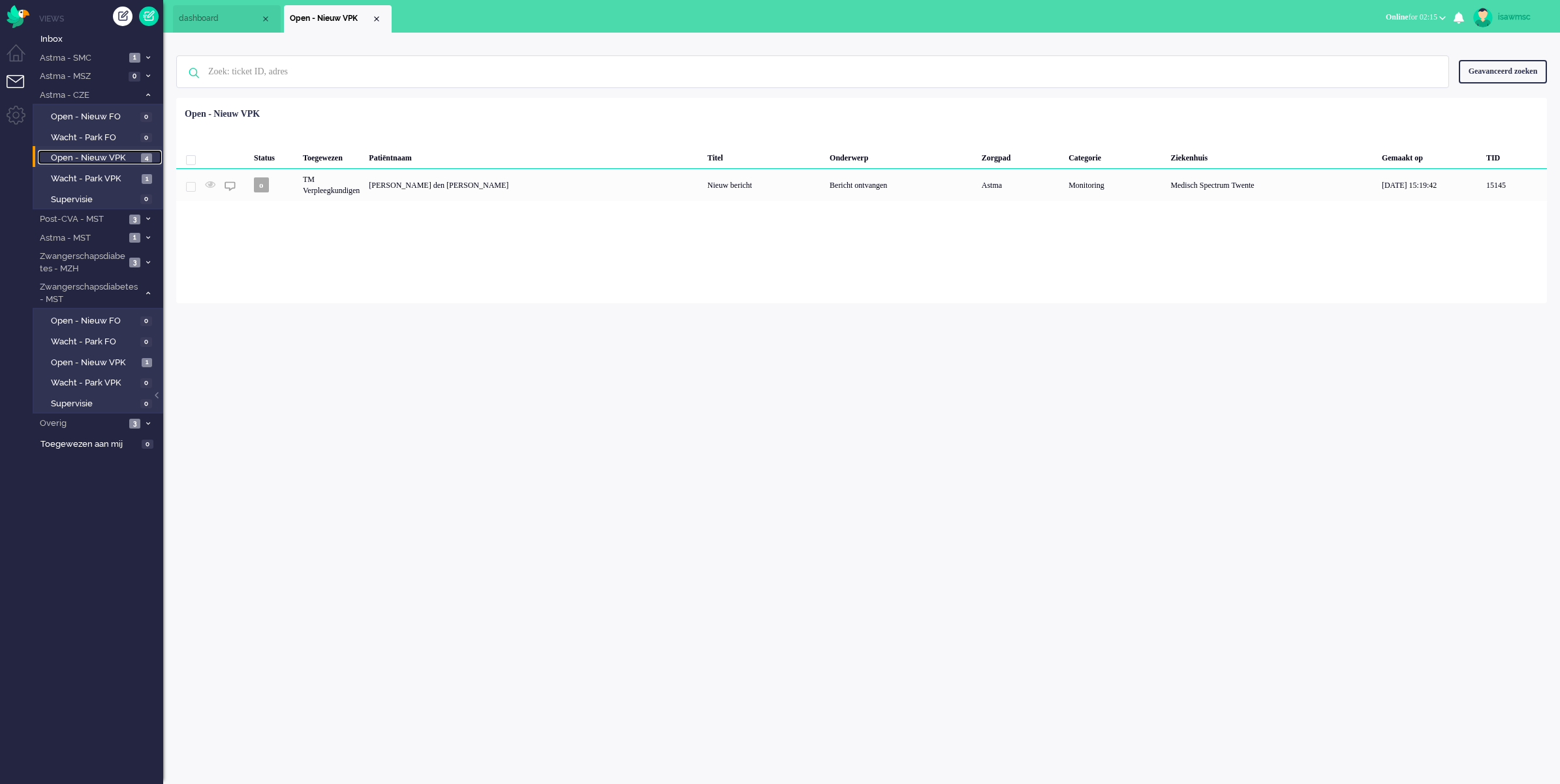
click at [134, 156] on span "Open - Nieuw VPK" at bounding box center [94, 158] width 87 height 12
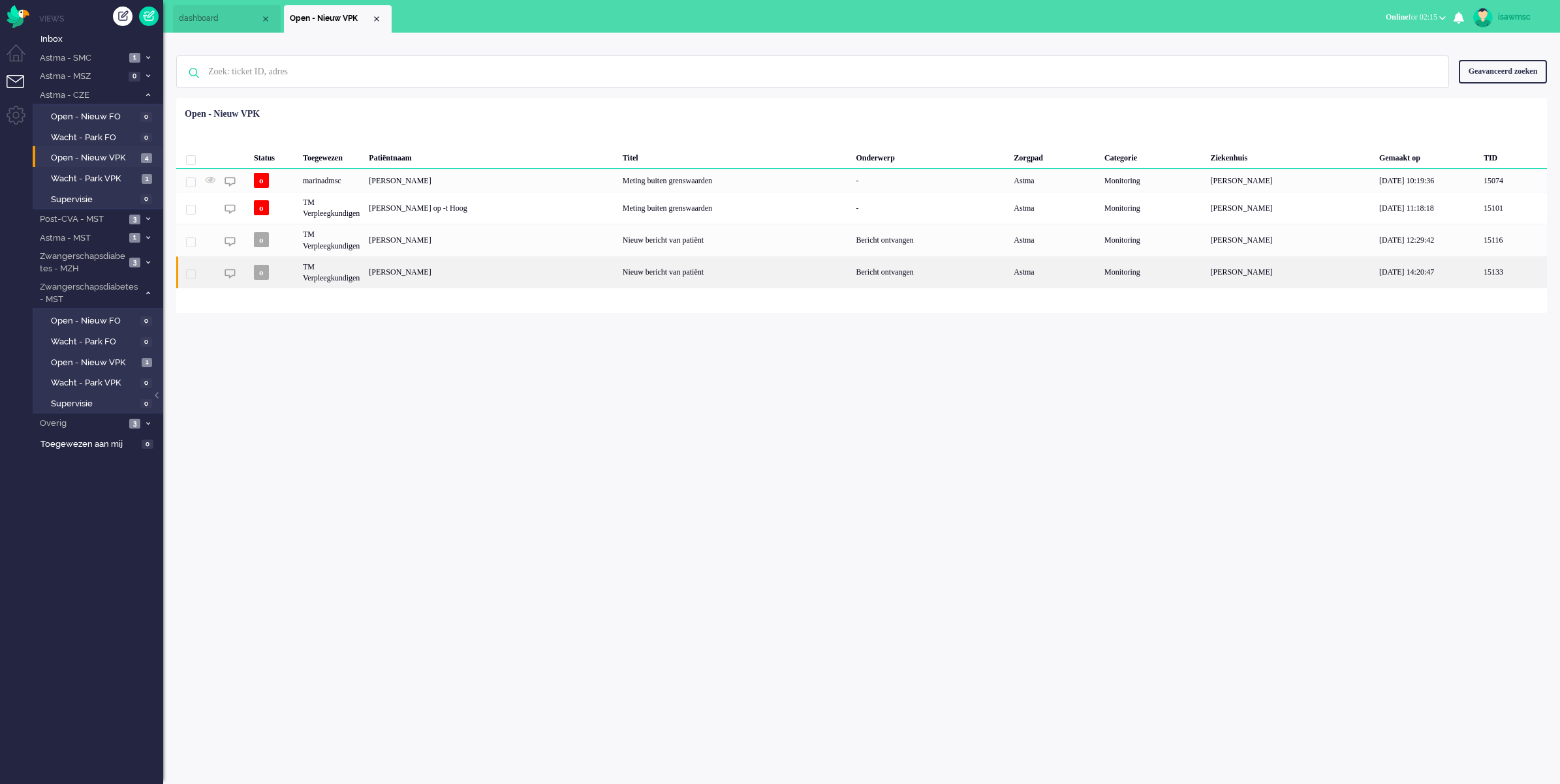
click at [483, 274] on div "Elisabeth Cornelia de Veer" at bounding box center [491, 272] width 254 height 32
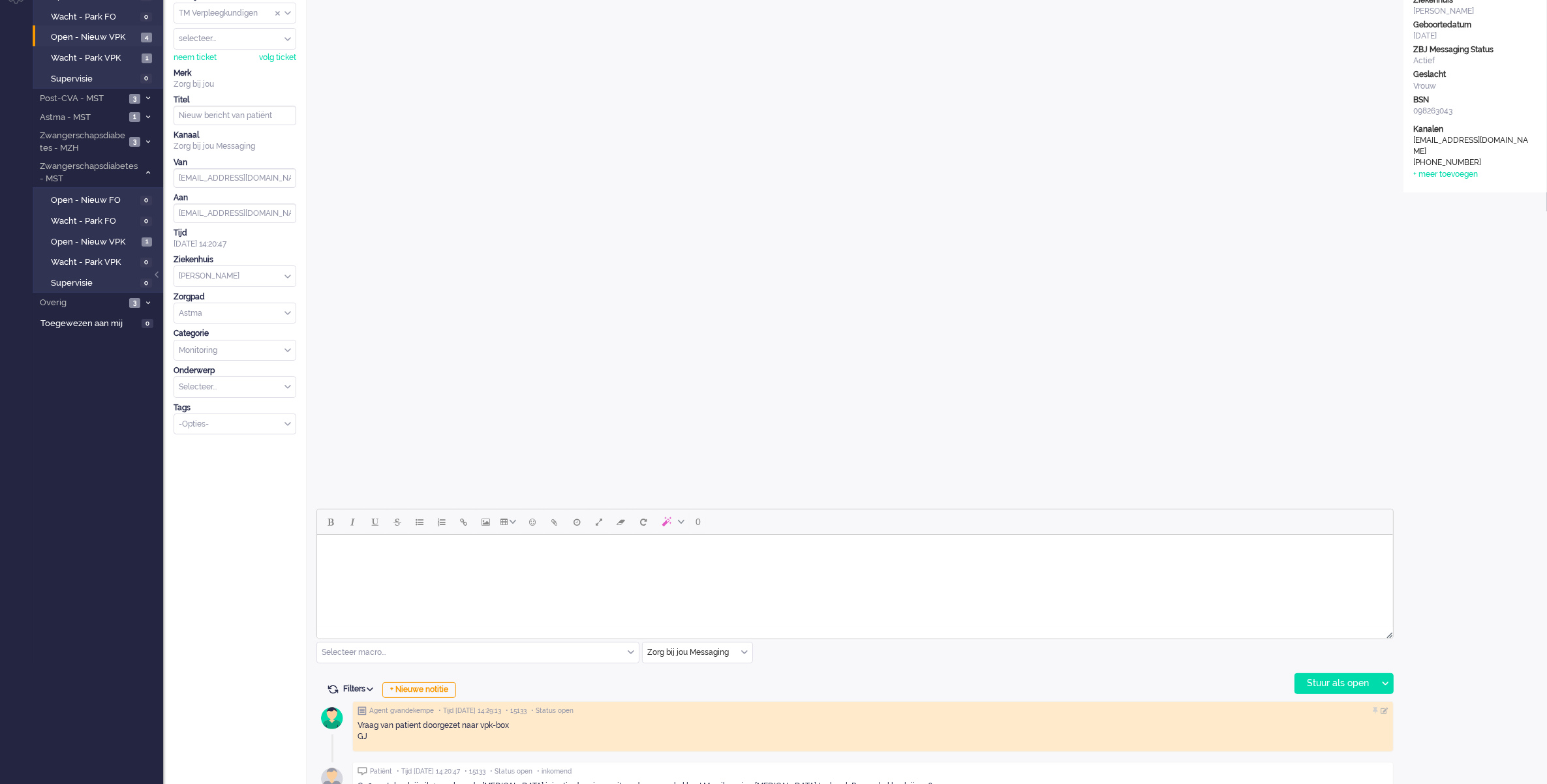
scroll to position [148, 0]
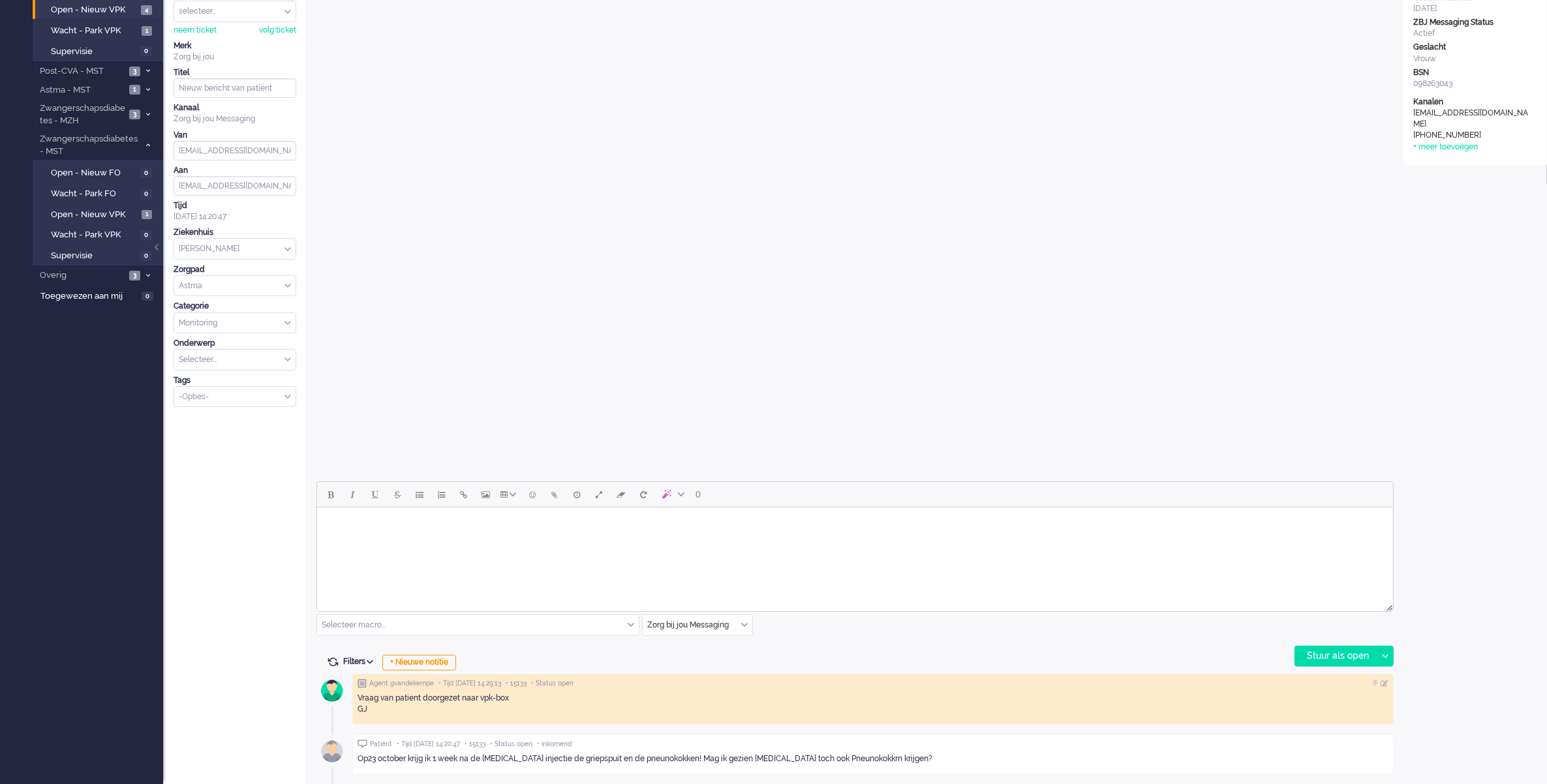
click at [495, 525] on body "Rich Text Area. Press ALT-0 for help." at bounding box center [854, 523] width 1066 height 23
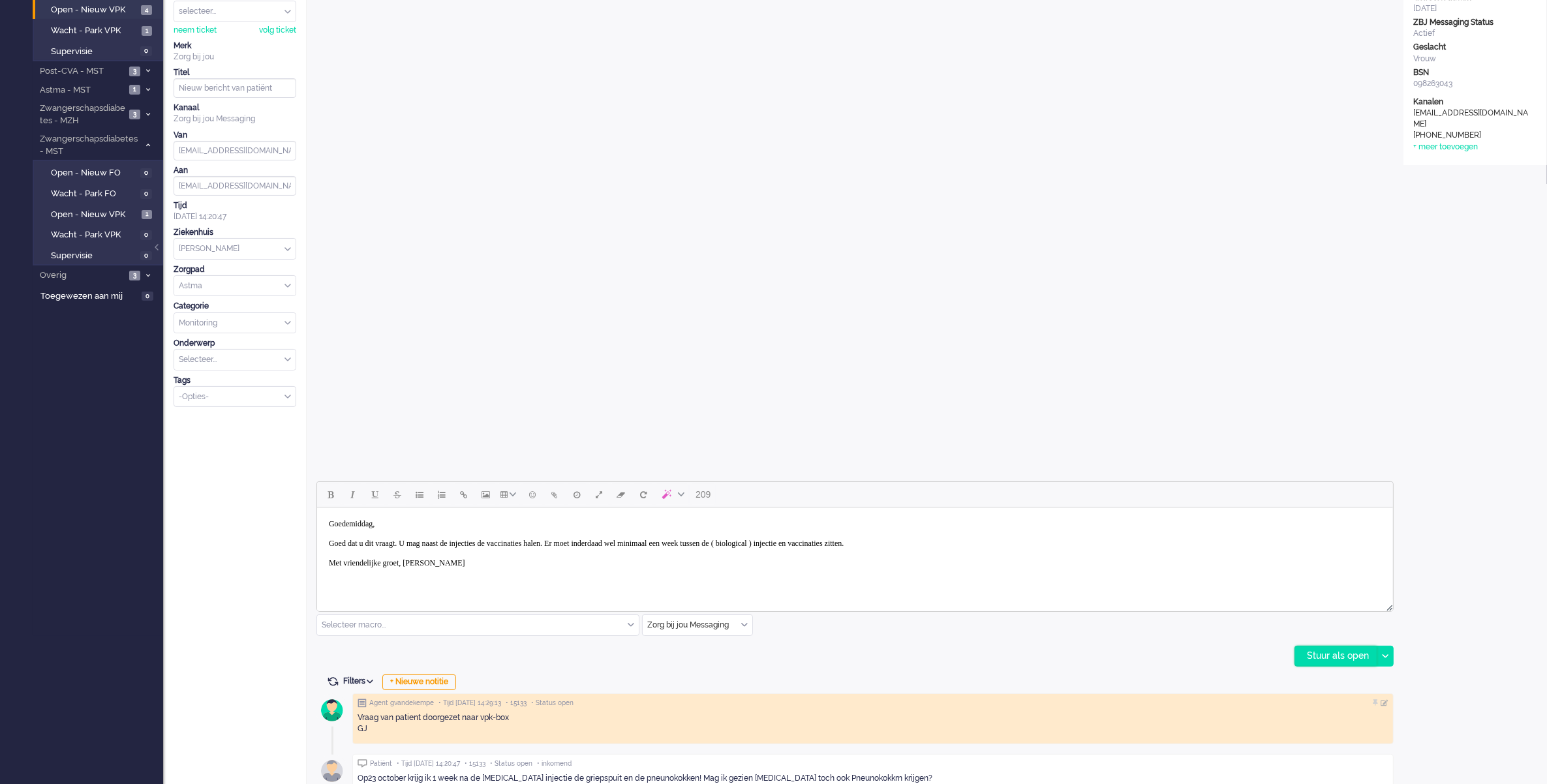
click at [1326, 649] on div "Stuur als open" at bounding box center [1335, 656] width 81 height 20
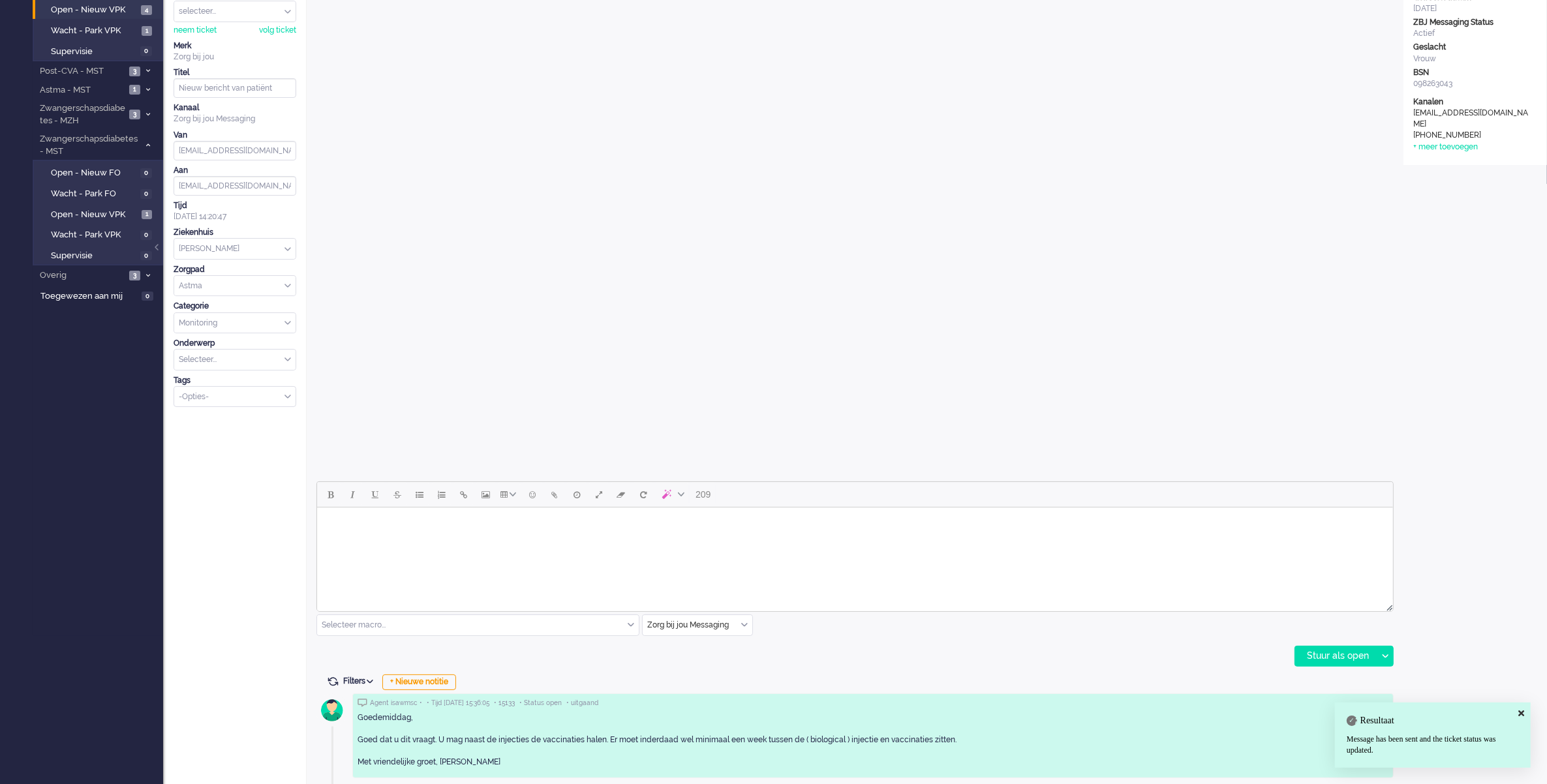
scroll to position [0, 0]
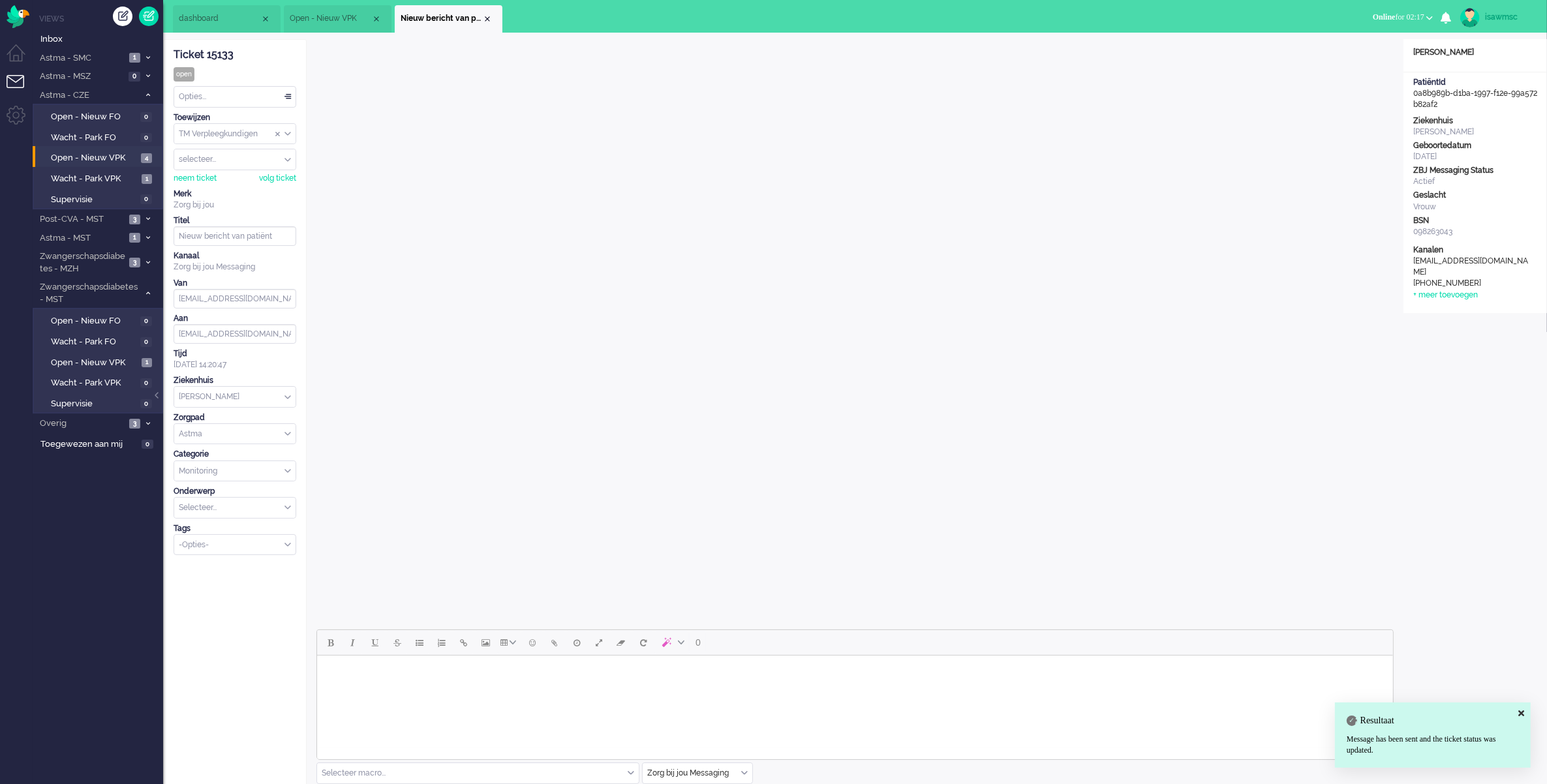
click at [277, 93] on div "Opties..." at bounding box center [235, 97] width 122 height 20
click at [223, 184] on li "Opgelost" at bounding box center [235, 190] width 122 height 19
click at [485, 17] on div "Close tab" at bounding box center [487, 18] width 10 height 10
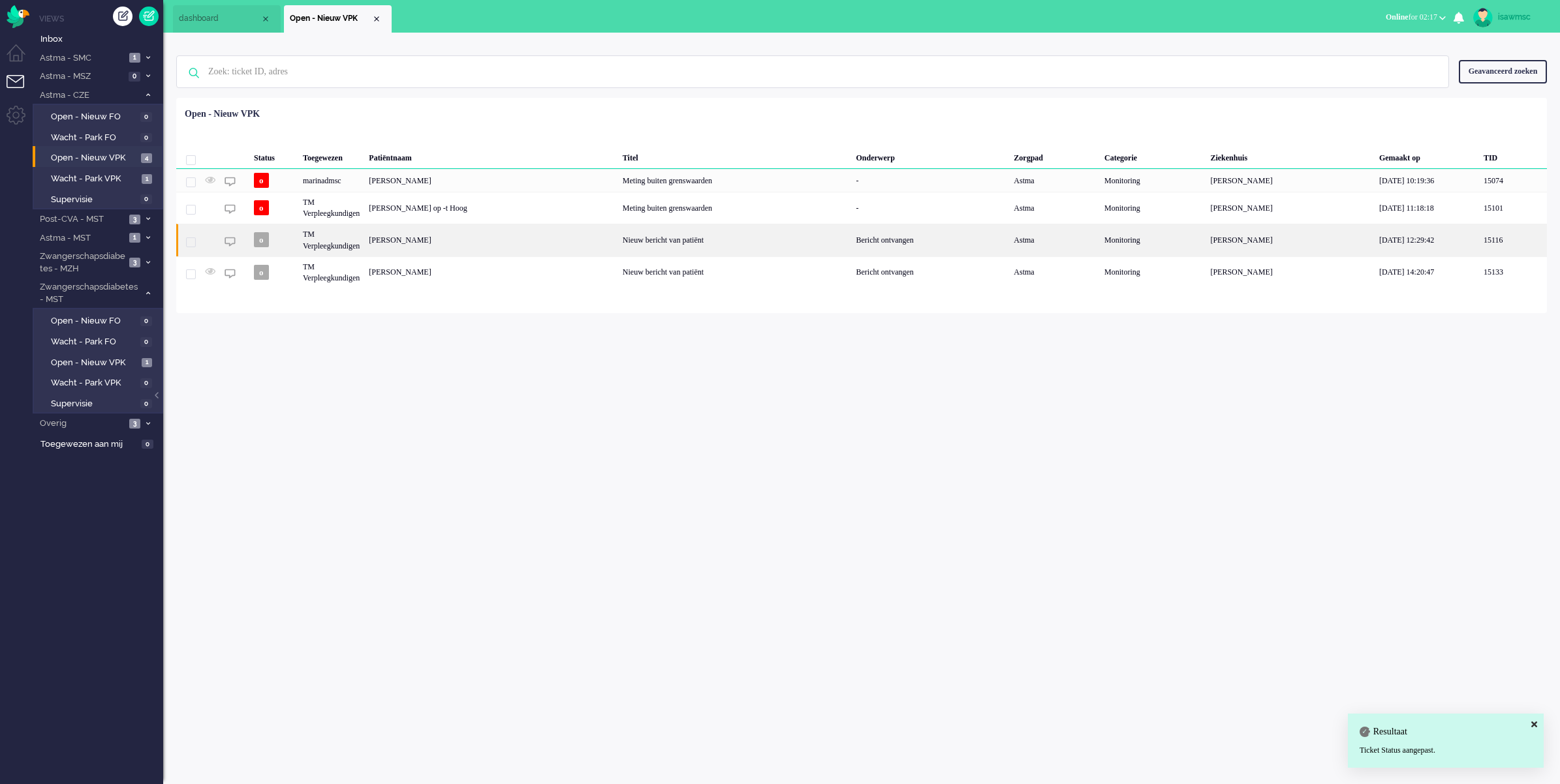
click at [500, 245] on div "[PERSON_NAME]" at bounding box center [491, 239] width 254 height 32
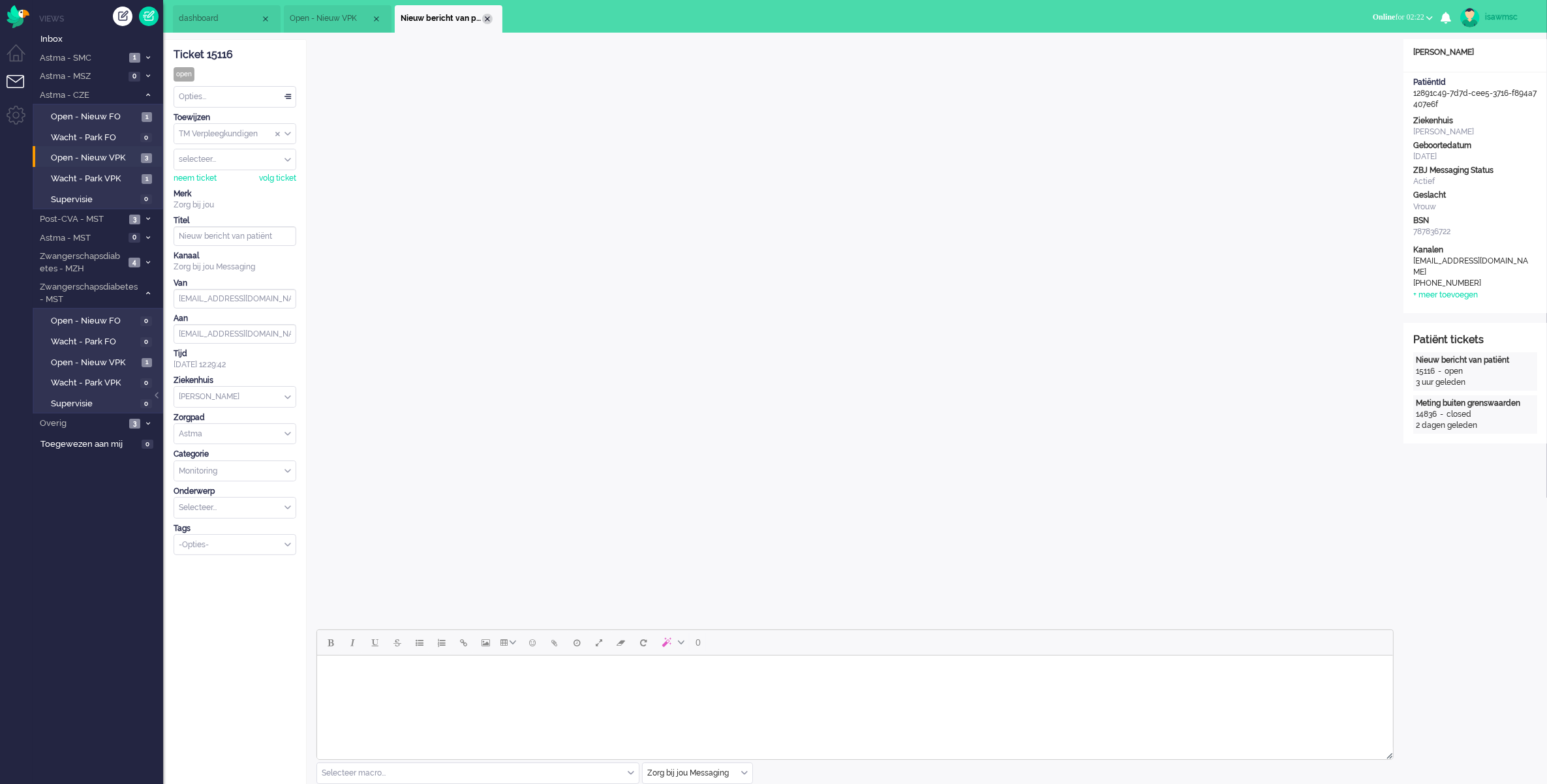
click at [484, 20] on div "Close tab" at bounding box center [487, 18] width 10 height 10
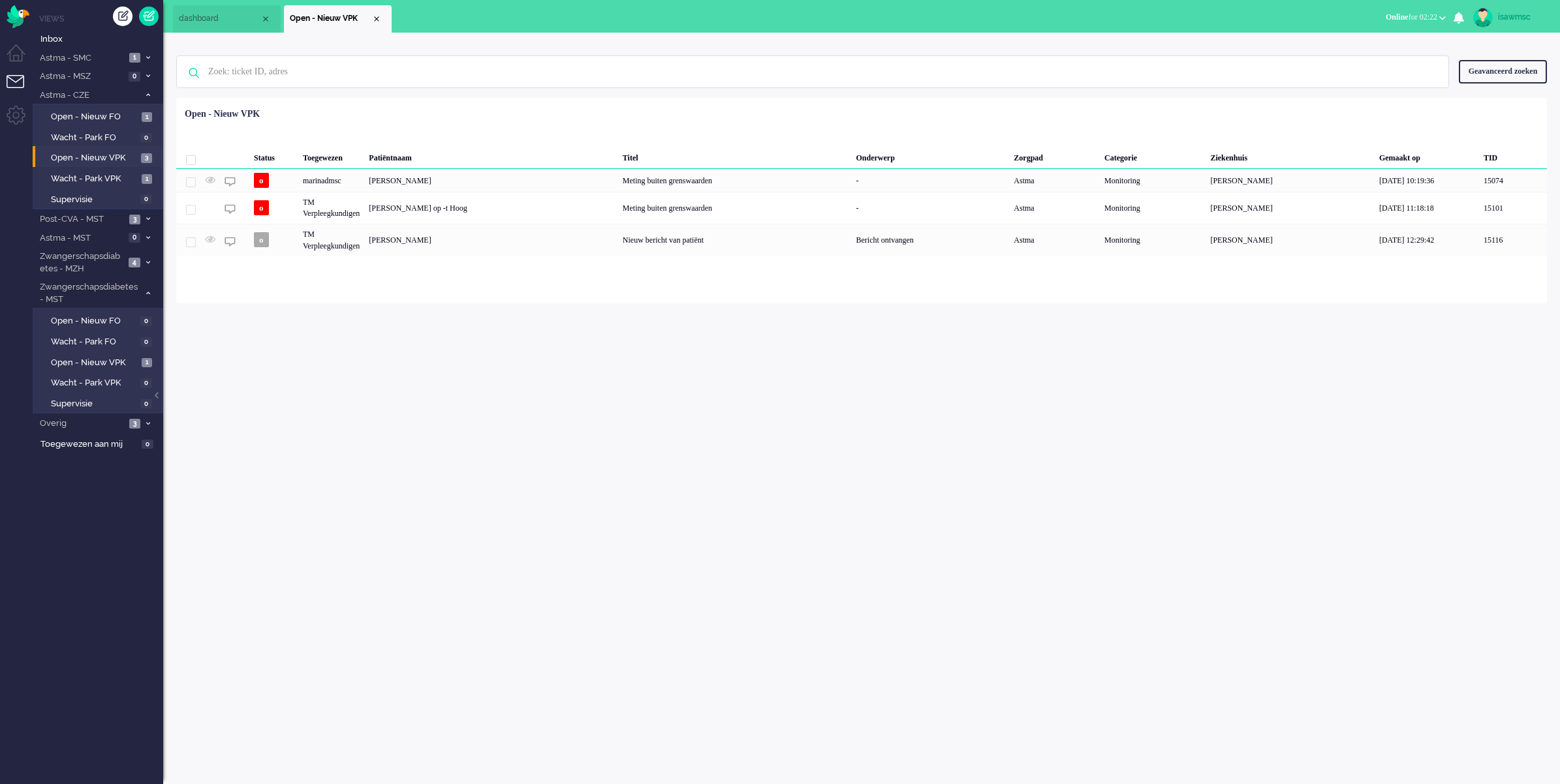
click at [559, 330] on div "isawmsc Thuis Ticket Csat Mijn gemiddelde cijfer Deze week - Ticket Bijdragen P…" at bounding box center [862, 408] width 1397 height 751
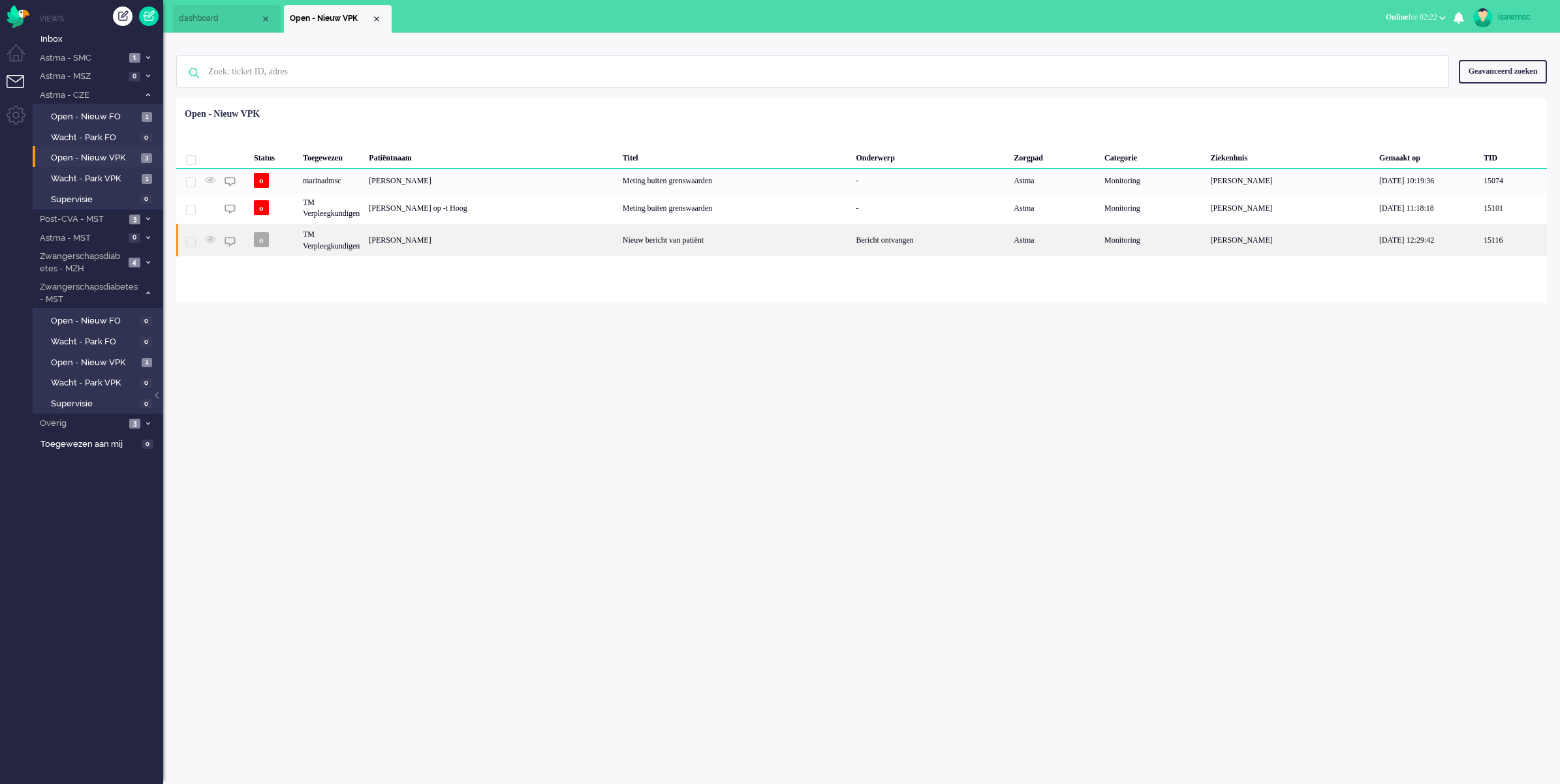
click at [501, 245] on div "[PERSON_NAME]" at bounding box center [491, 239] width 254 height 32
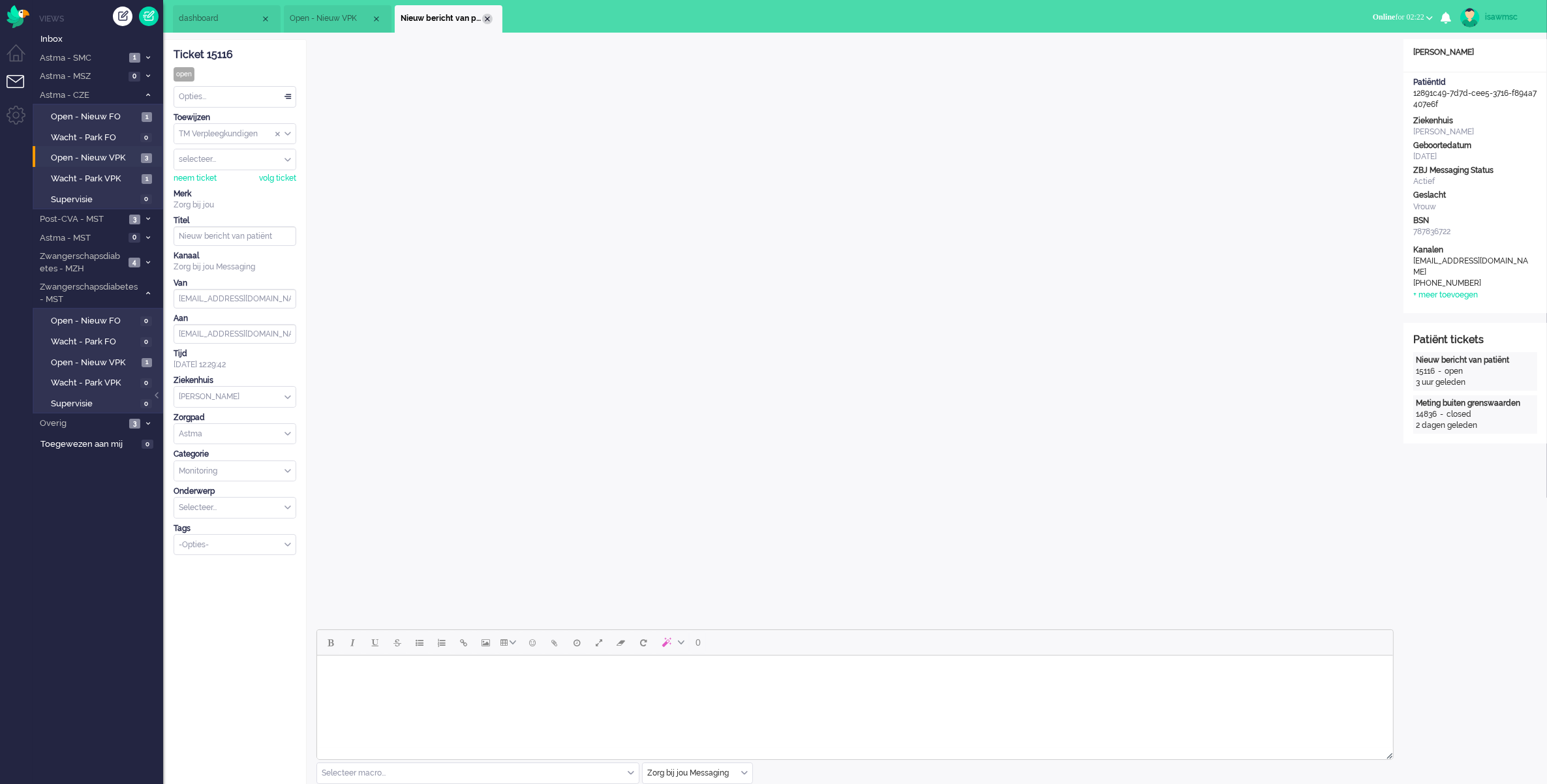
click at [489, 18] on div "Close tab" at bounding box center [487, 18] width 10 height 10
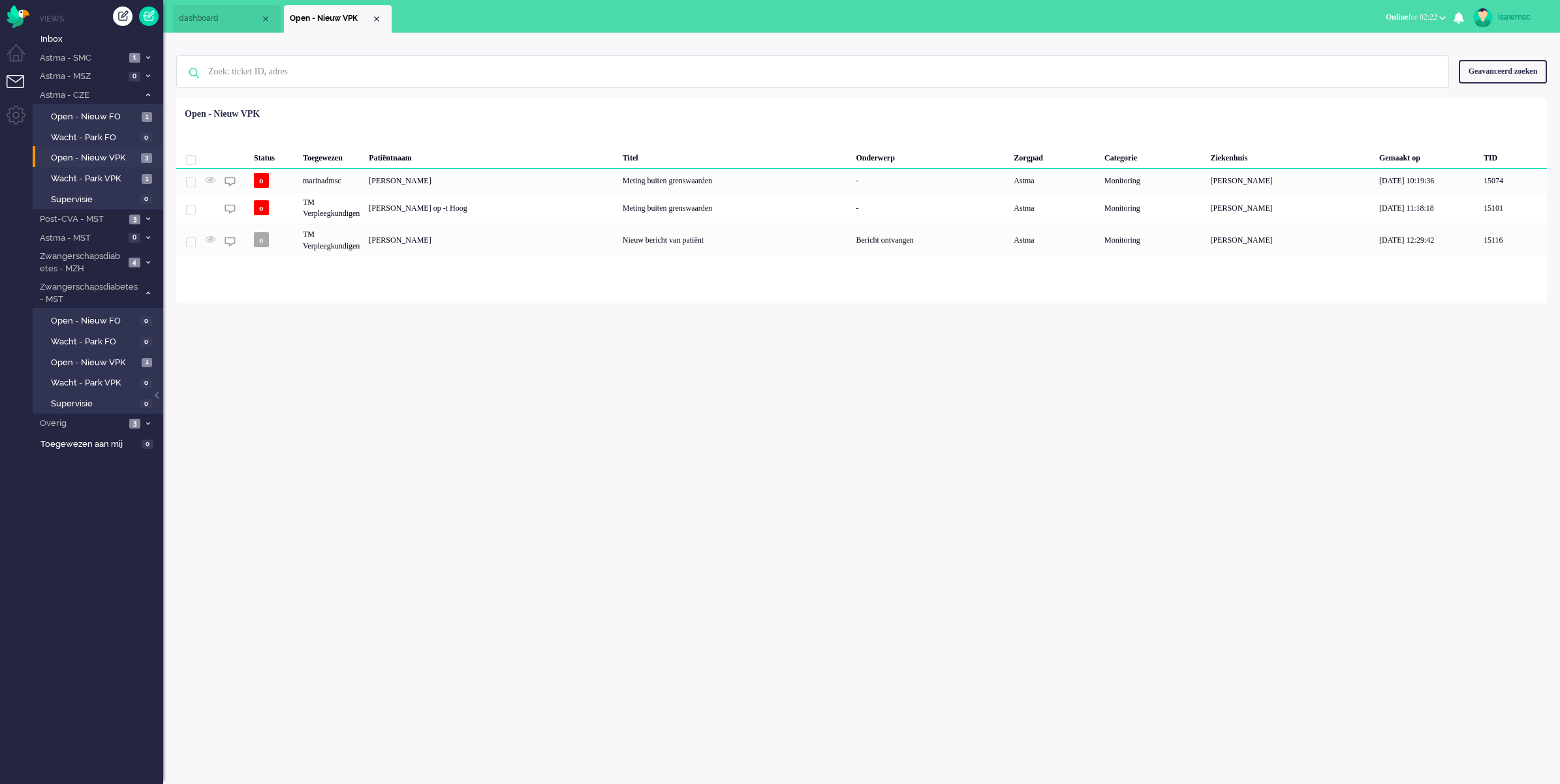
click at [490, 18] on ul "dashboard Open - Nieuw VPK" at bounding box center [734, 16] width 1122 height 33
drag, startPoint x: 490, startPoint y: 18, endPoint x: 399, endPoint y: 277, distance: 274.5
click at [409, 274] on div "Loading... Status Toegewezen Patiëntnaam Titel Onderwerp Zorgpad Categorie Ziek…" at bounding box center [861, 200] width 1370 height 205
click at [134, 52] on li "Astma - SMC 1" at bounding box center [98, 58] width 130 height 19
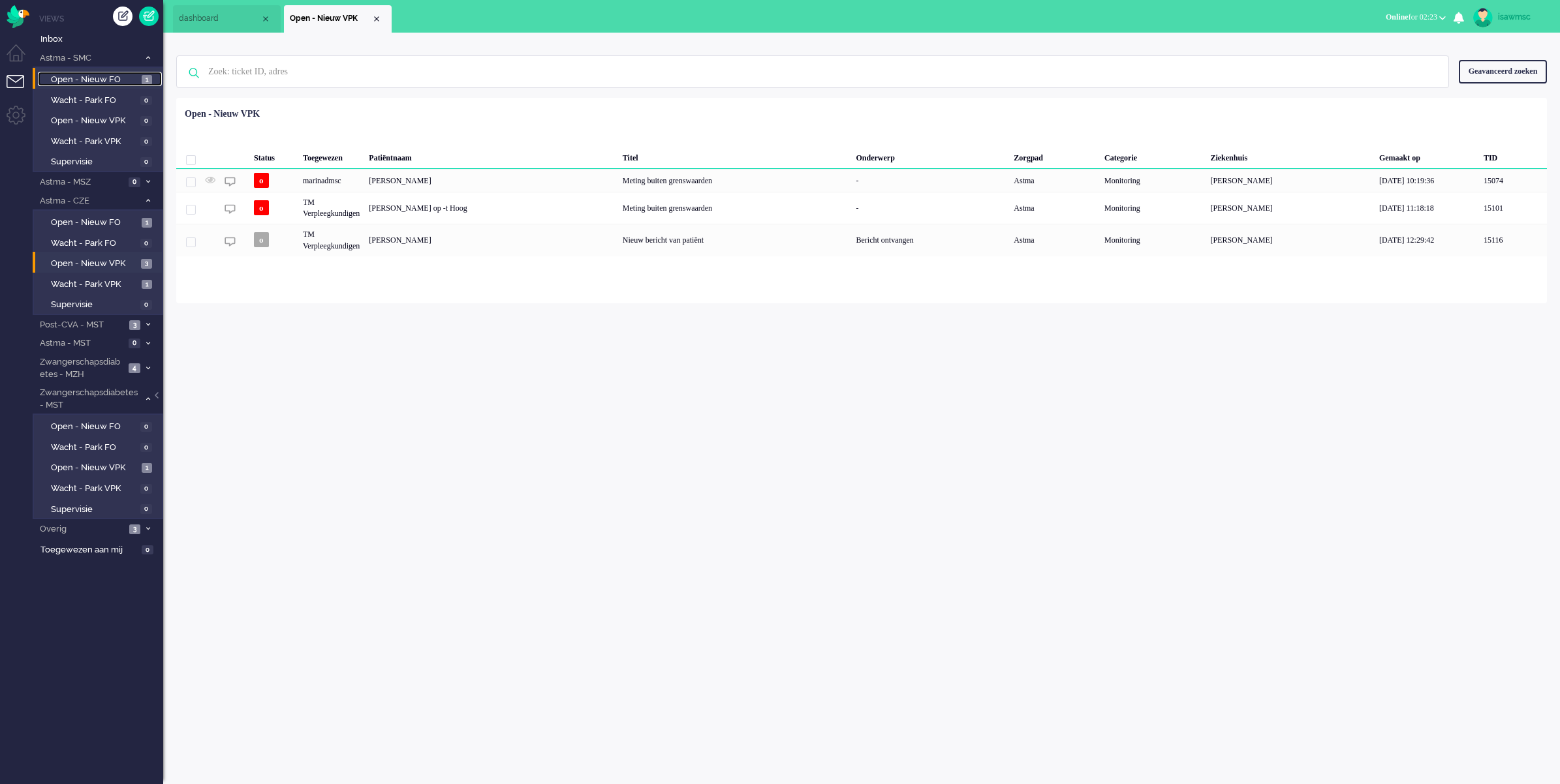
click at [150, 75] on span "1" at bounding box center [146, 80] width 10 height 10
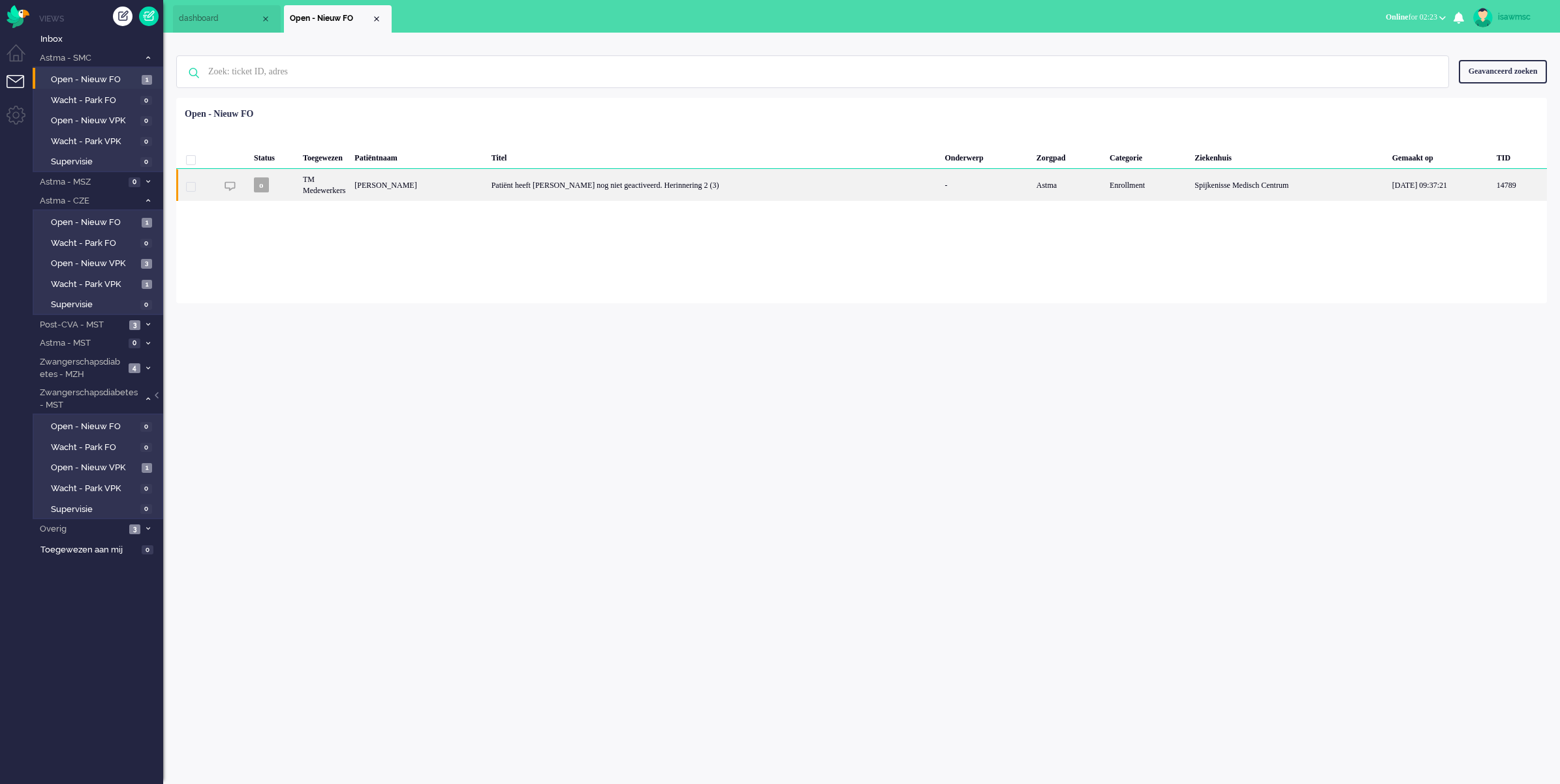
click at [486, 194] on div "Monique Mylène Crama" at bounding box center [418, 185] width 137 height 32
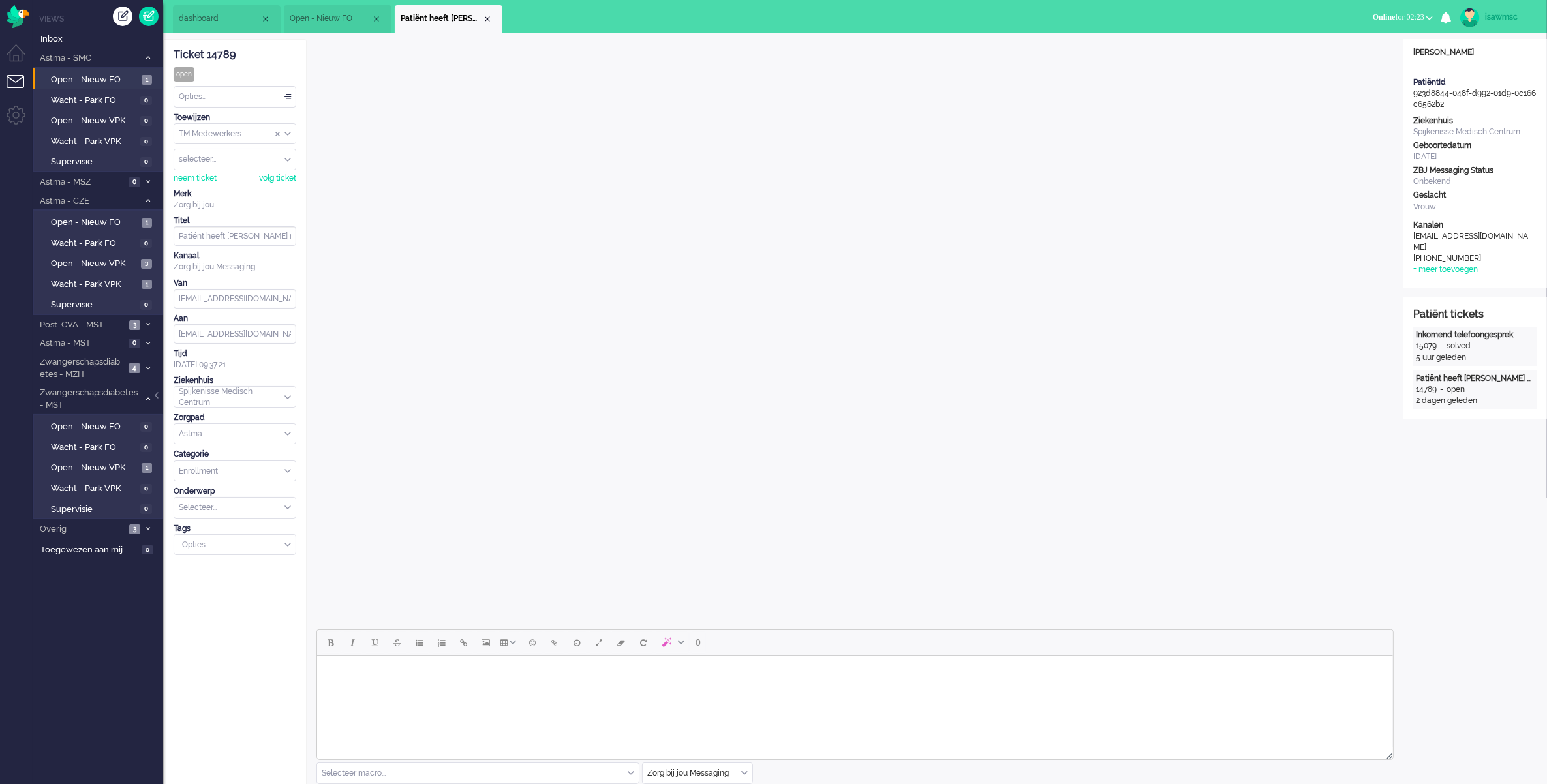
click at [202, 96] on div "Opties..." at bounding box center [235, 97] width 122 height 20
click at [216, 186] on li "Opgelost" at bounding box center [235, 190] width 122 height 19
click at [490, 23] on div "Close tab" at bounding box center [487, 18] width 10 height 10
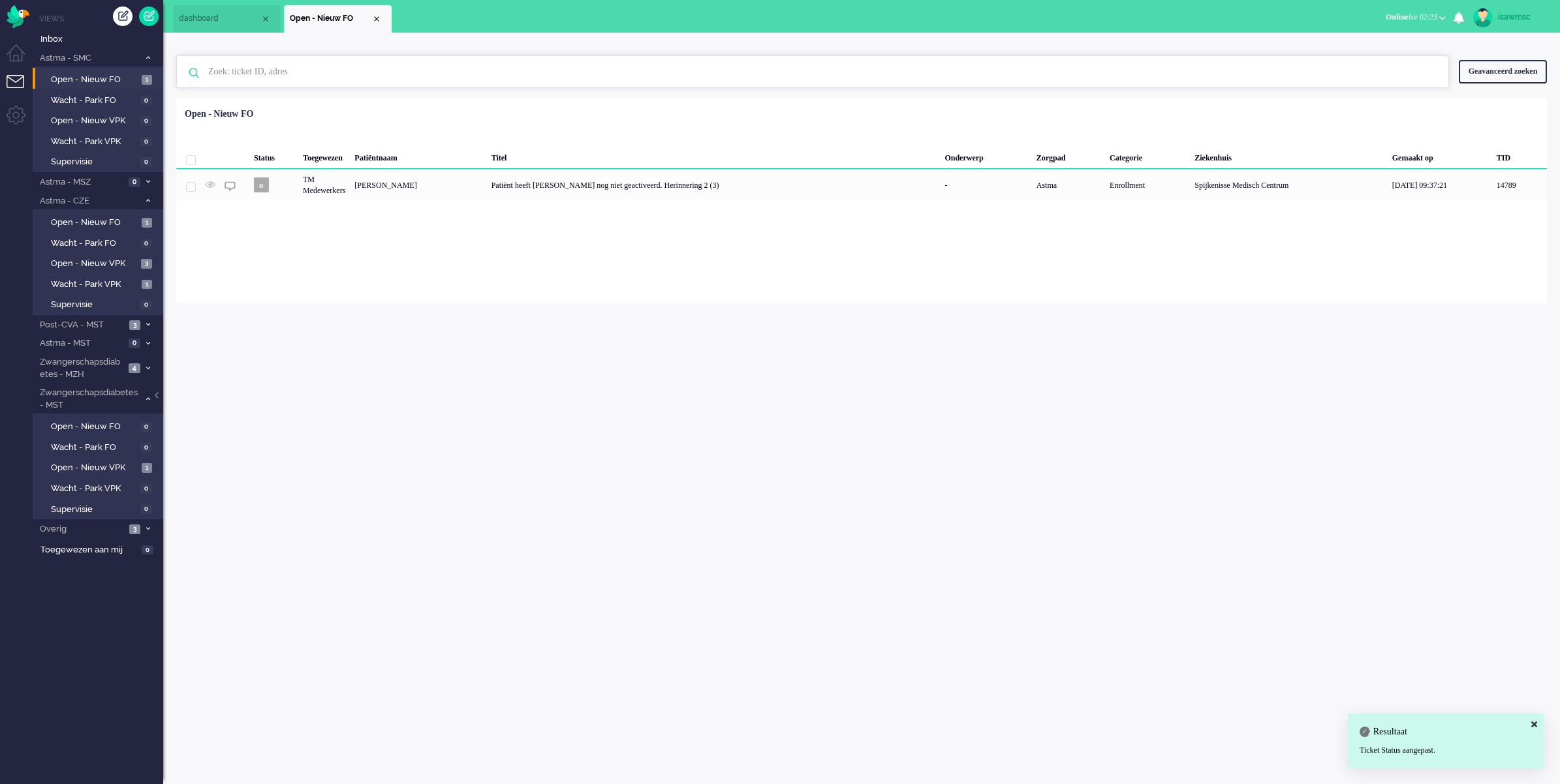
click at [487, 78] on input "text" at bounding box center [814, 72] width 1232 height 31
click at [114, 80] on span "Open - Nieuw FO" at bounding box center [95, 80] width 87 height 12
click at [203, 292] on div "Loading... Status Toegewezen Patiëntnaam Titel Onderwerp Zorgpad Categorie Ziek…" at bounding box center [861, 200] width 1370 height 205
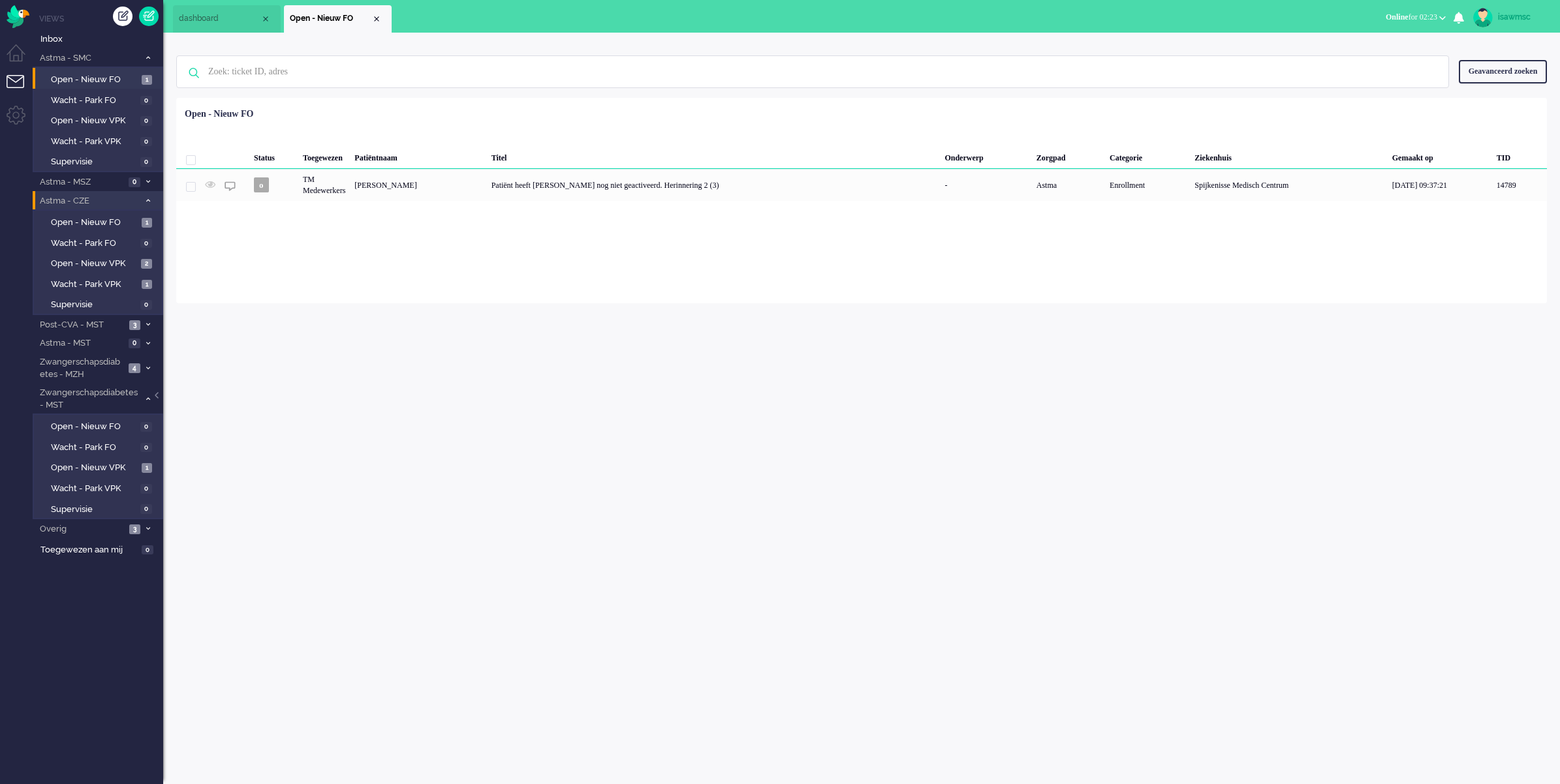
click at [146, 199] on icon at bounding box center [148, 201] width 4 height 5
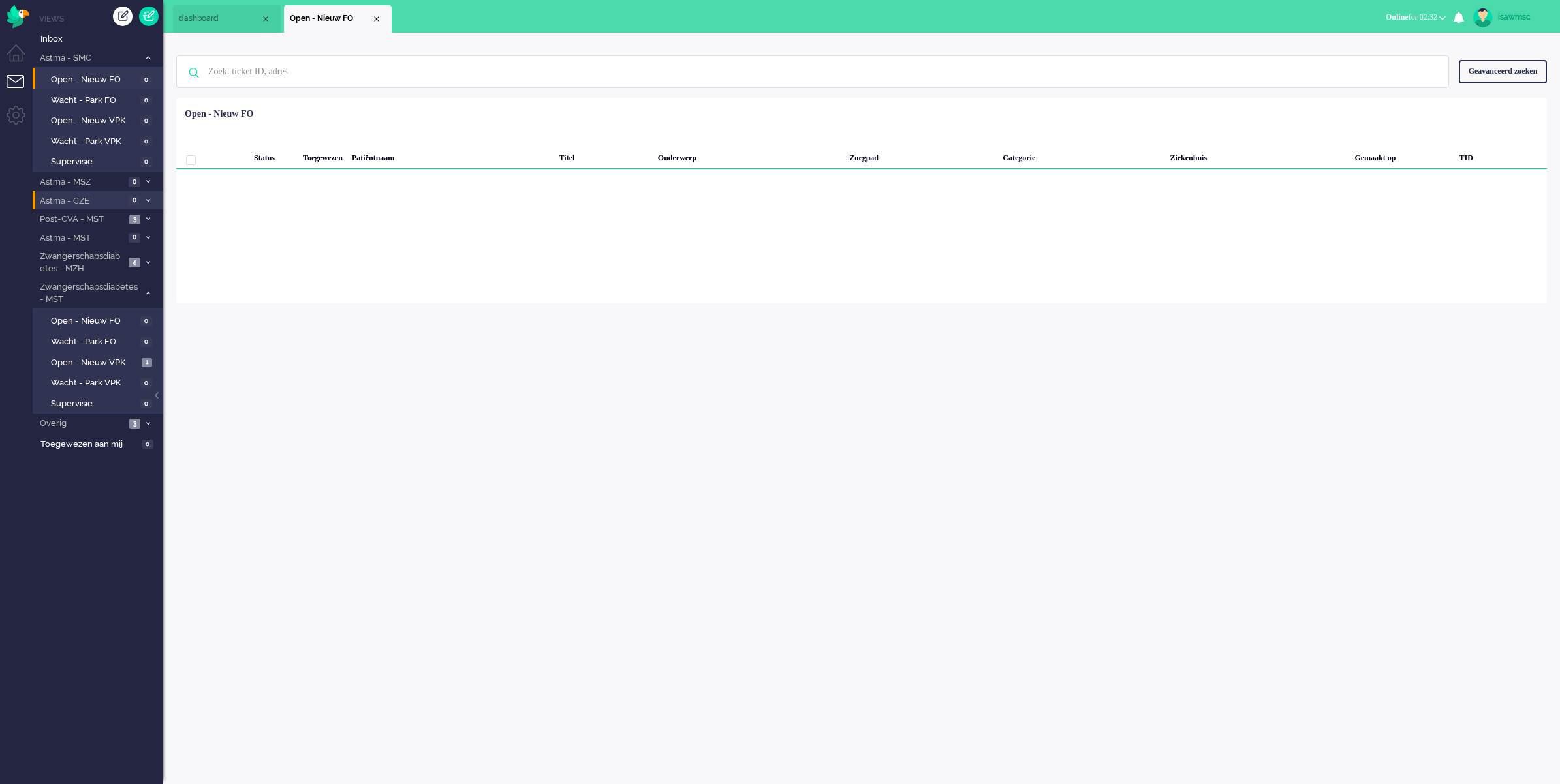
click at [509, 308] on div "isawmsc Thuis Ticket Csat Mijn gemiddelde cijfer Deze week - Ticket Bijdragen P…" at bounding box center [862, 408] width 1397 height 751
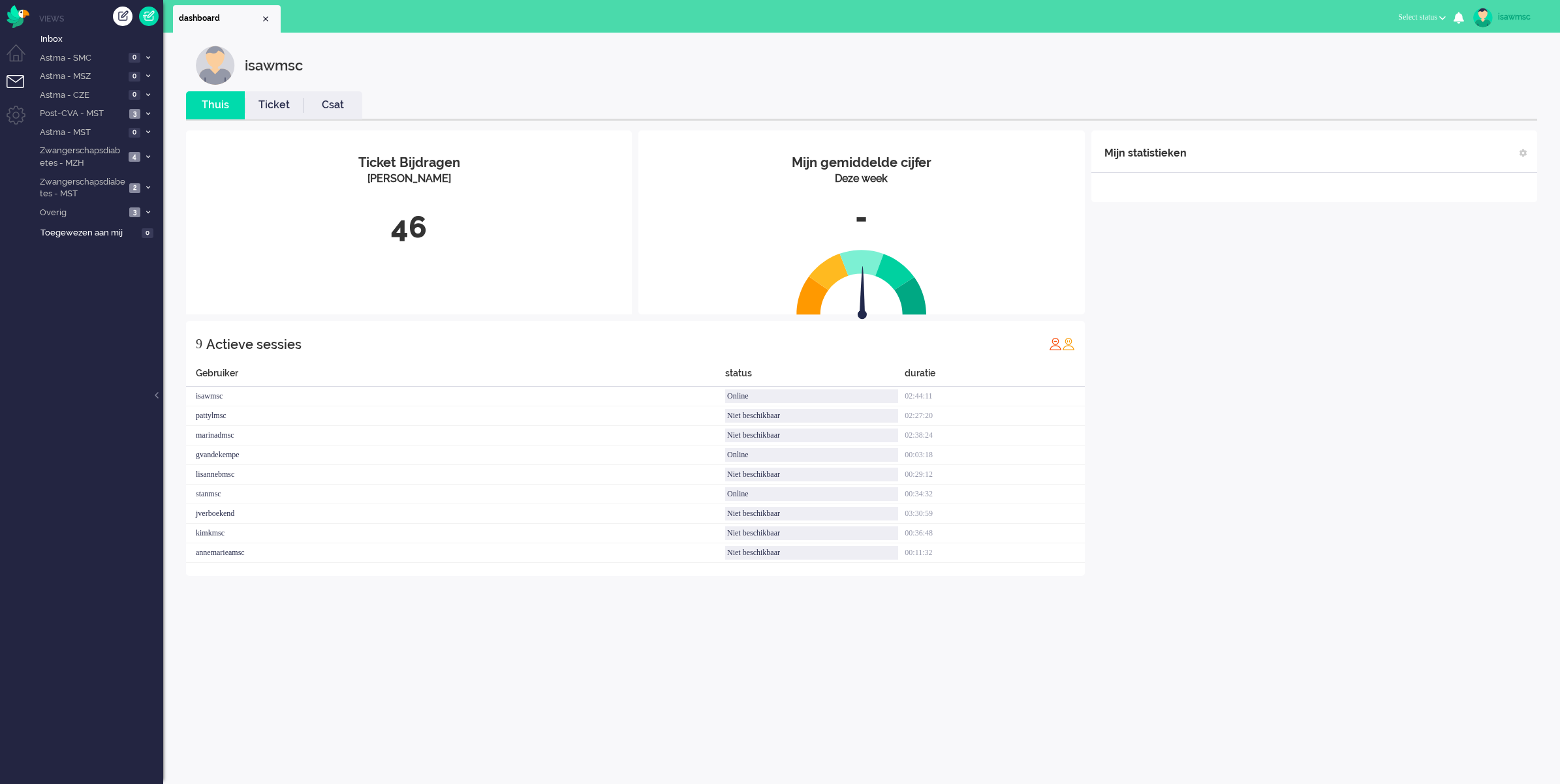
click at [1421, 20] on span "Select status" at bounding box center [1417, 16] width 39 height 9
click at [1392, 42] on label "Niet beschikbaar" at bounding box center [1391, 44] width 103 height 11
click at [115, 186] on span "Zwangerschapsdiabetes - MST" at bounding box center [81, 188] width 87 height 24
